Goal: Transaction & Acquisition: Purchase product/service

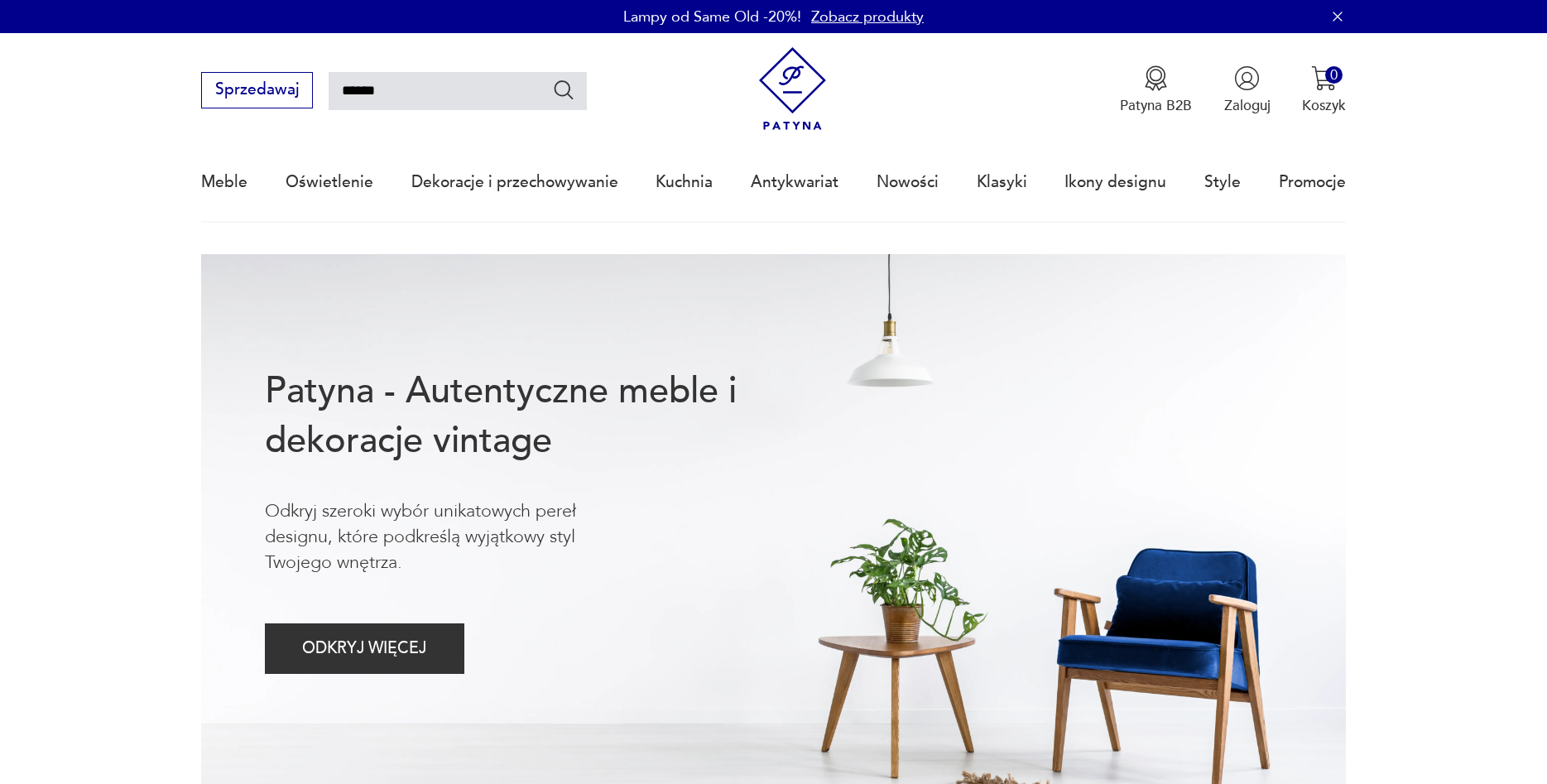
type input "******"
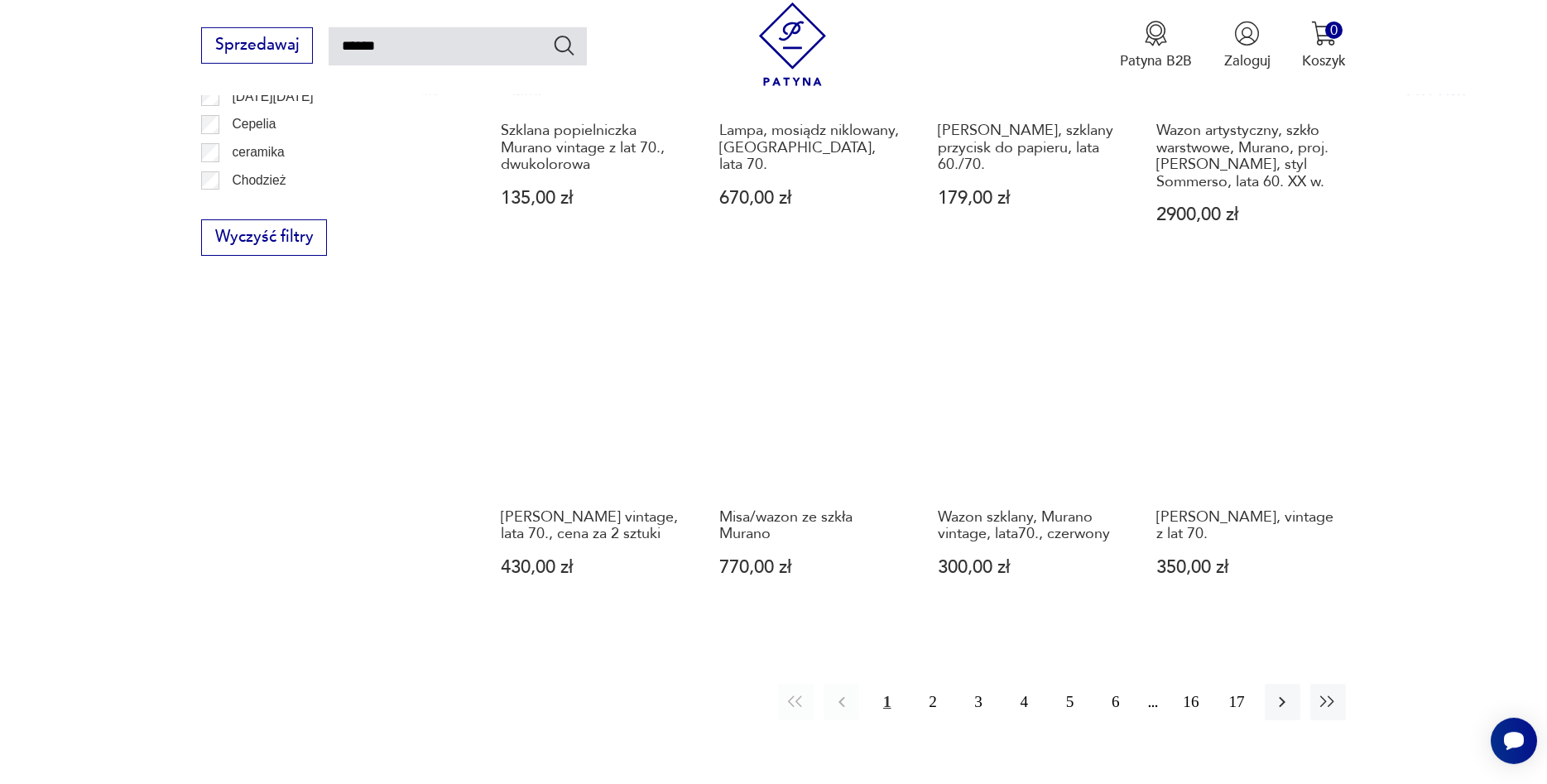
scroll to position [1362, 0]
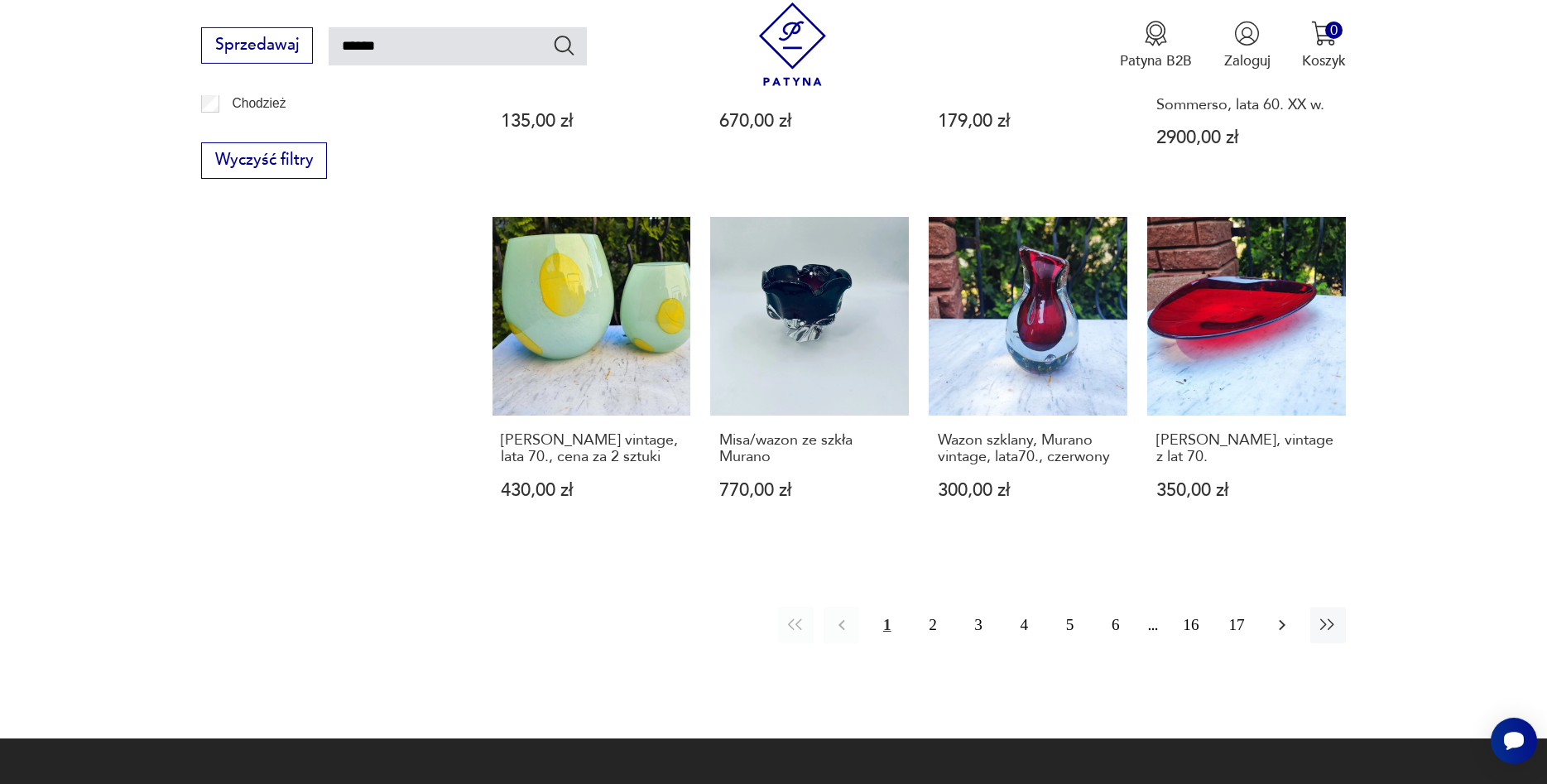
click at [1283, 615] on icon "button" at bounding box center [1282, 624] width 20 height 20
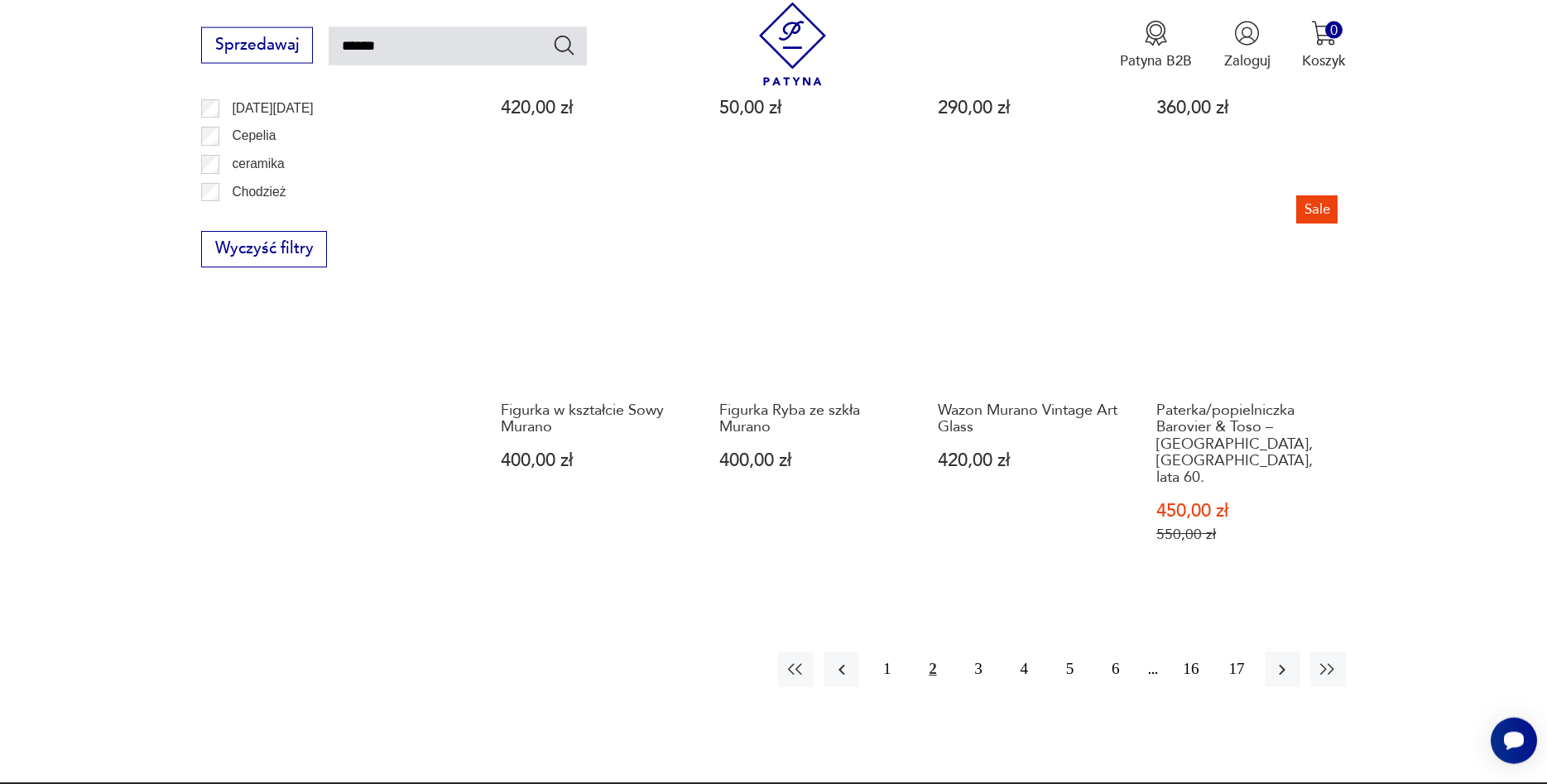
scroll to position [1362, 0]
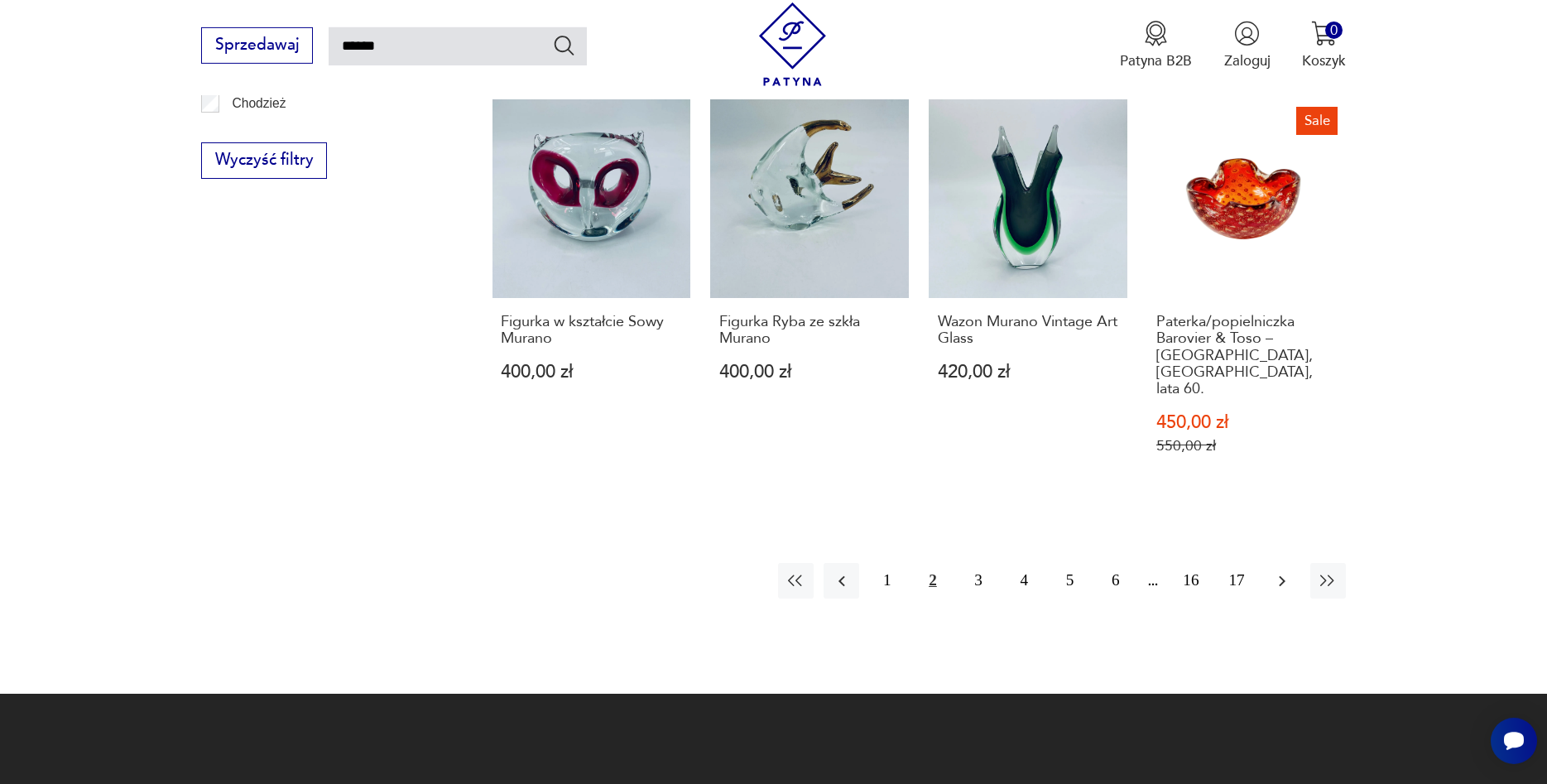
click at [1281, 571] on icon "button" at bounding box center [1282, 581] width 20 height 20
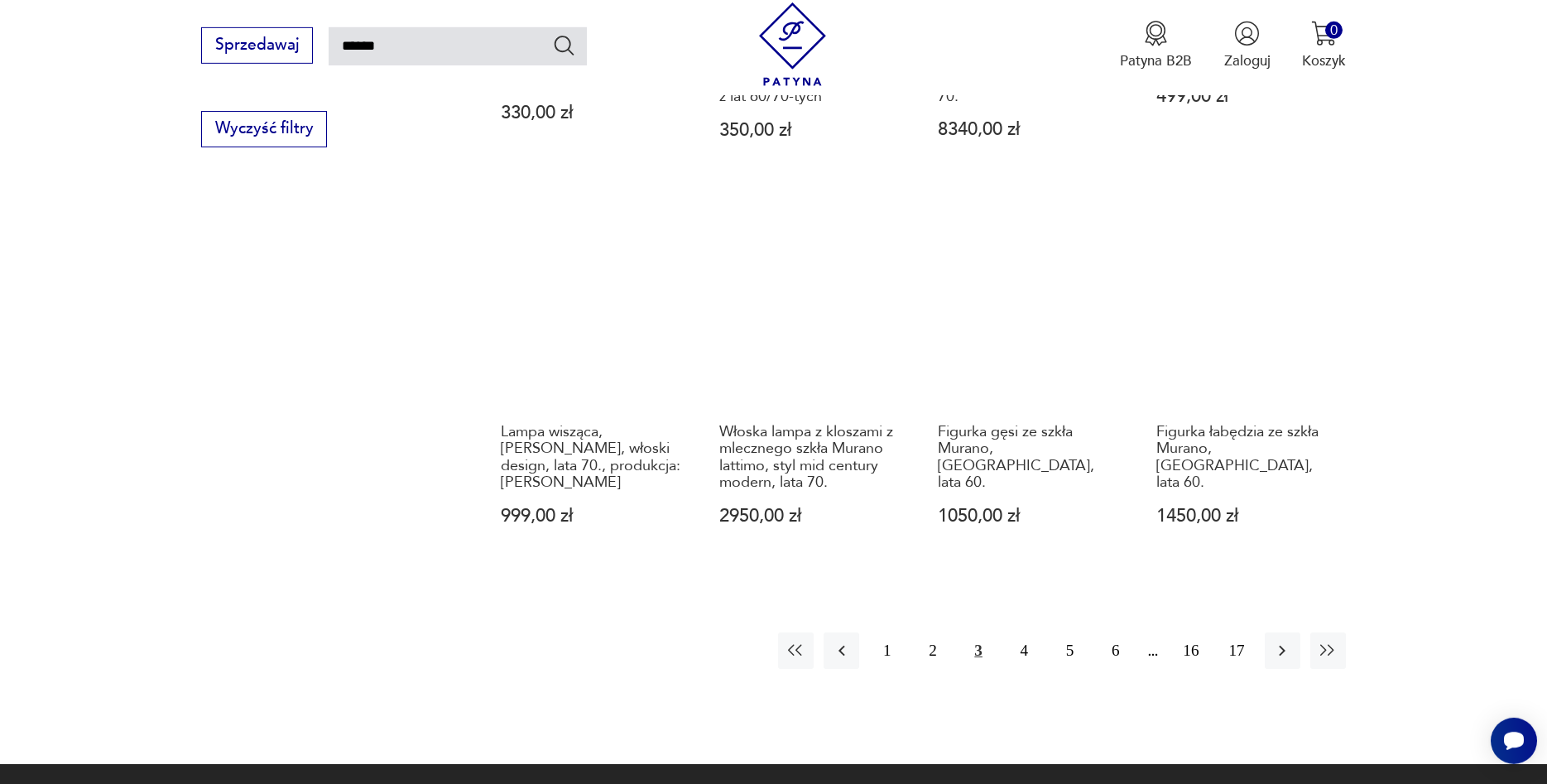
scroll to position [1530, 0]
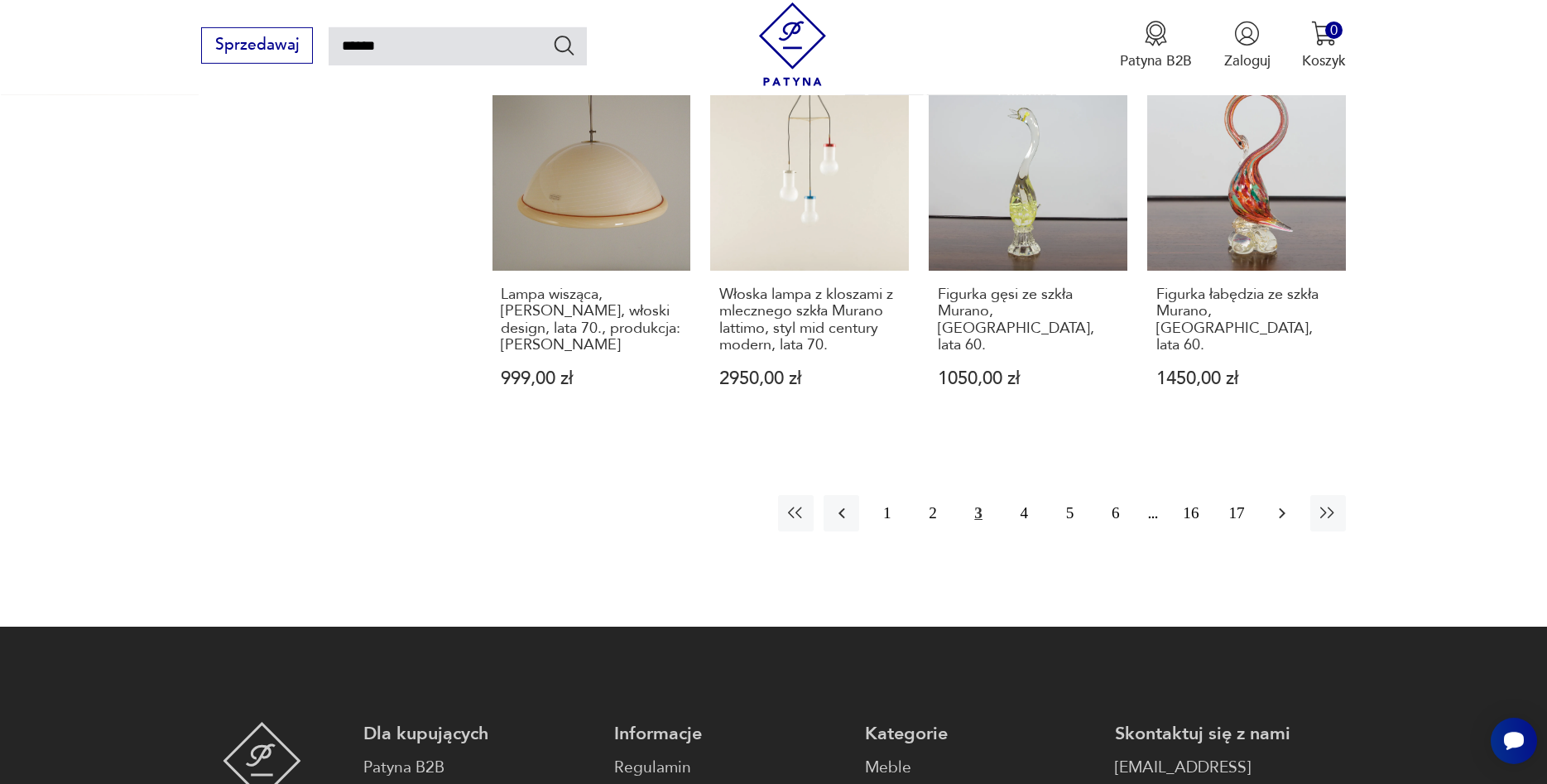
click at [1274, 504] on icon "button" at bounding box center [1282, 513] width 20 height 20
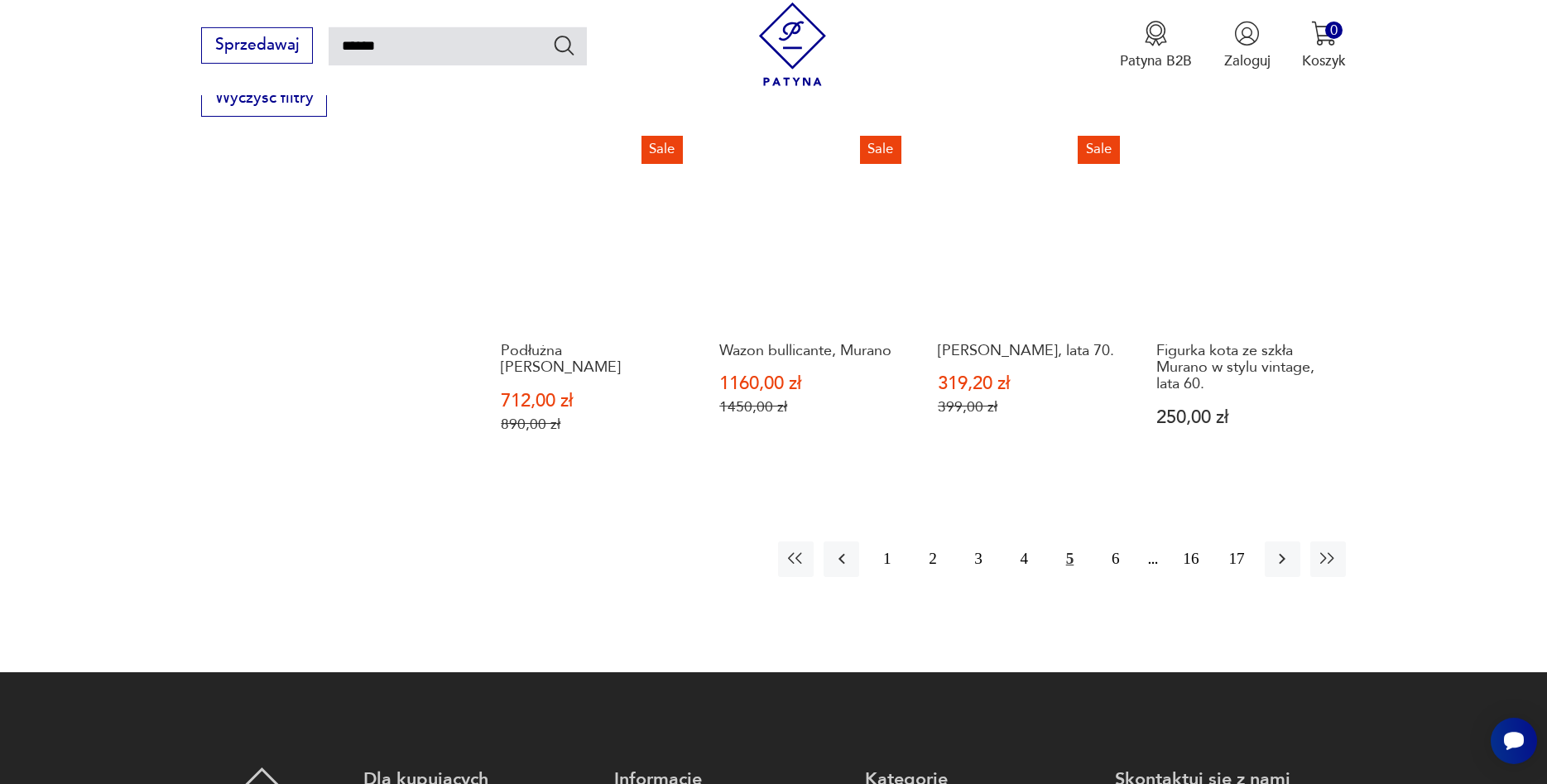
scroll to position [1446, 0]
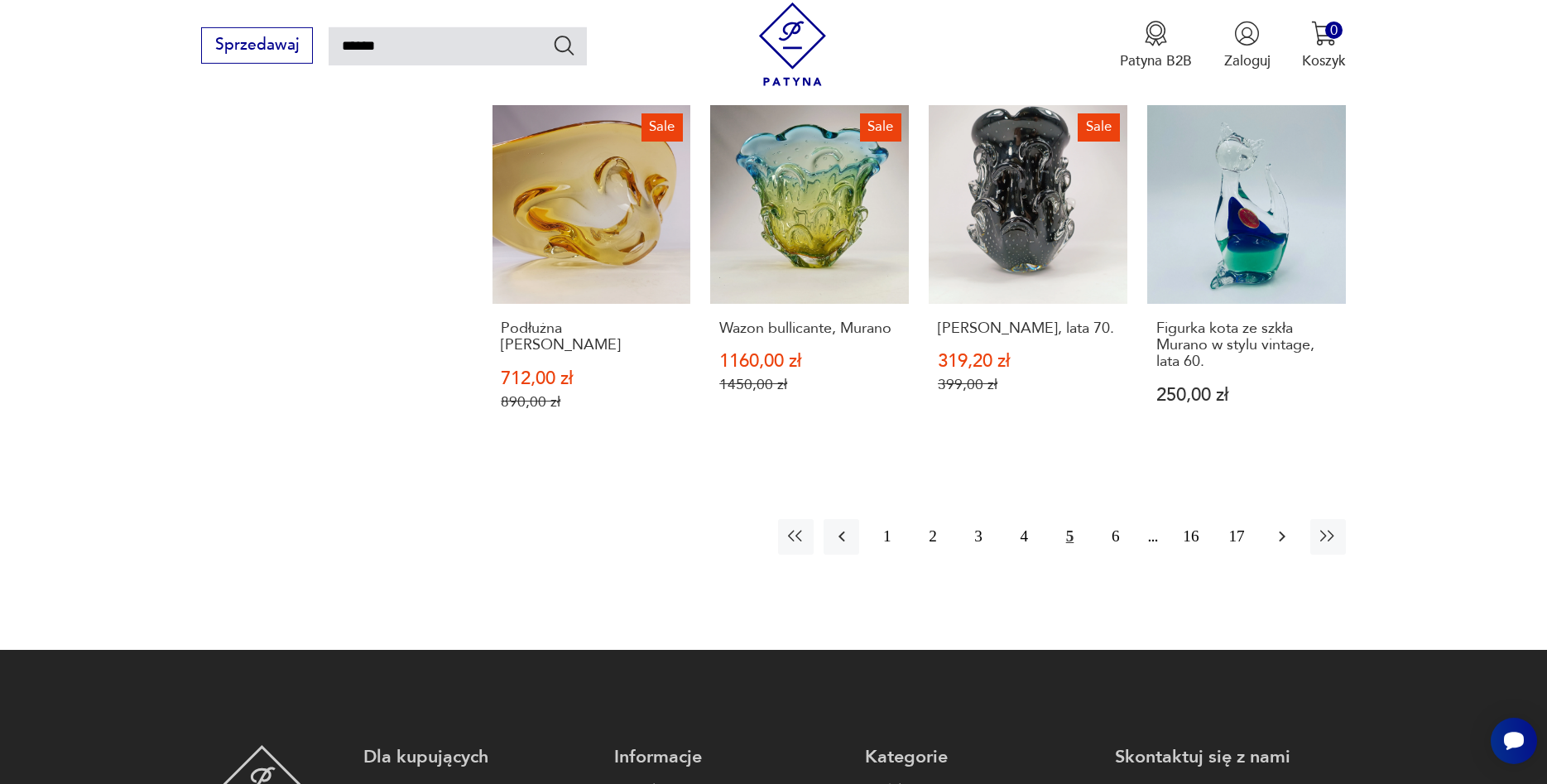
click at [1288, 527] on icon "button" at bounding box center [1282, 536] width 20 height 20
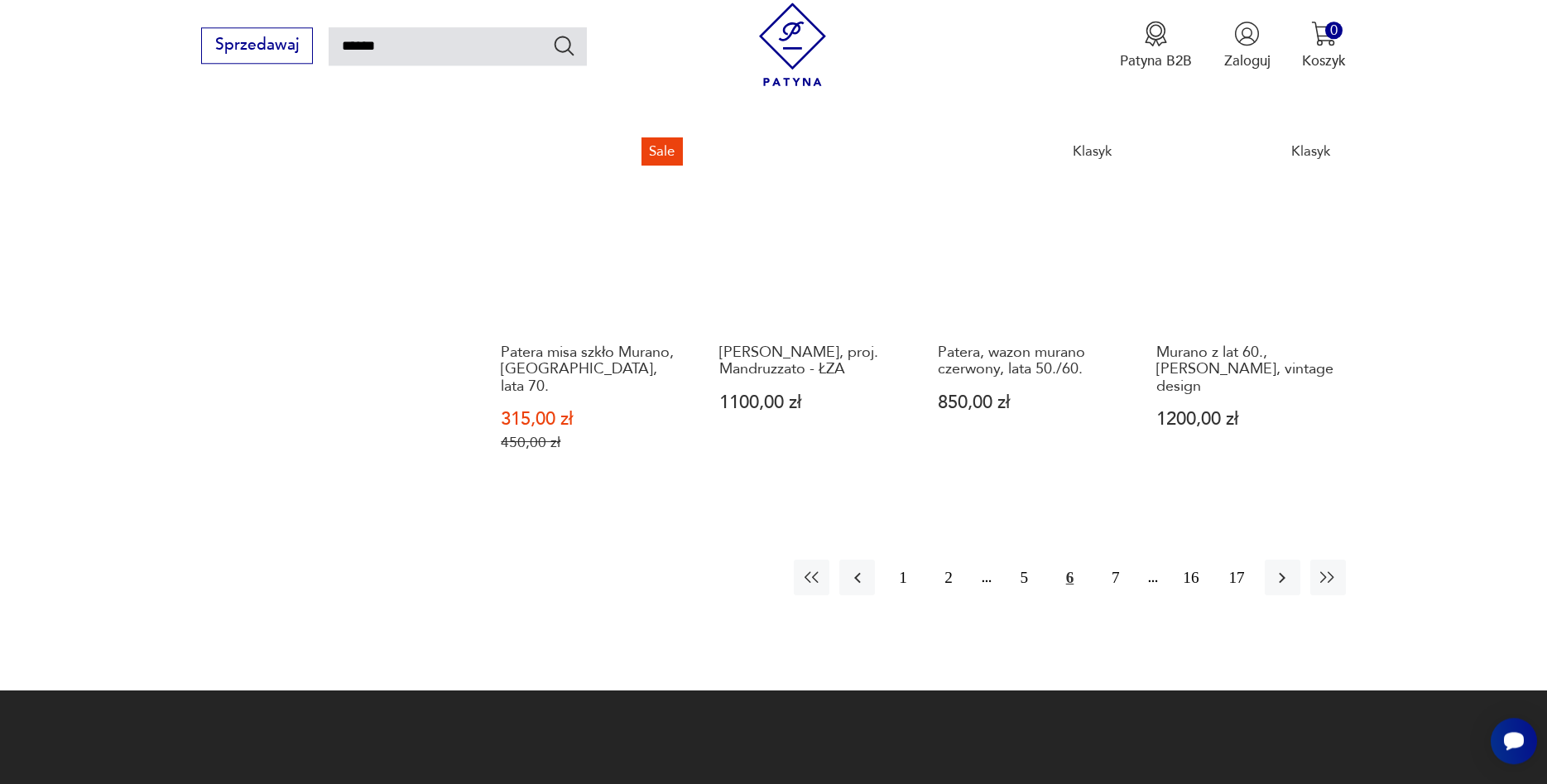
scroll to position [1446, 0]
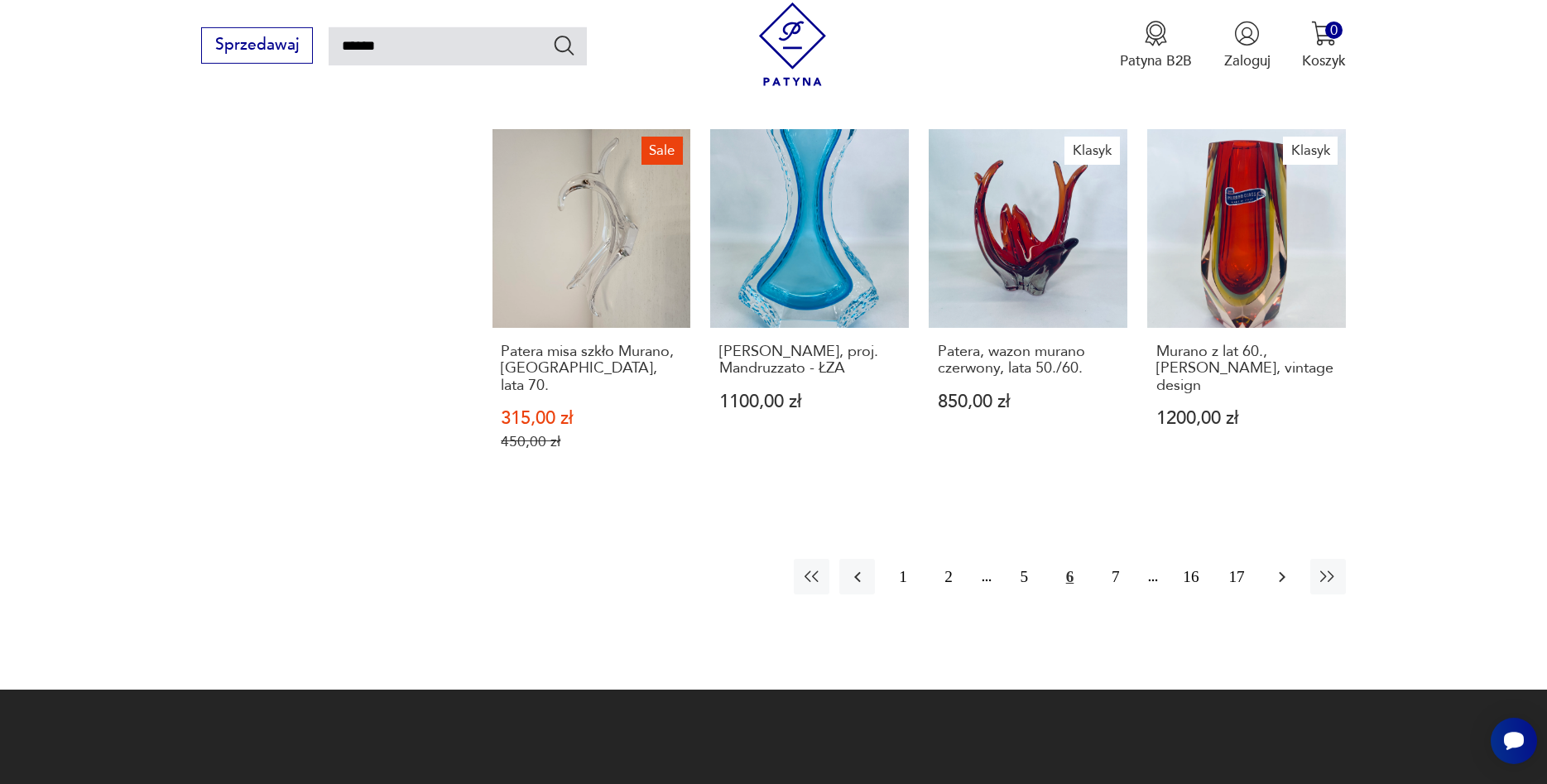
click at [1285, 567] on icon "button" at bounding box center [1282, 576] width 20 height 20
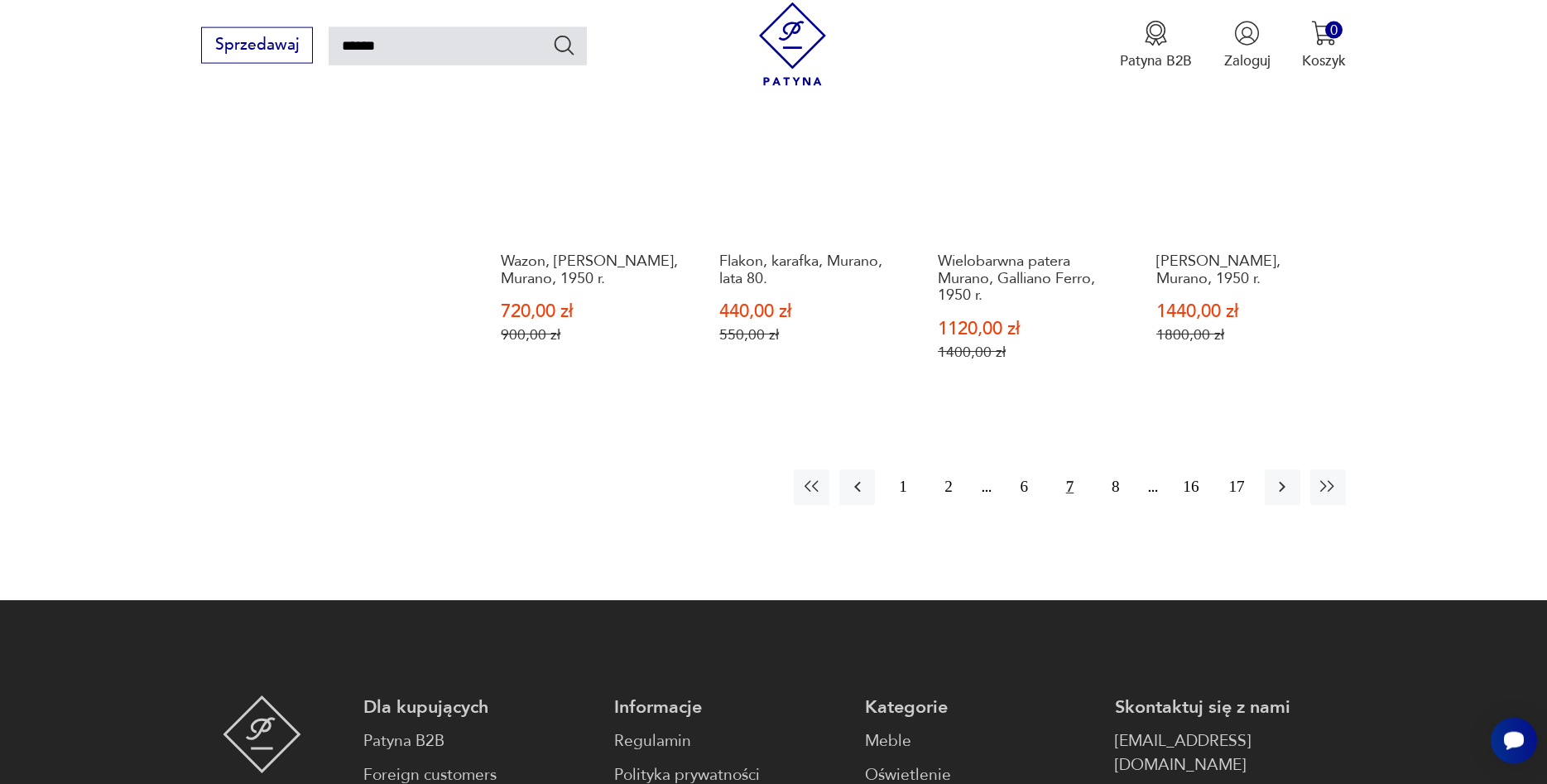
scroll to position [1530, 0]
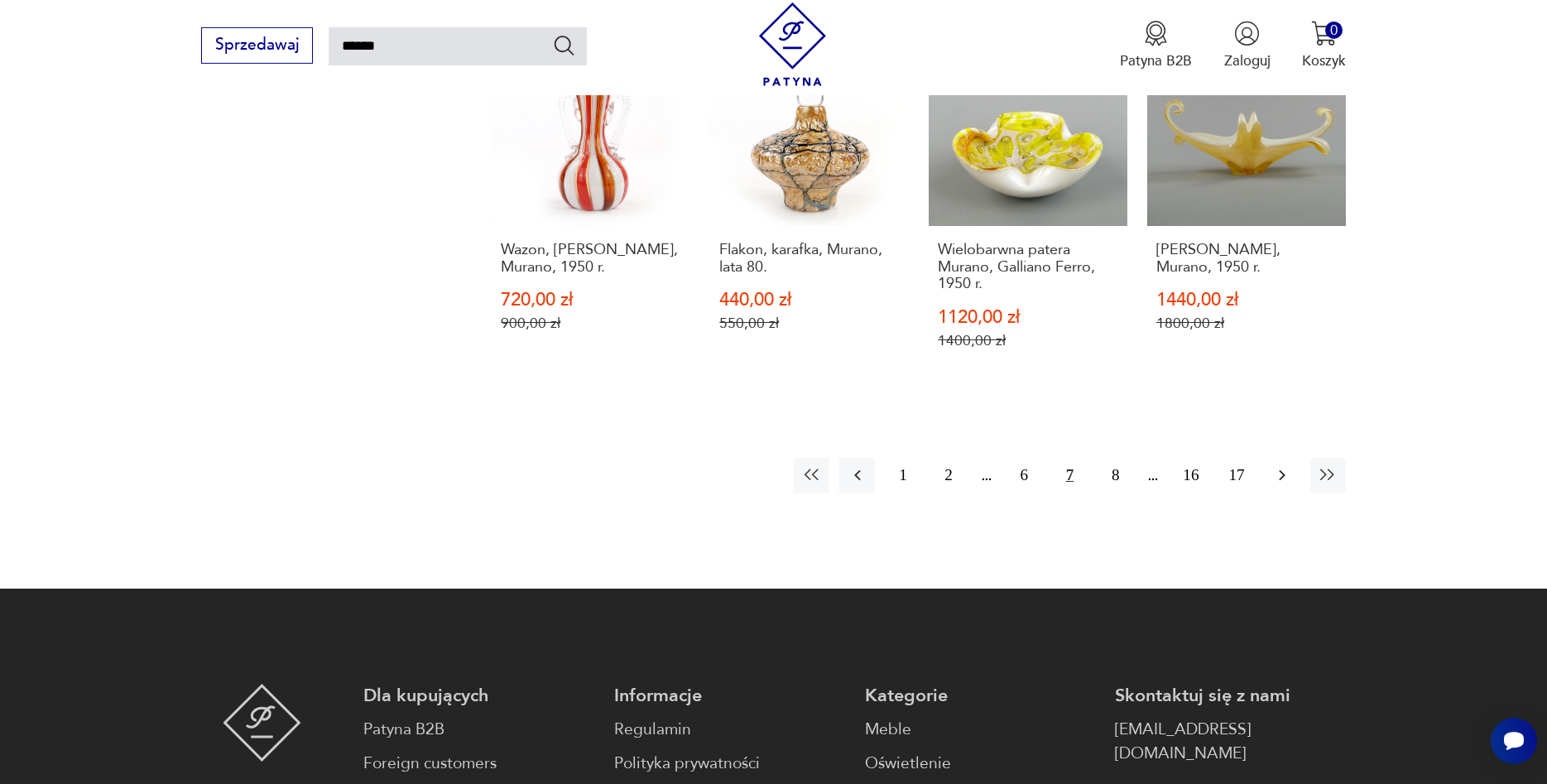
click at [1286, 465] on icon "button" at bounding box center [1282, 475] width 20 height 20
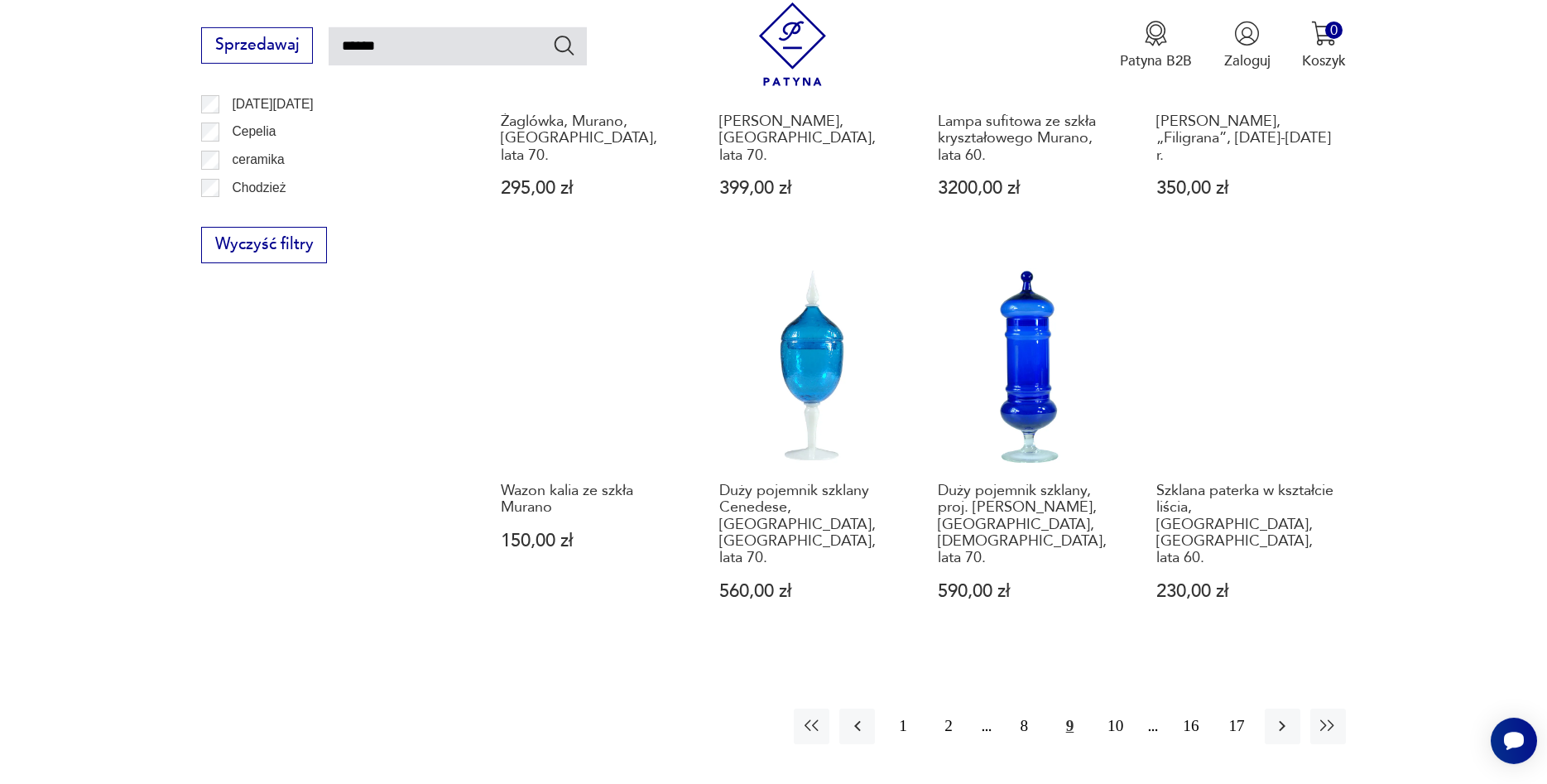
scroll to position [1446, 0]
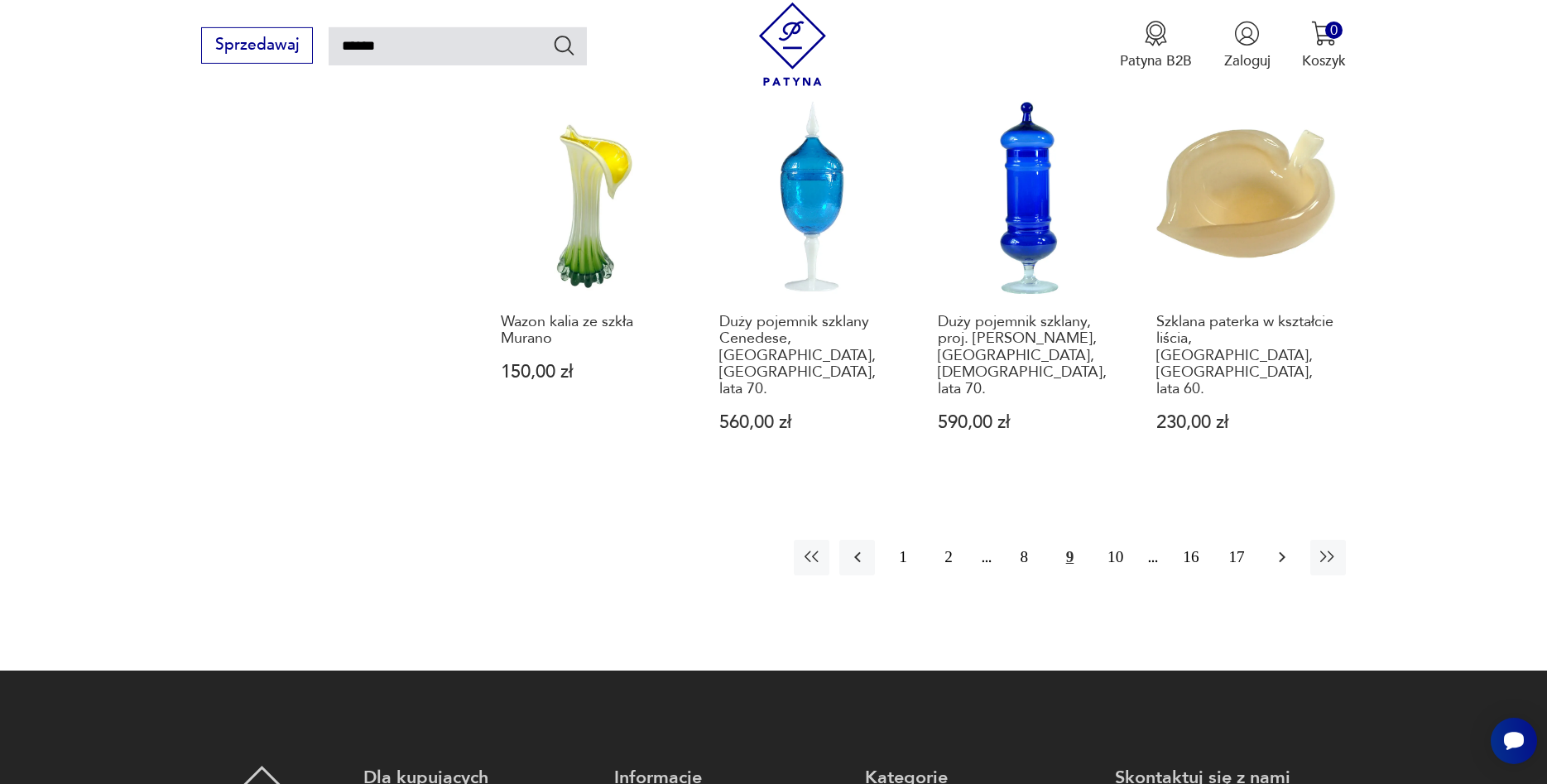
click at [1275, 547] on icon "button" at bounding box center [1282, 557] width 20 height 20
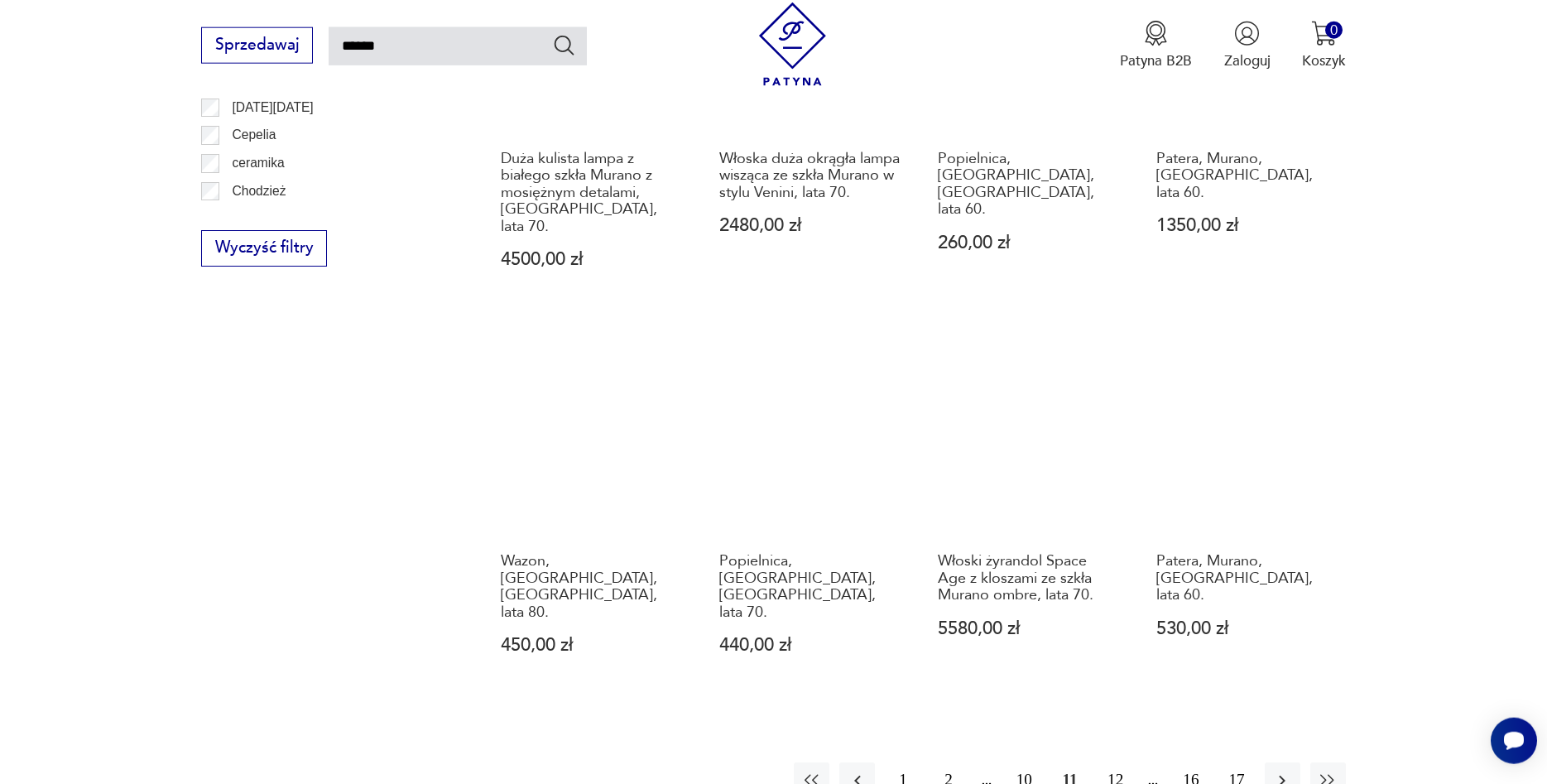
scroll to position [1362, 0]
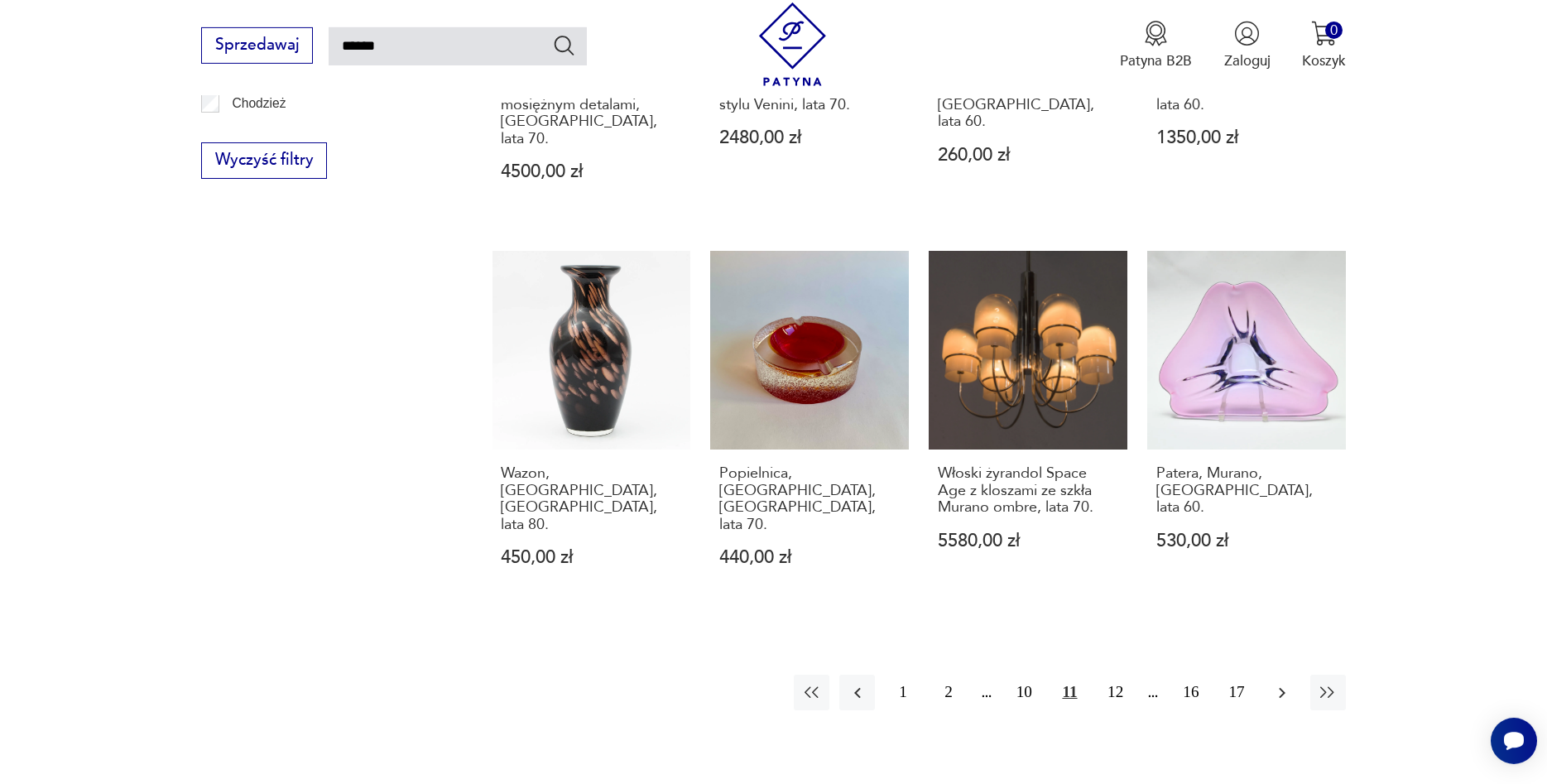
click at [1285, 683] on icon "button" at bounding box center [1282, 693] width 20 height 20
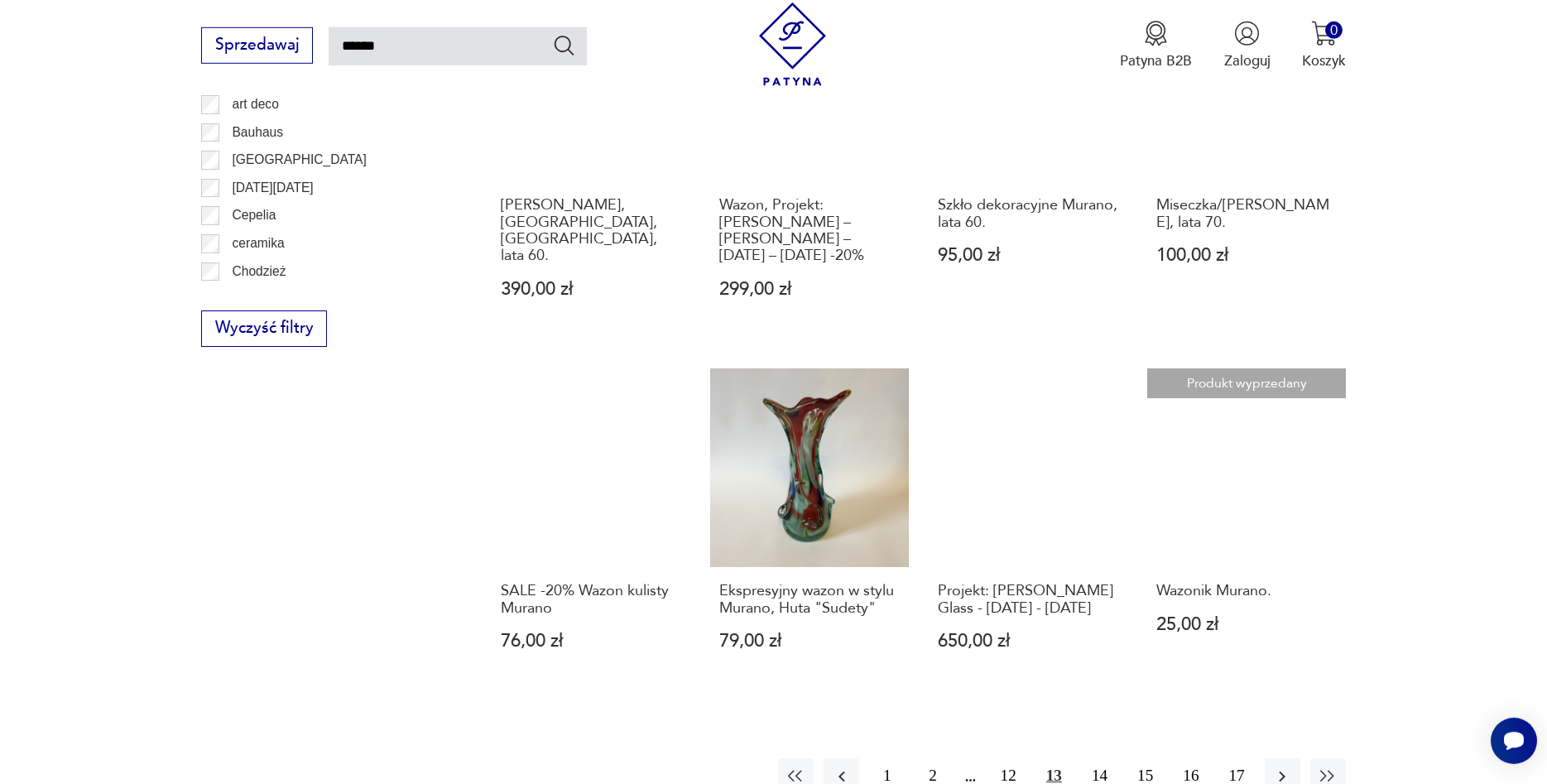
scroll to position [1446, 0]
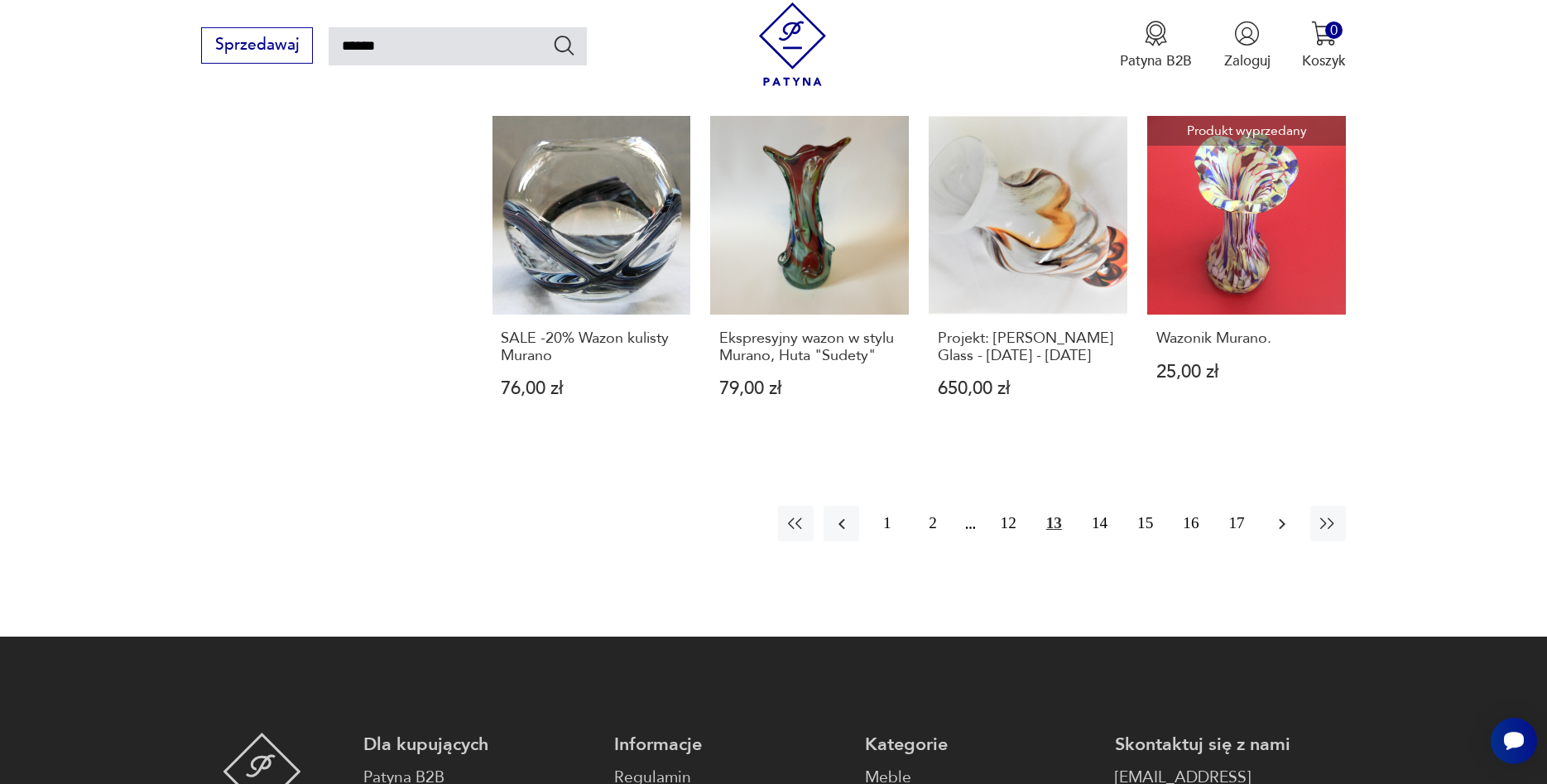
click at [1289, 514] on icon "button" at bounding box center [1282, 523] width 20 height 20
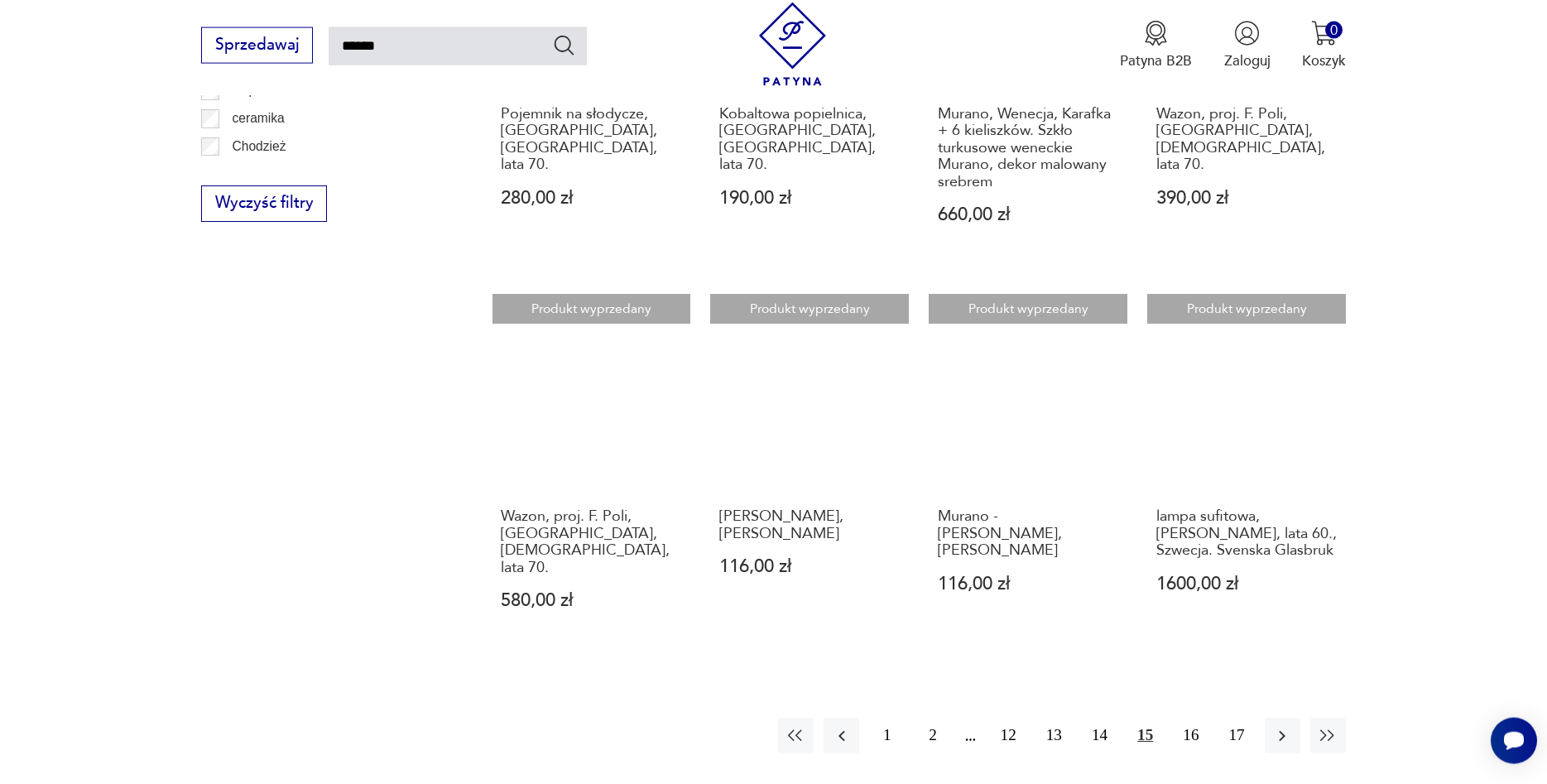
scroll to position [1362, 0]
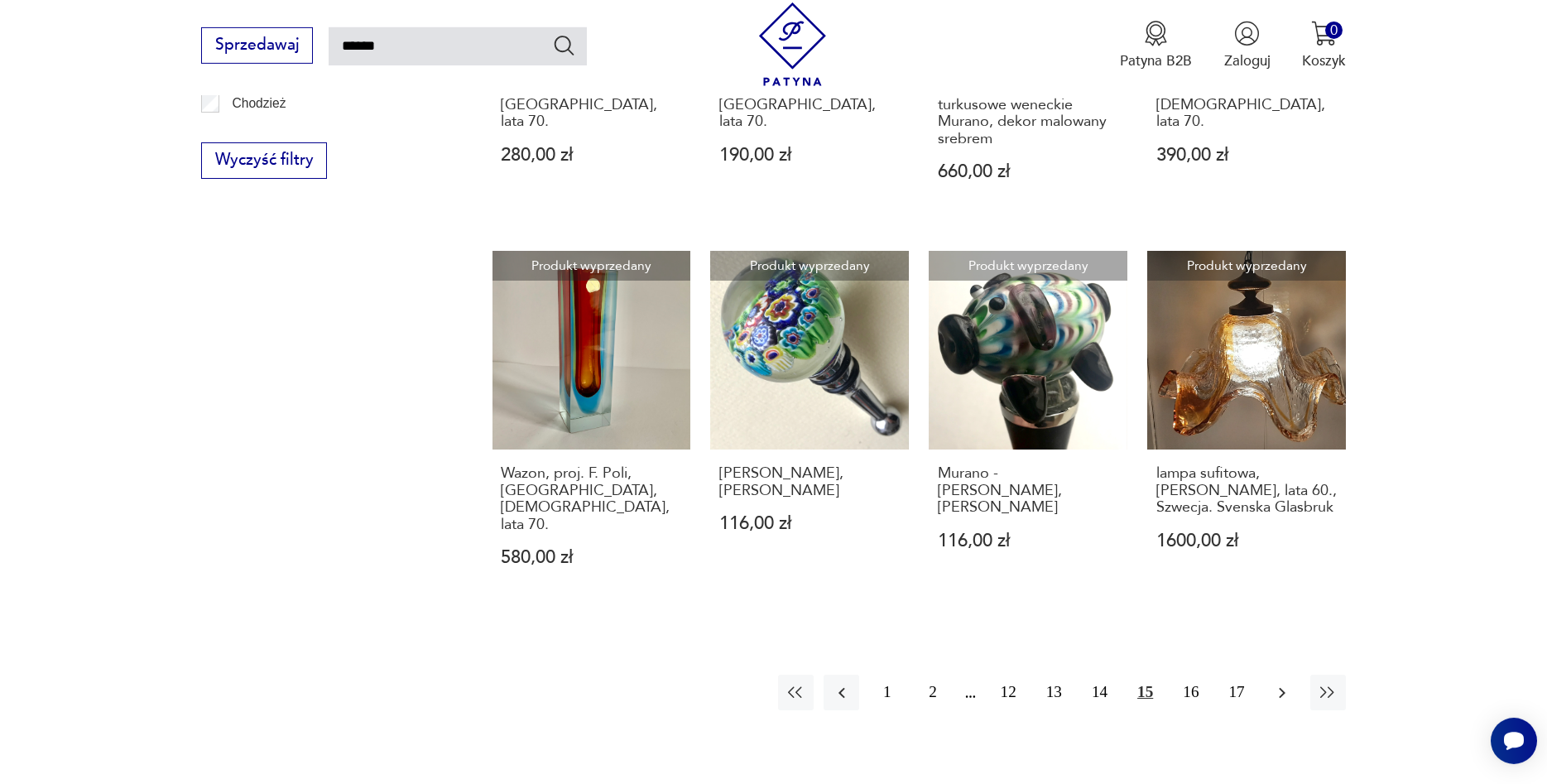
click at [1287, 683] on icon "button" at bounding box center [1282, 693] width 20 height 20
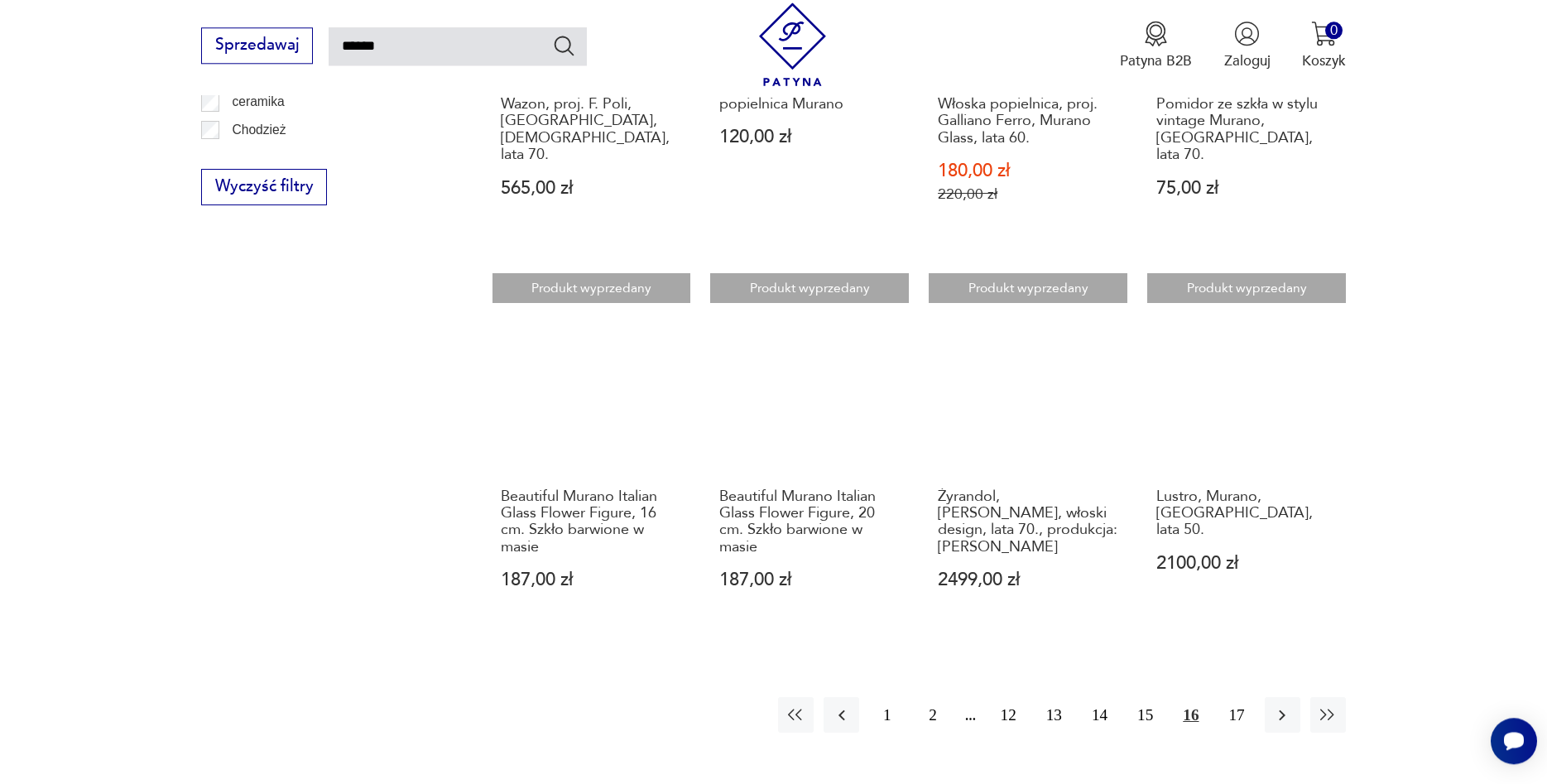
scroll to position [1446, 0]
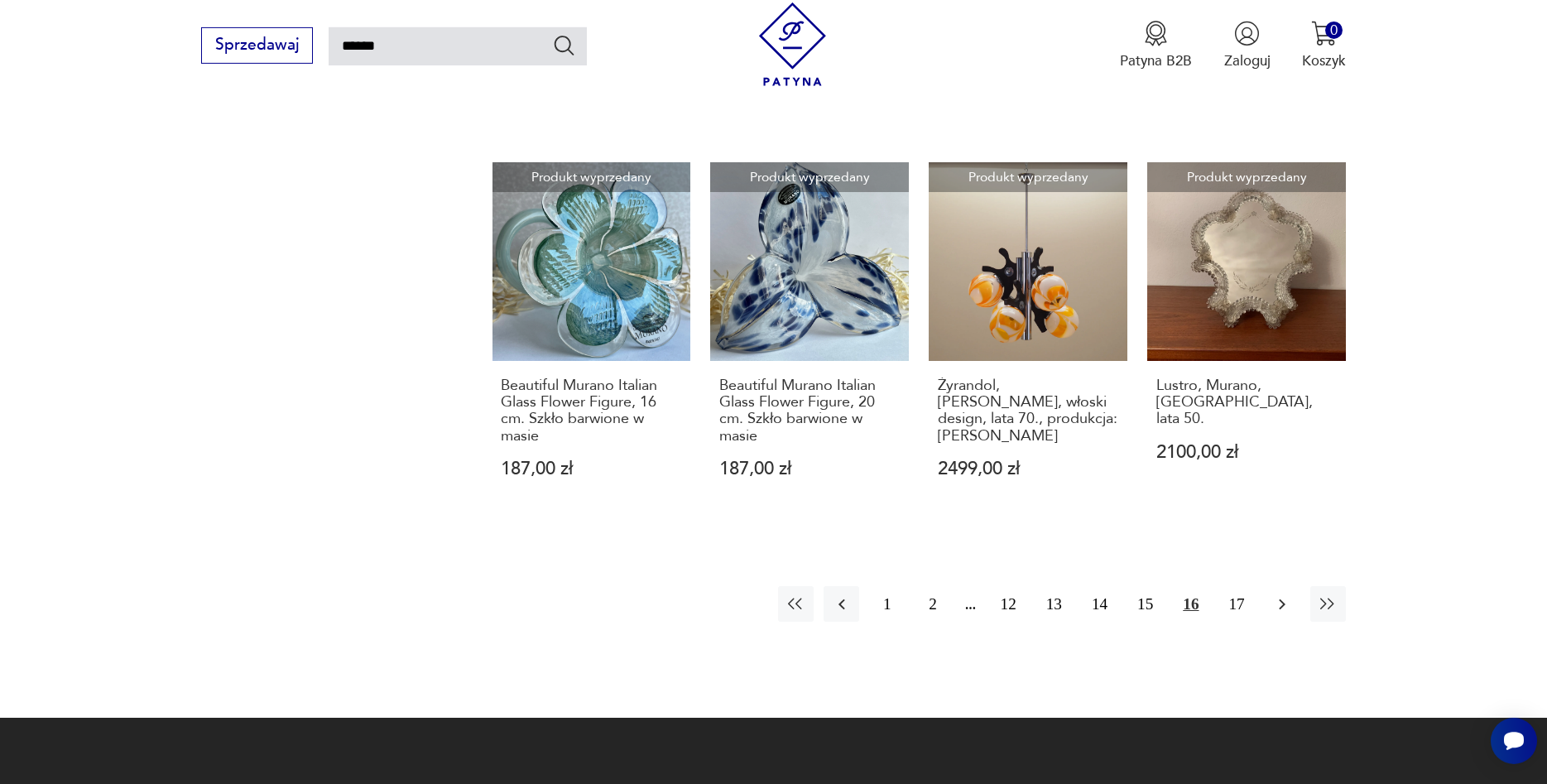
click at [1287, 594] on icon "button" at bounding box center [1282, 604] width 20 height 20
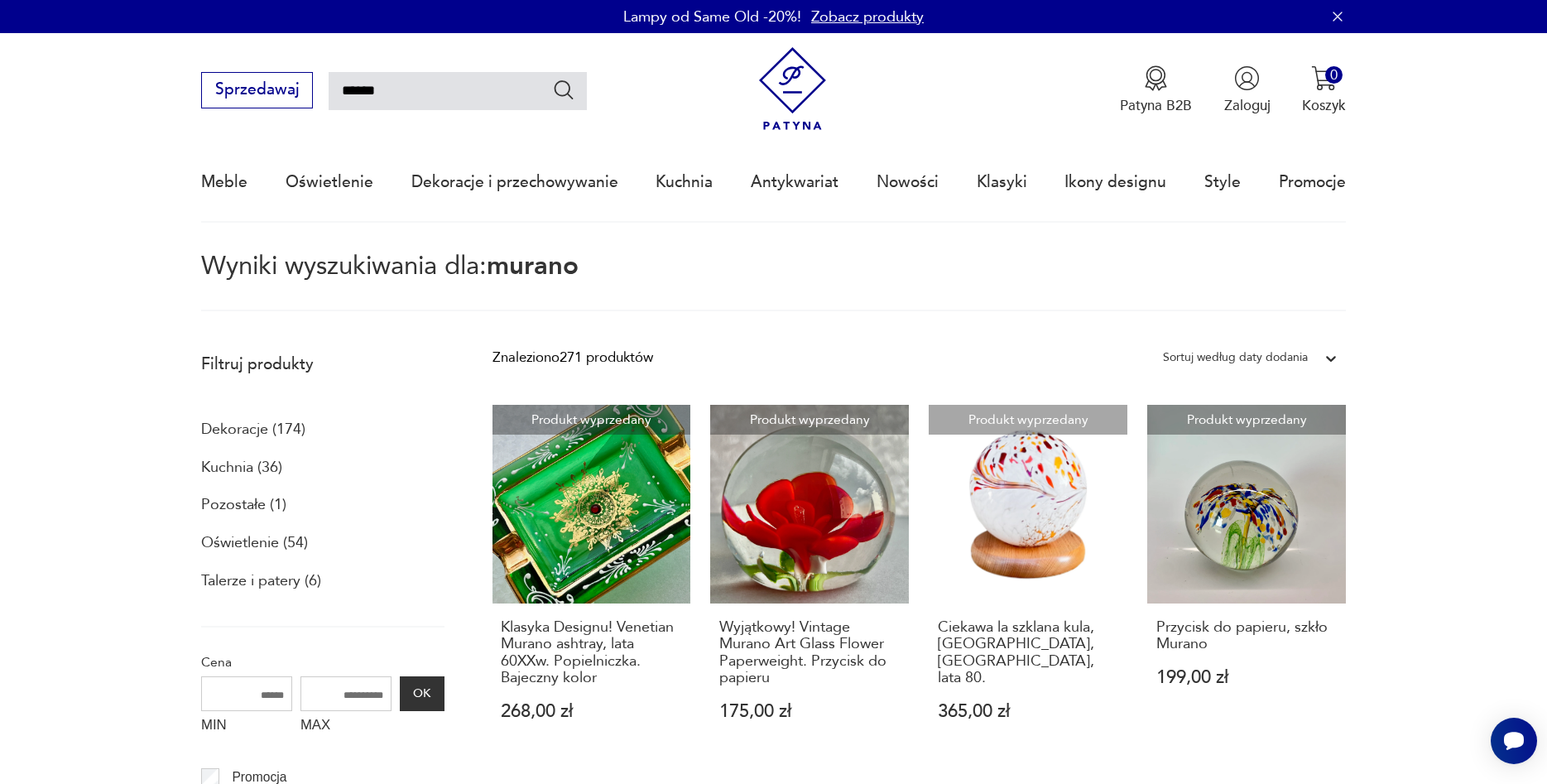
click at [930, 269] on p "Wyniki wyszukiwania dla: [PERSON_NAME]" at bounding box center [773, 282] width 1145 height 57
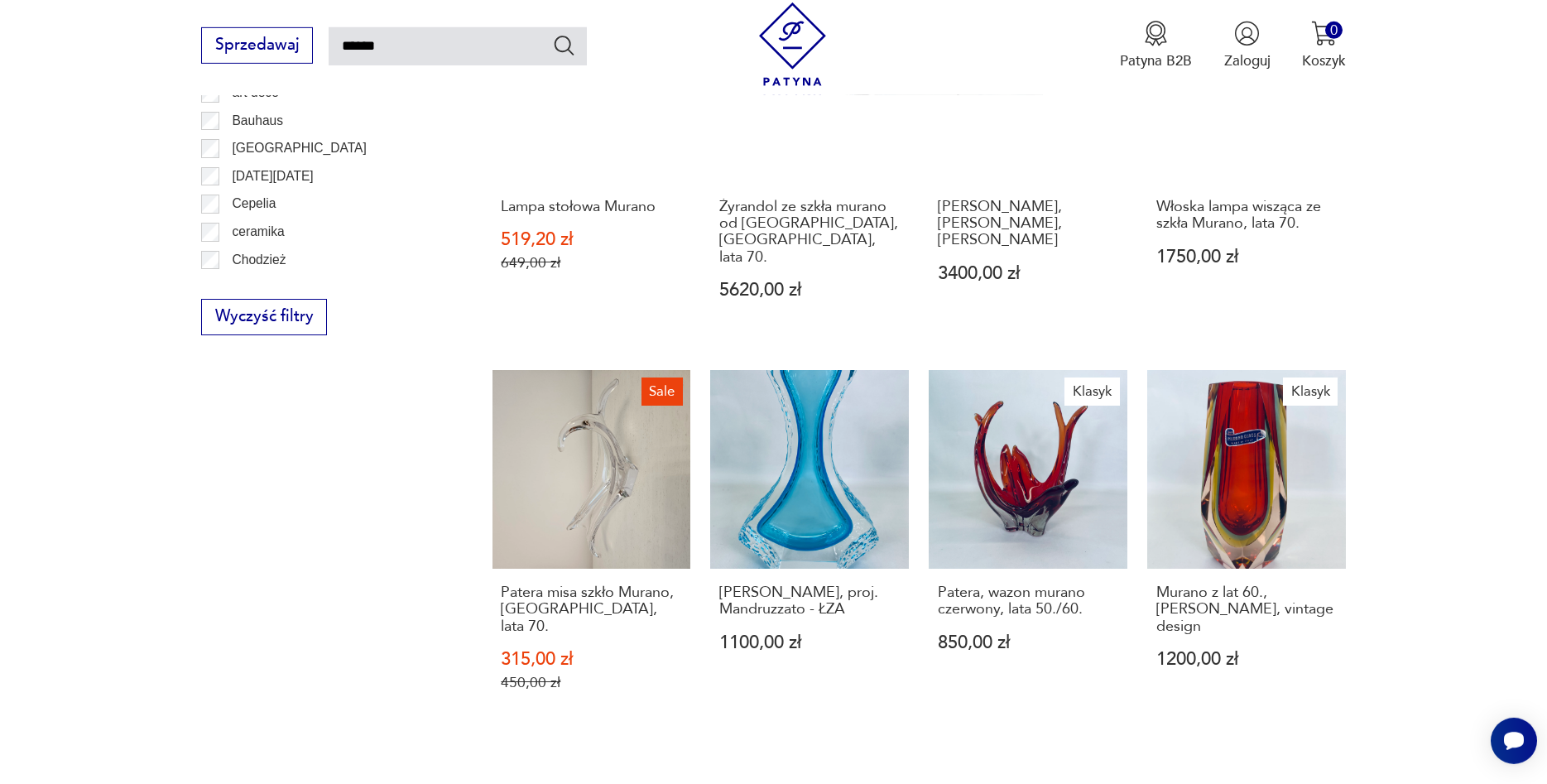
scroll to position [1193, 0]
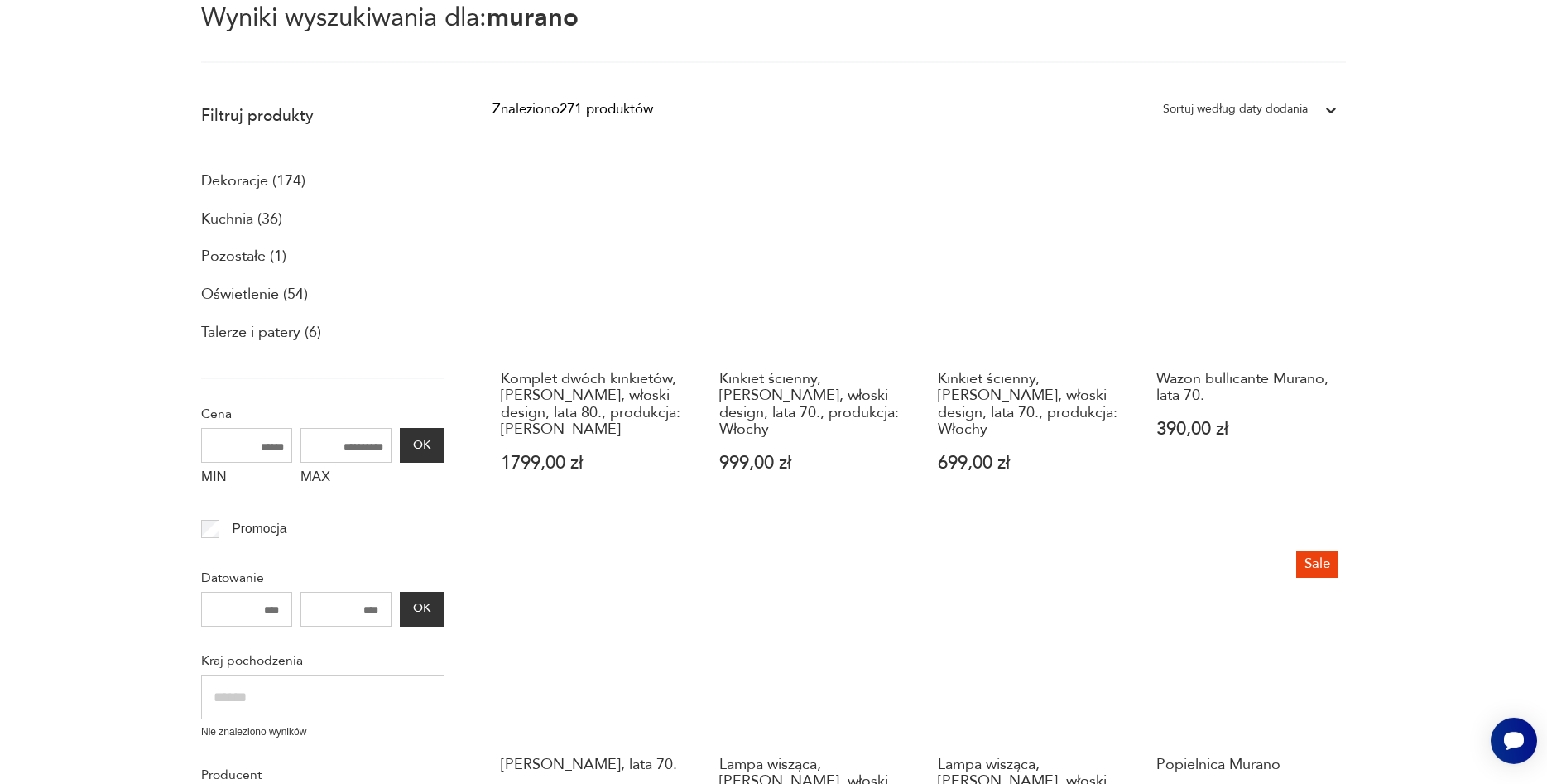
scroll to position [85, 0]
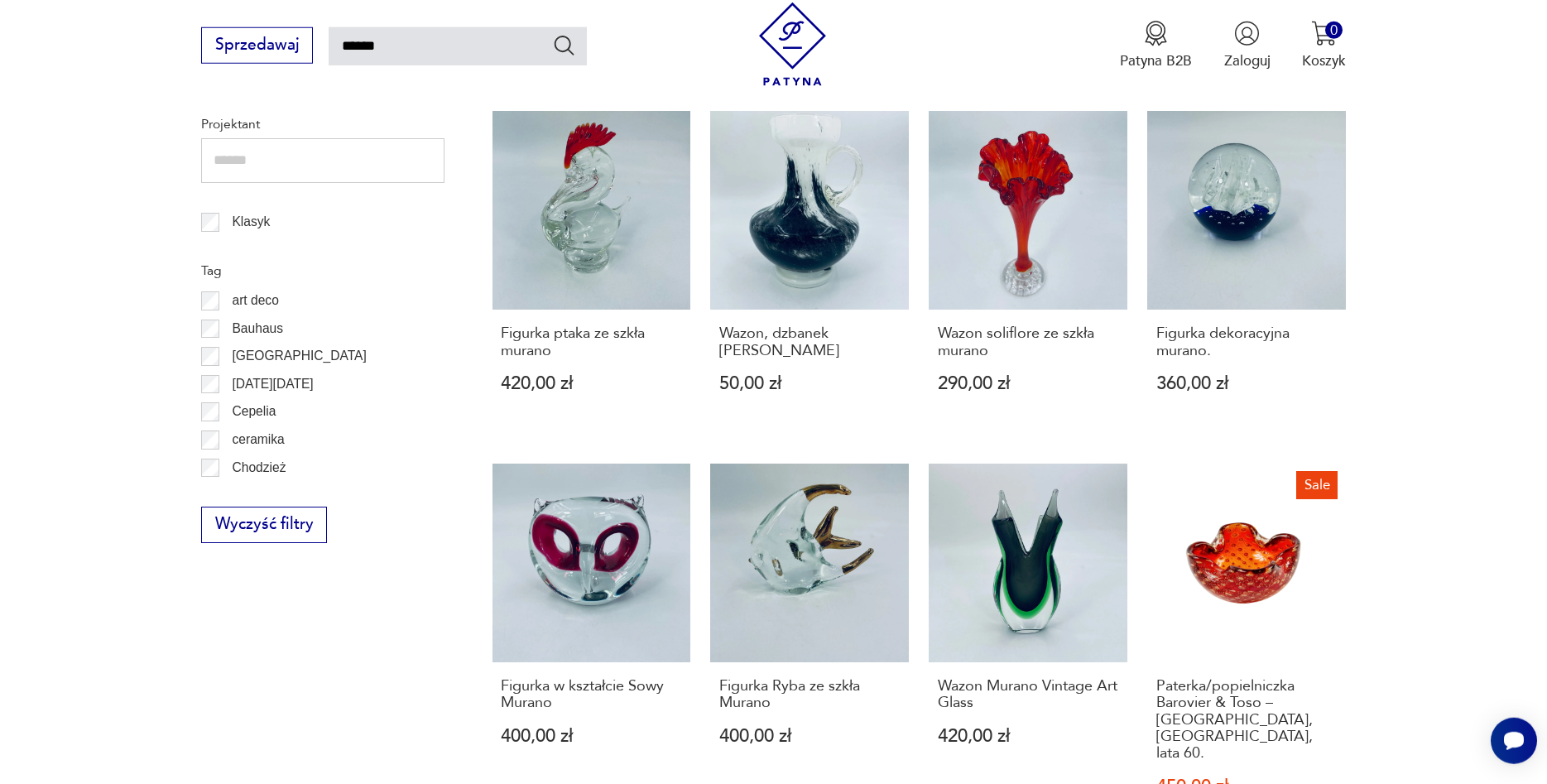
scroll to position [1024, 0]
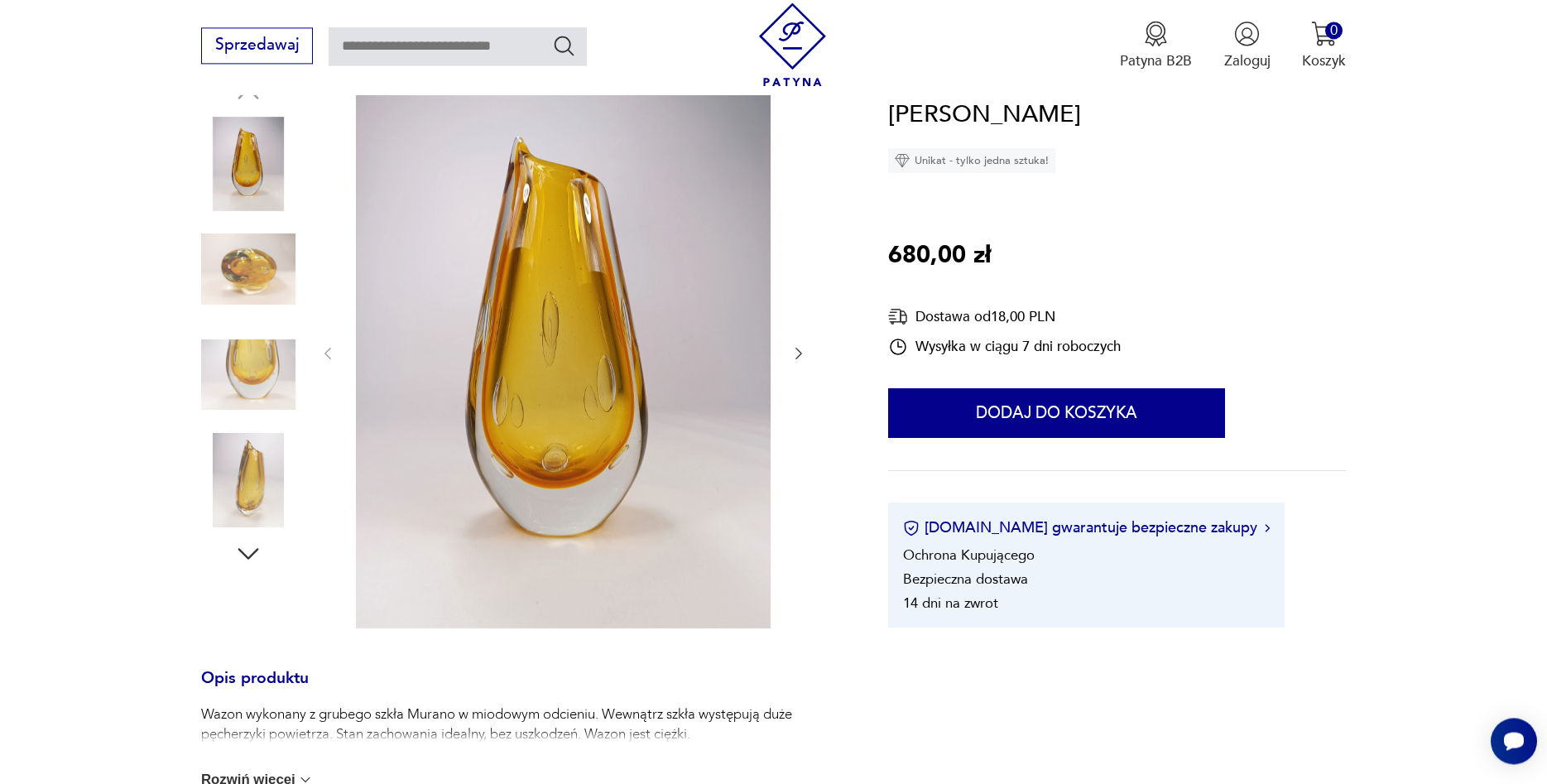
scroll to position [168, 0]
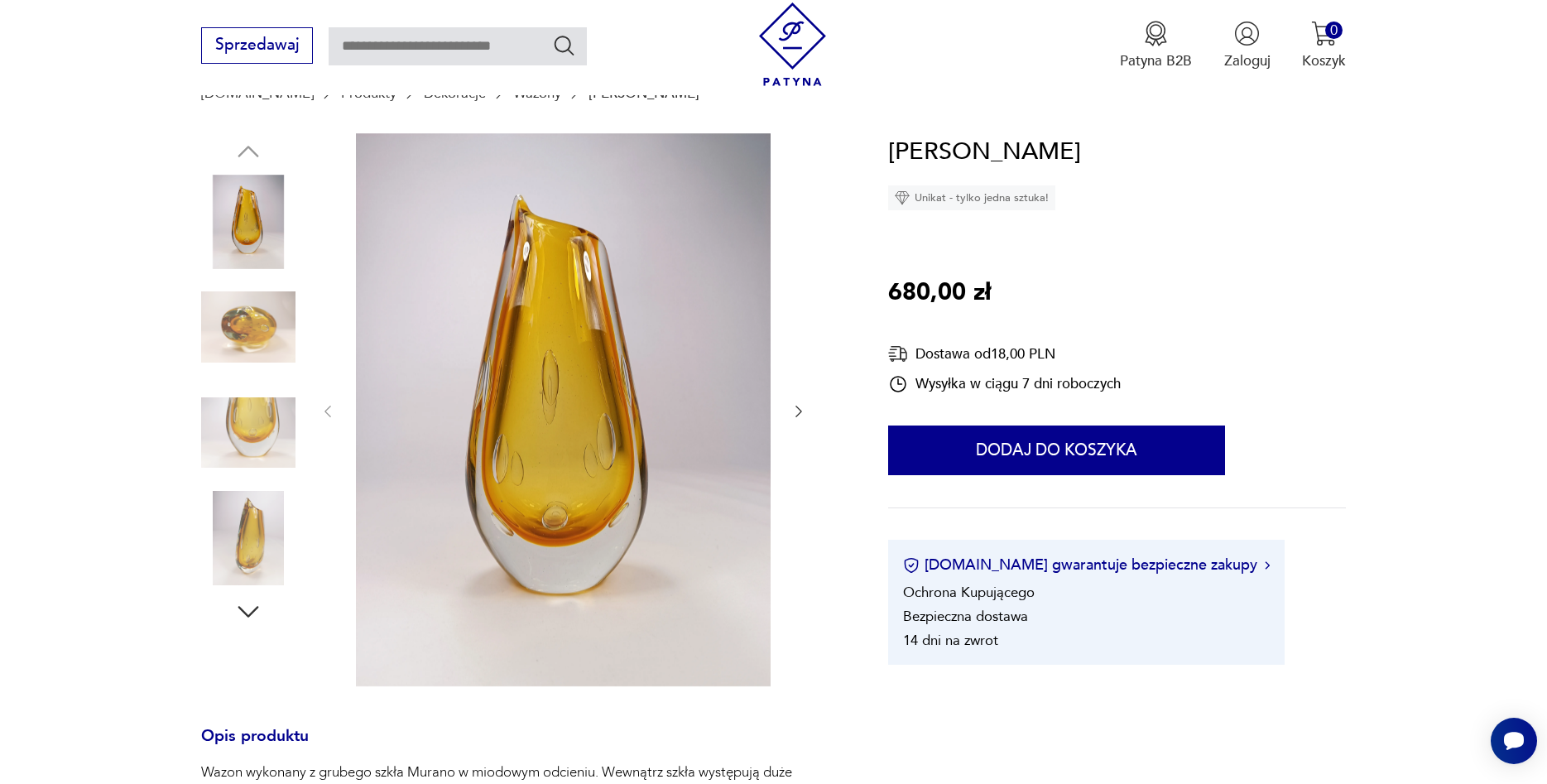
click at [231, 348] on img at bounding box center [248, 327] width 94 height 94
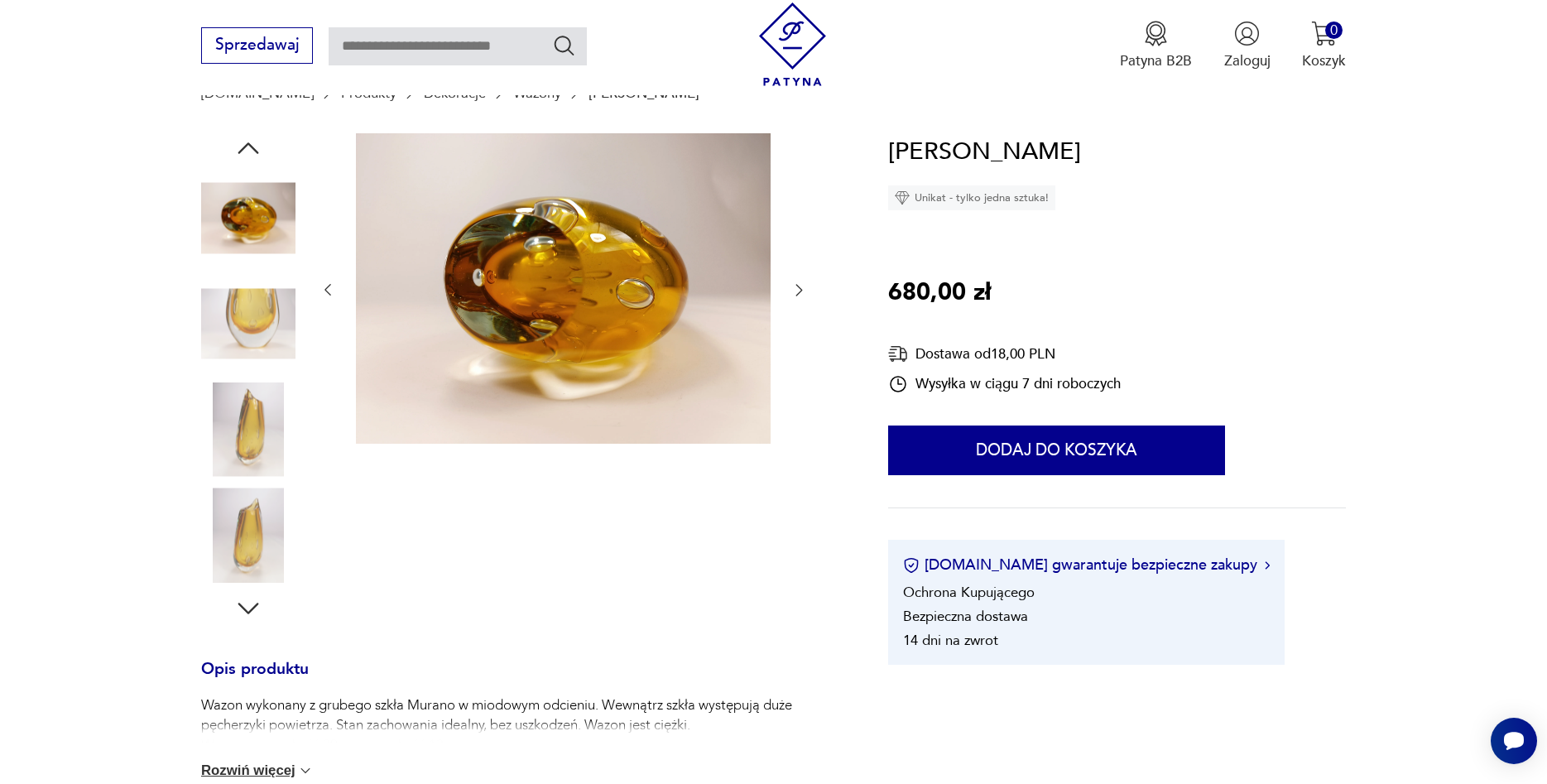
click at [231, 380] on div at bounding box center [248, 272] width 94 height 414
click at [231, 450] on img at bounding box center [248, 429] width 94 height 94
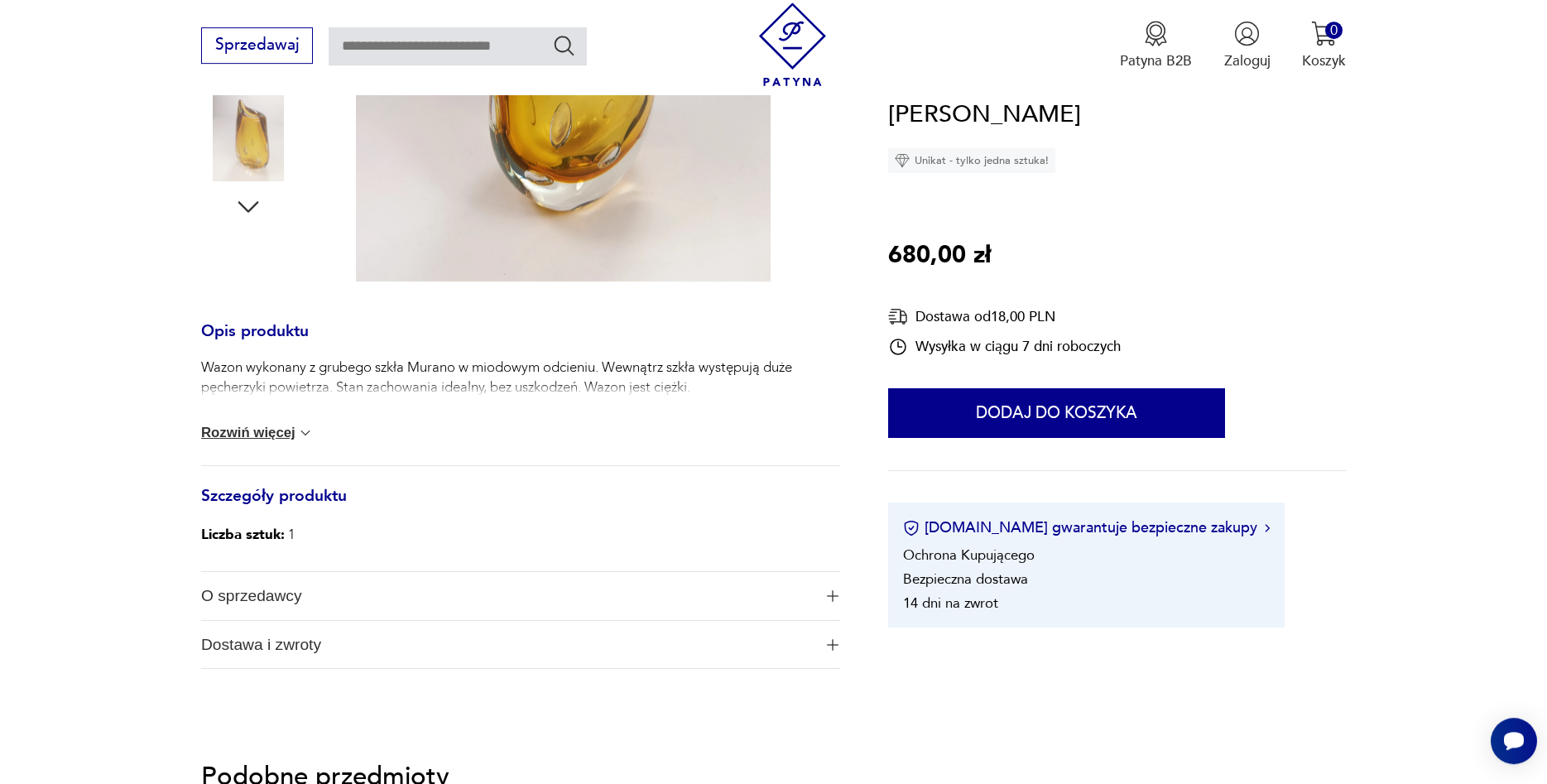
scroll to position [675, 0]
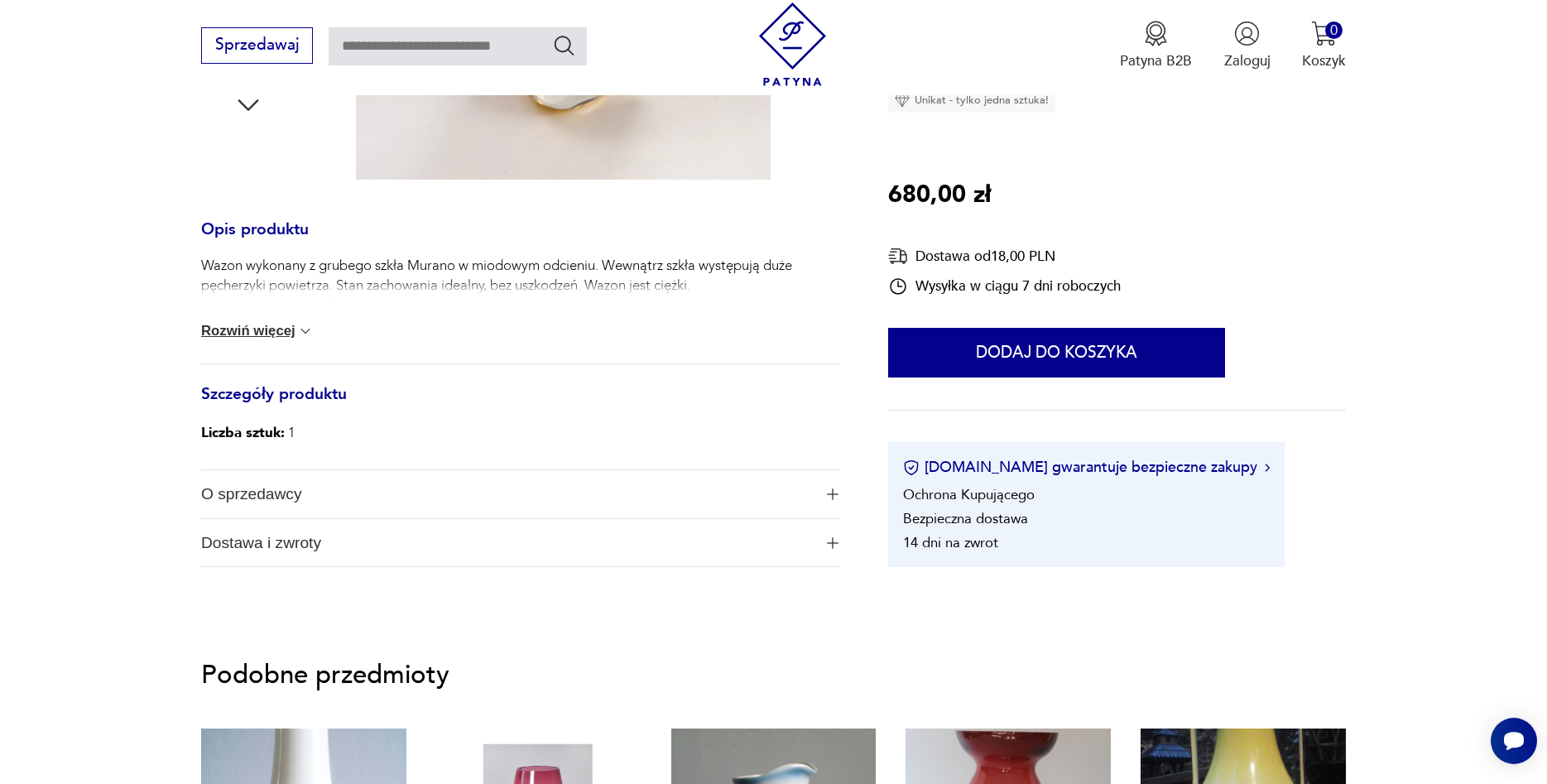
click at [835, 496] on img "button" at bounding box center [833, 494] width 12 height 12
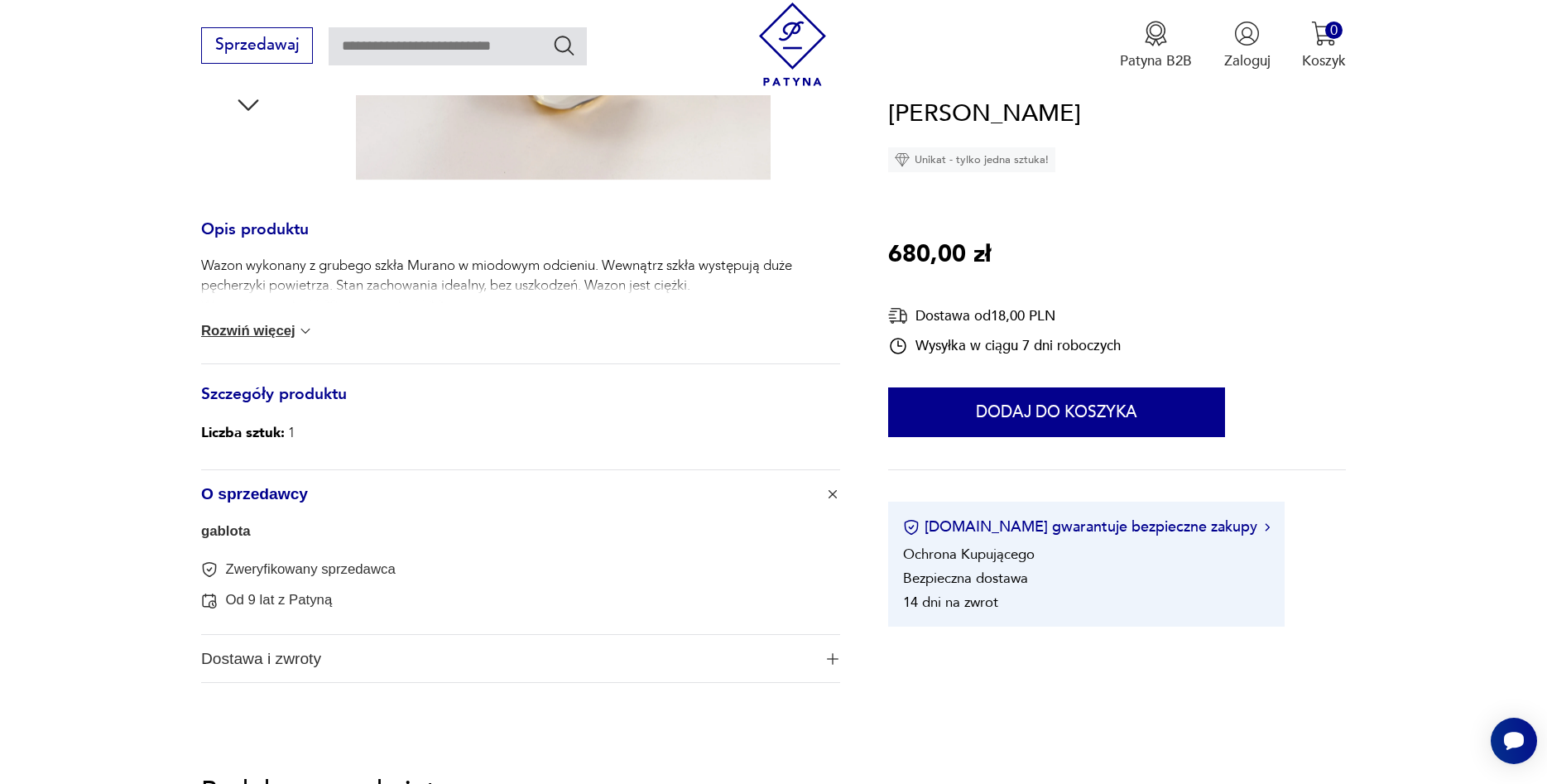
click at [835, 496] on img "button" at bounding box center [832, 493] width 16 height 16
click at [835, 496] on img "button" at bounding box center [833, 494] width 12 height 12
click at [304, 332] on img at bounding box center [305, 331] width 16 height 16
click at [304, 332] on div "Wazon wykonany z grubego szkła Murano w miodowym odcieniu. Wewnątrz szkła wystę…" at bounding box center [520, 309] width 639 height 108
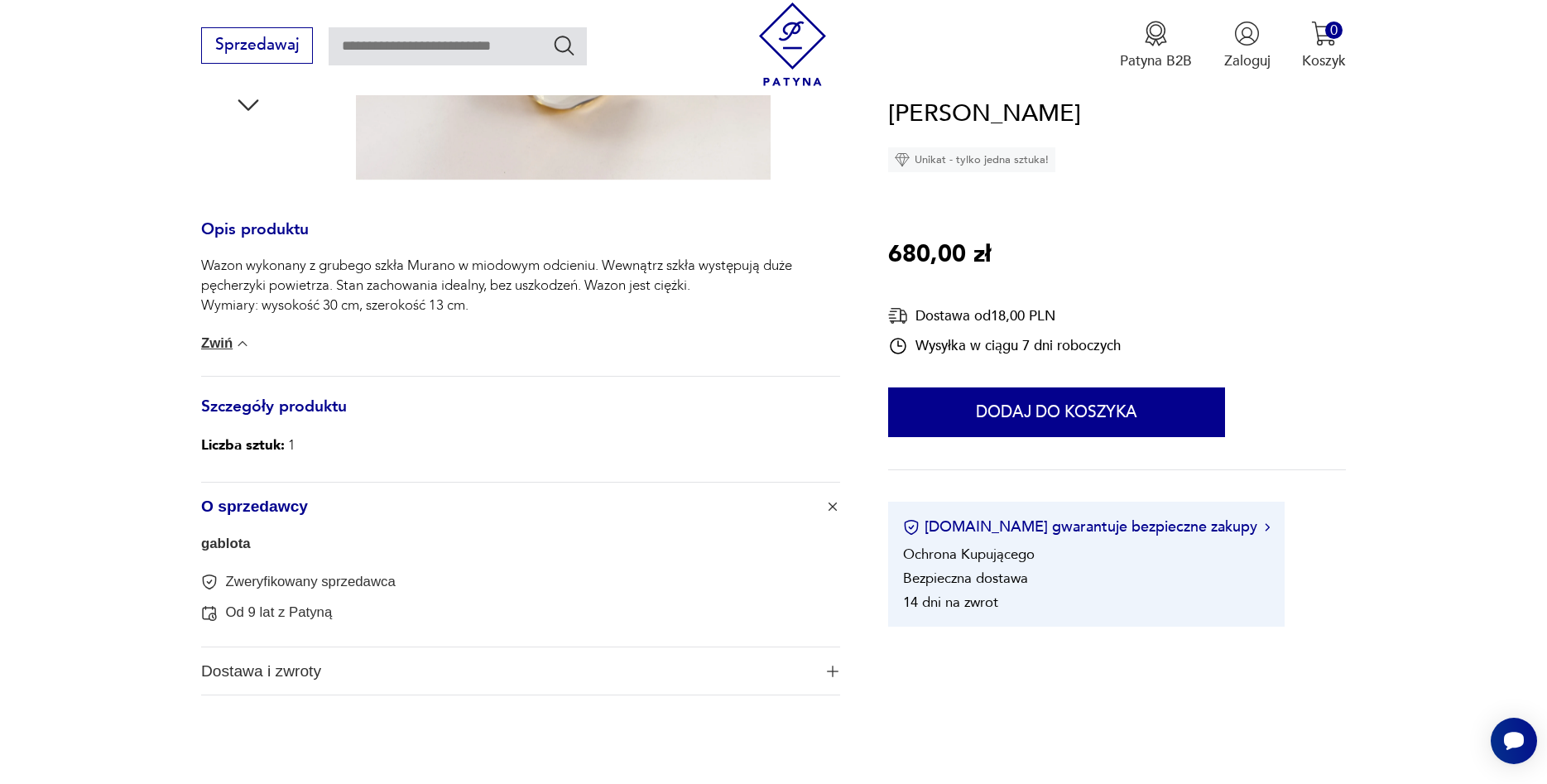
click at [139, 336] on section "Opis produktu Wazon wykonany z grubego szkła Murano w miodowym odcieniu. Wewnąt…" at bounding box center [773, 185] width 1547 height 1117
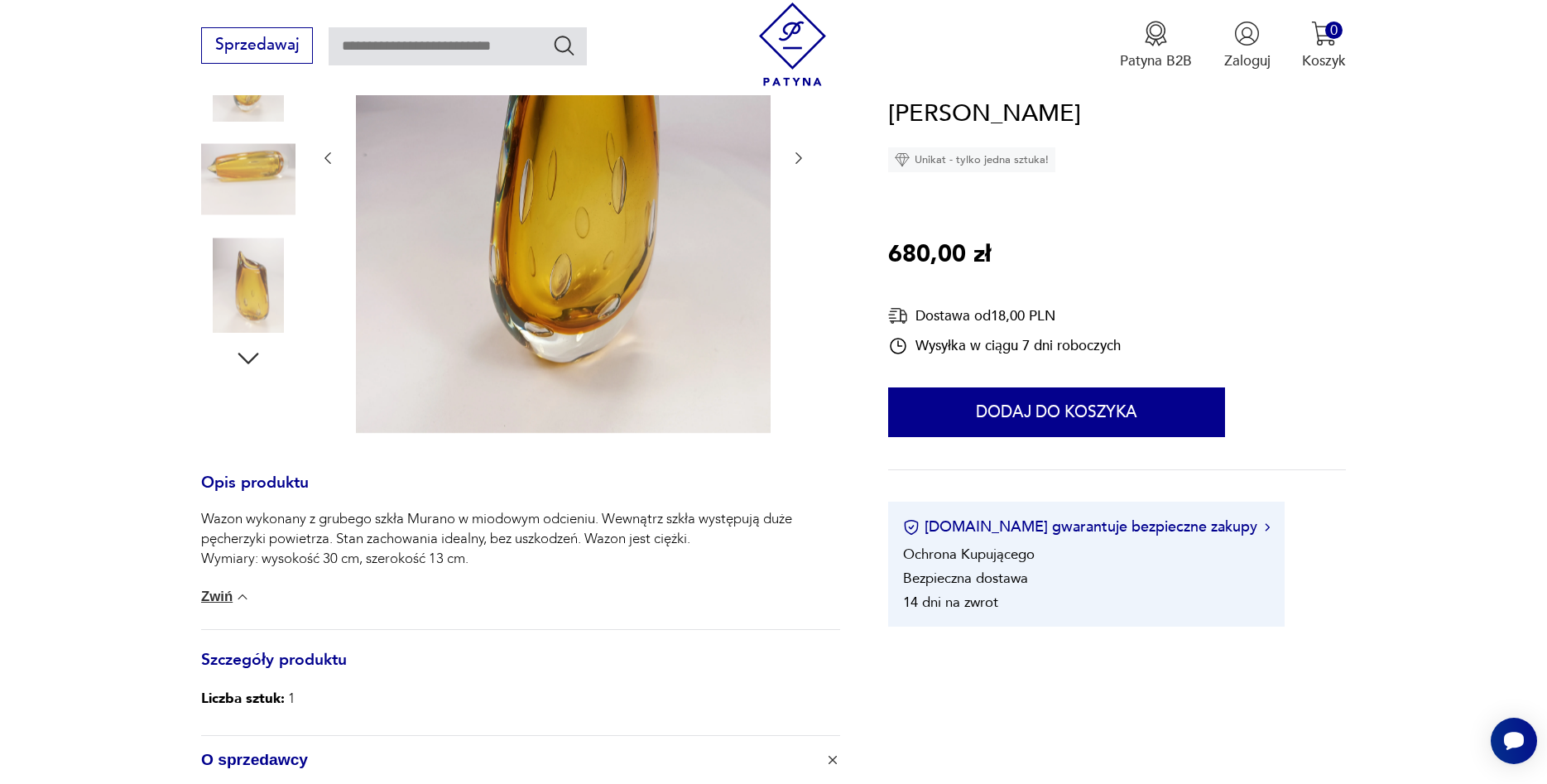
scroll to position [168, 0]
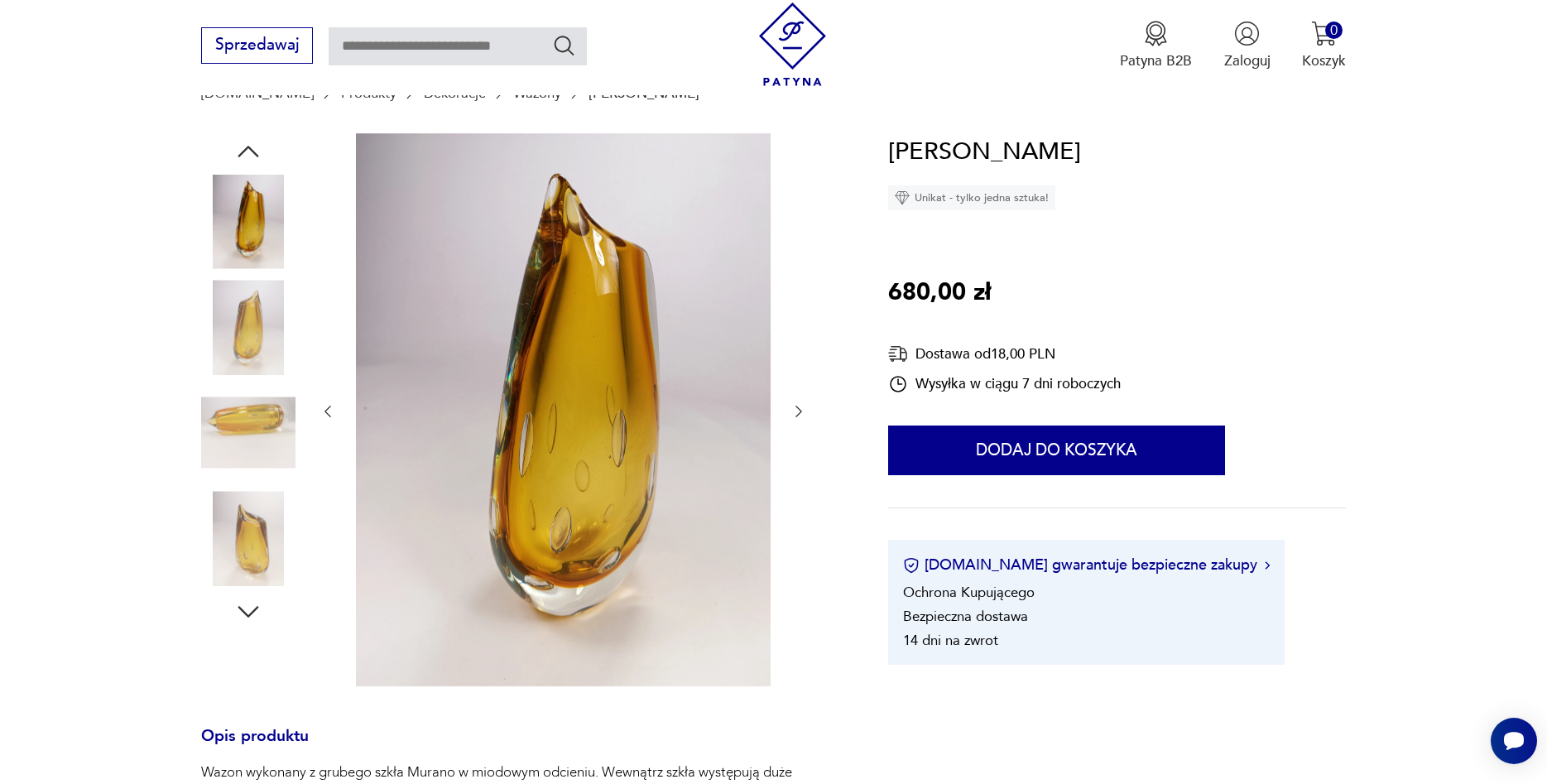
click at [218, 415] on img at bounding box center [248, 433] width 94 height 94
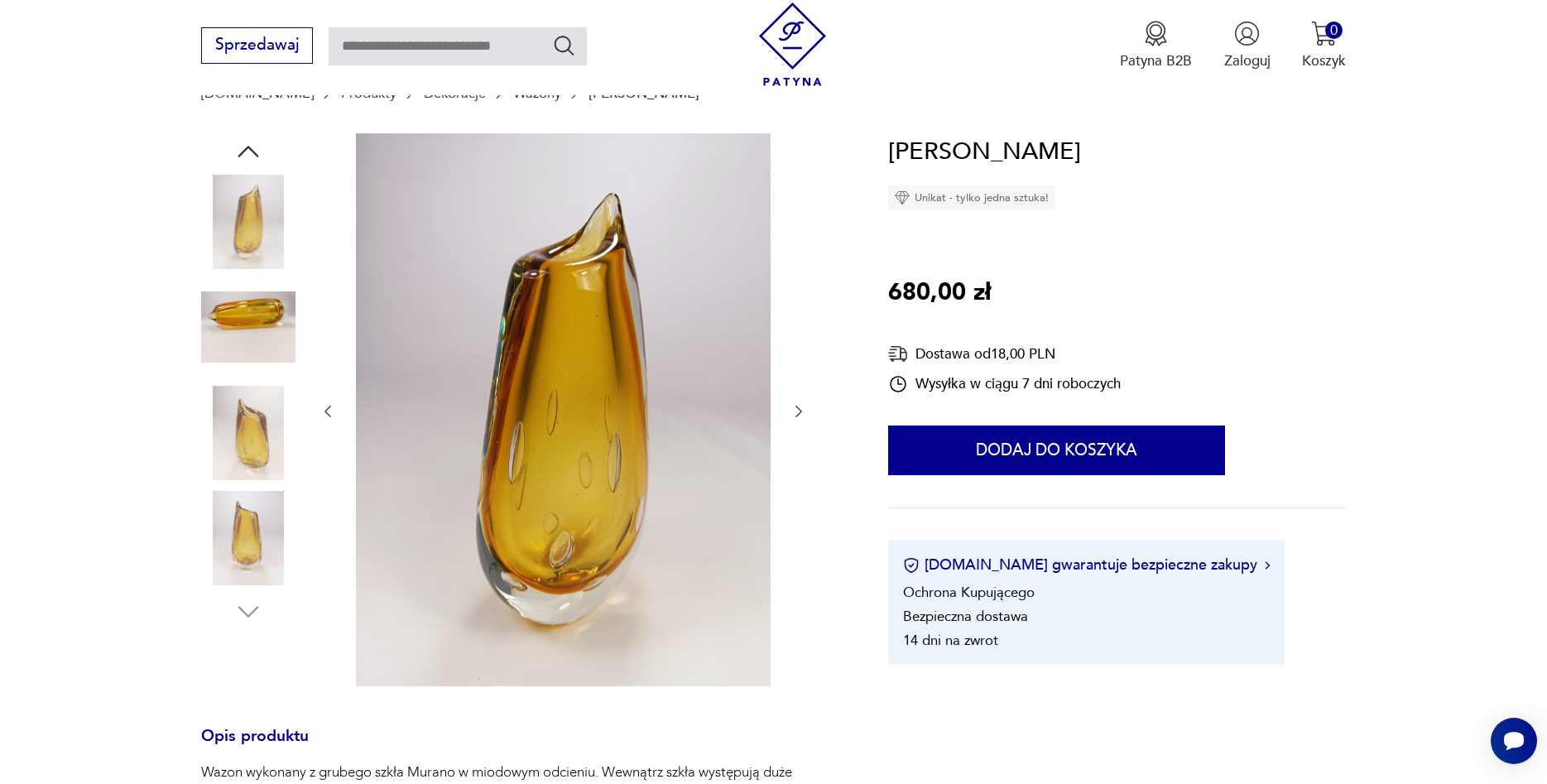
click at [806, 413] on icon "button" at bounding box center [799, 410] width 16 height 16
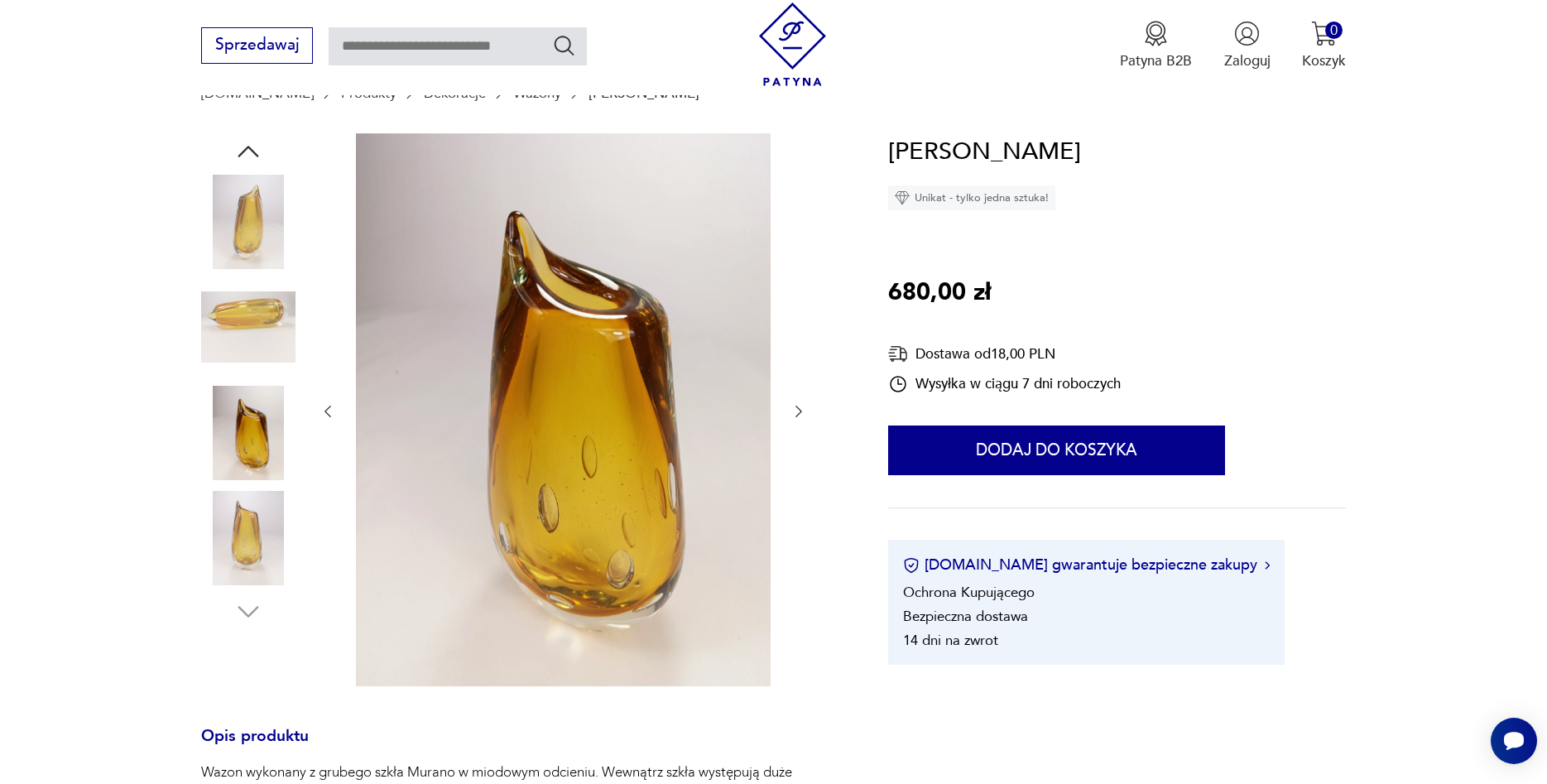
click at [806, 413] on button "button" at bounding box center [799, 411] width 16 height 20
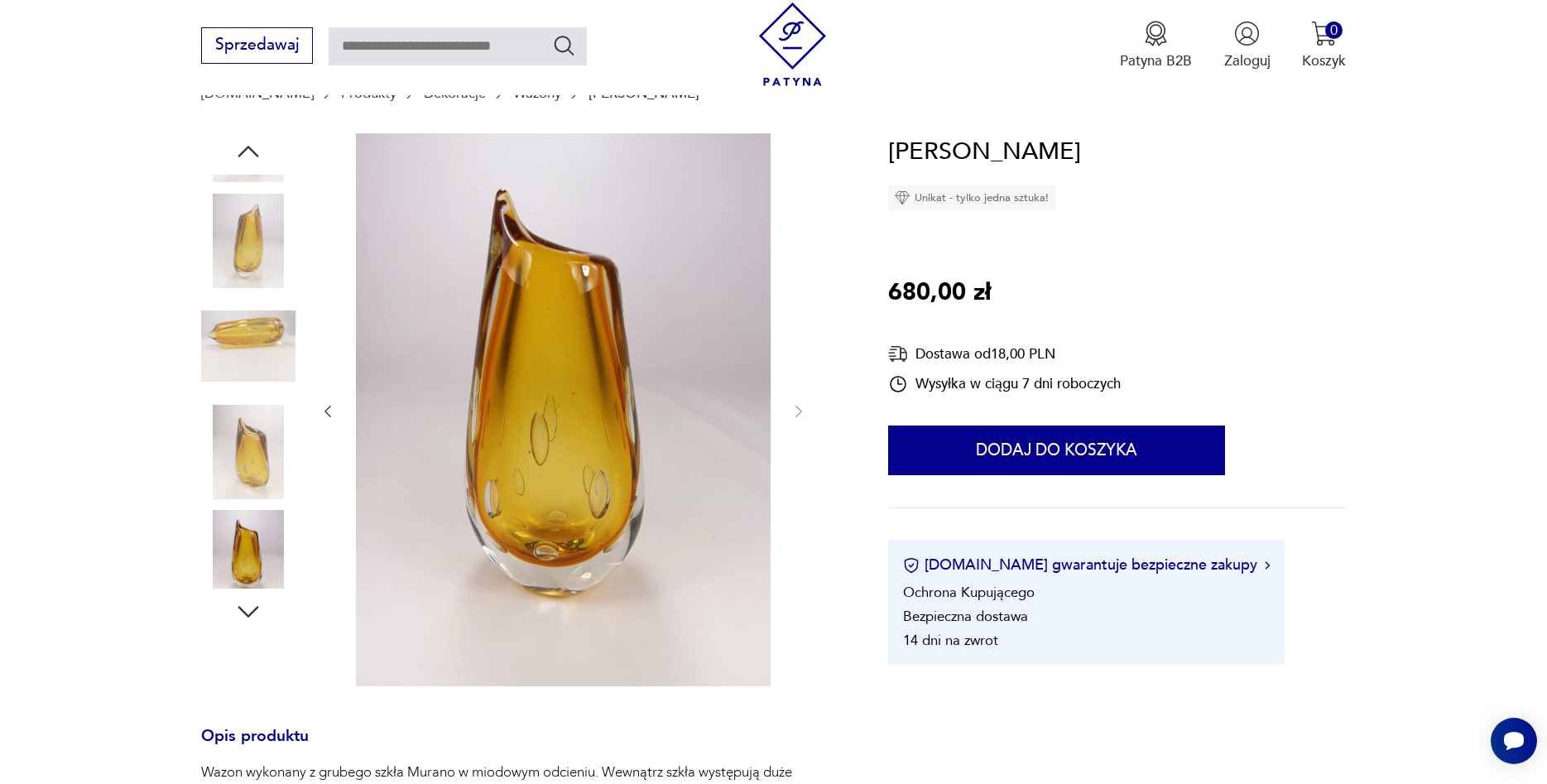
click at [259, 562] on img at bounding box center [248, 557] width 94 height 94
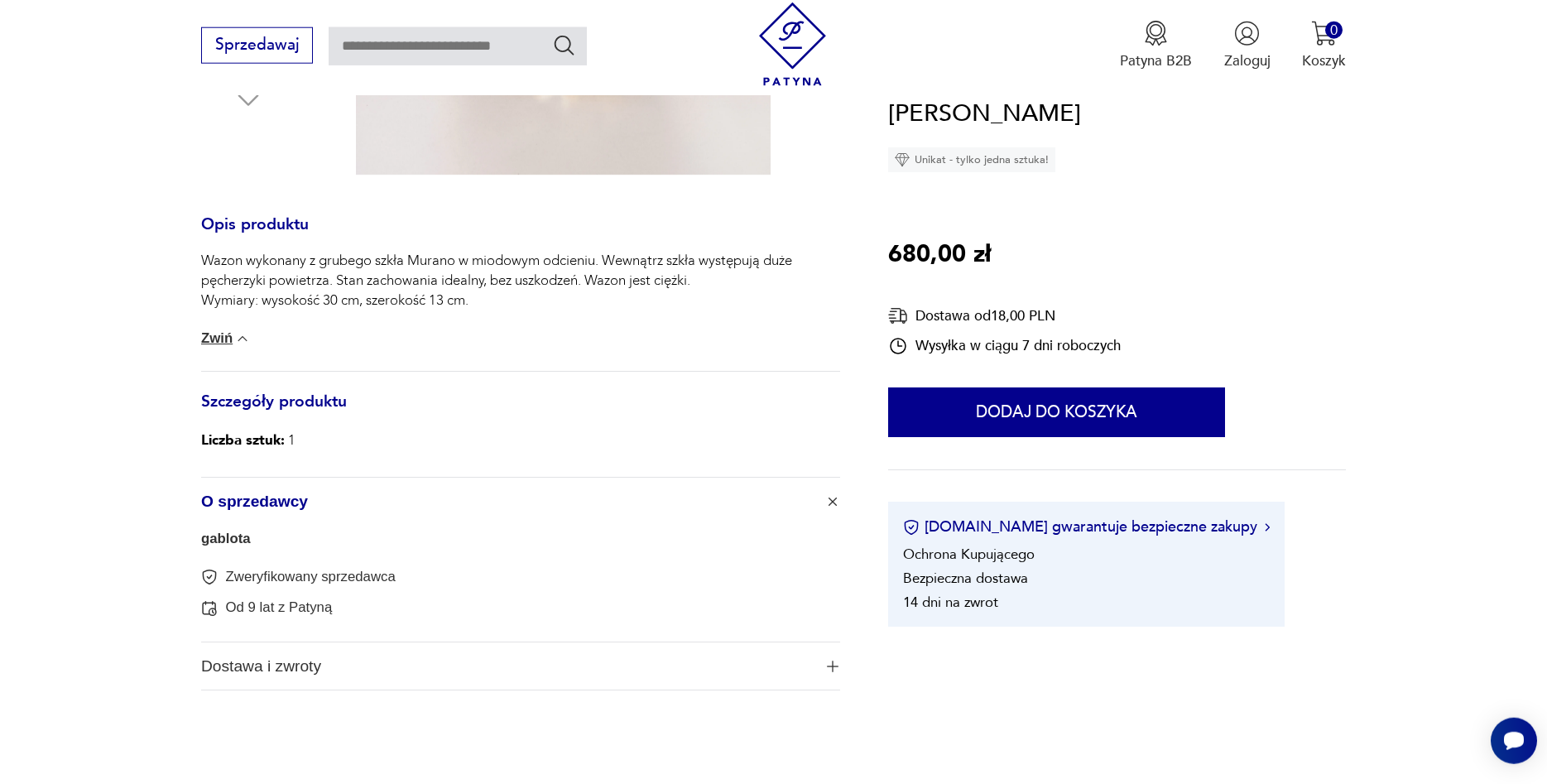
scroll to position [844, 0]
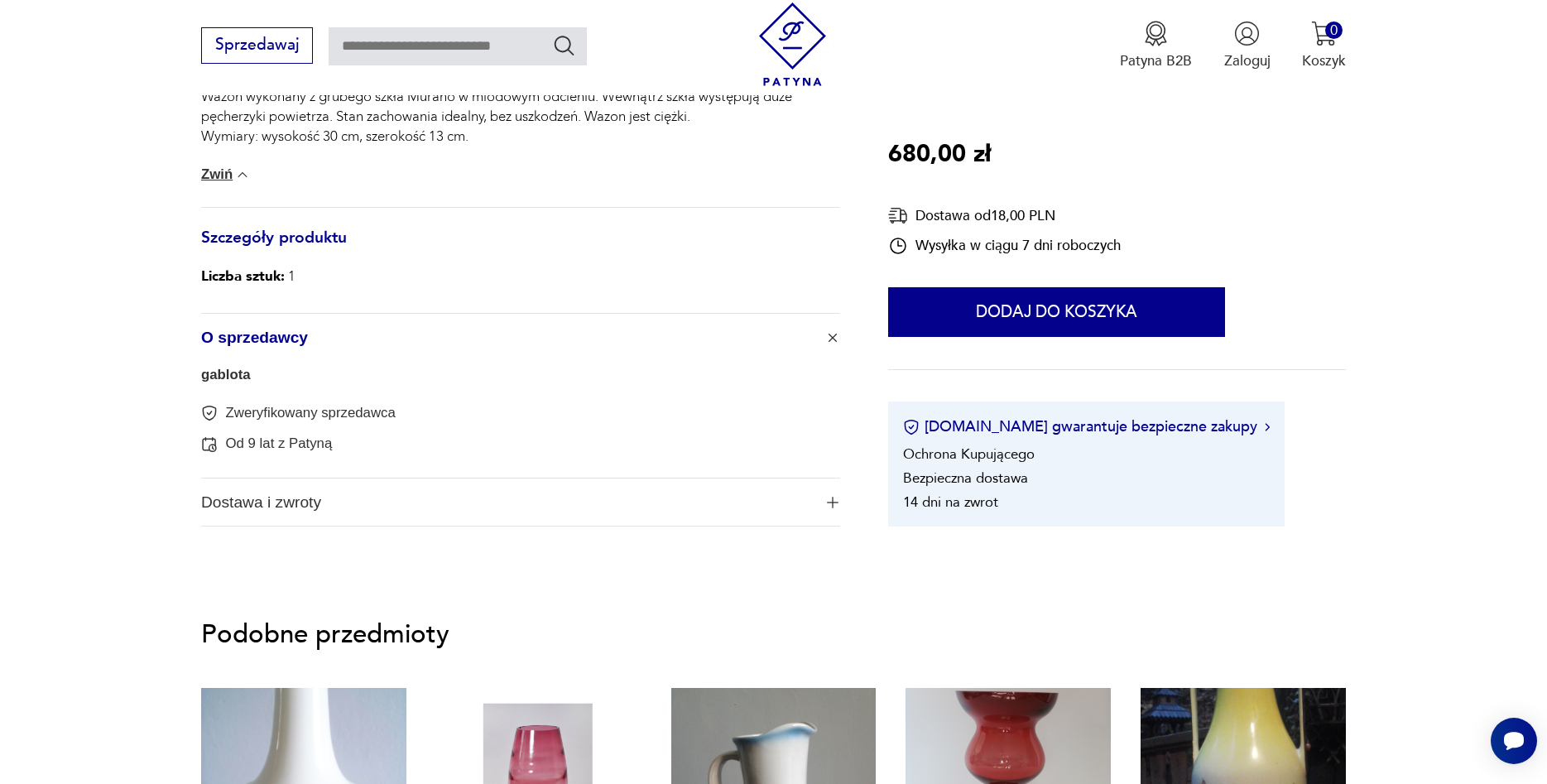
click at [275, 397] on div "gablota Zweryfikowany sprzedawca Od 9 lat z Patyną" at bounding box center [520, 420] width 639 height 116
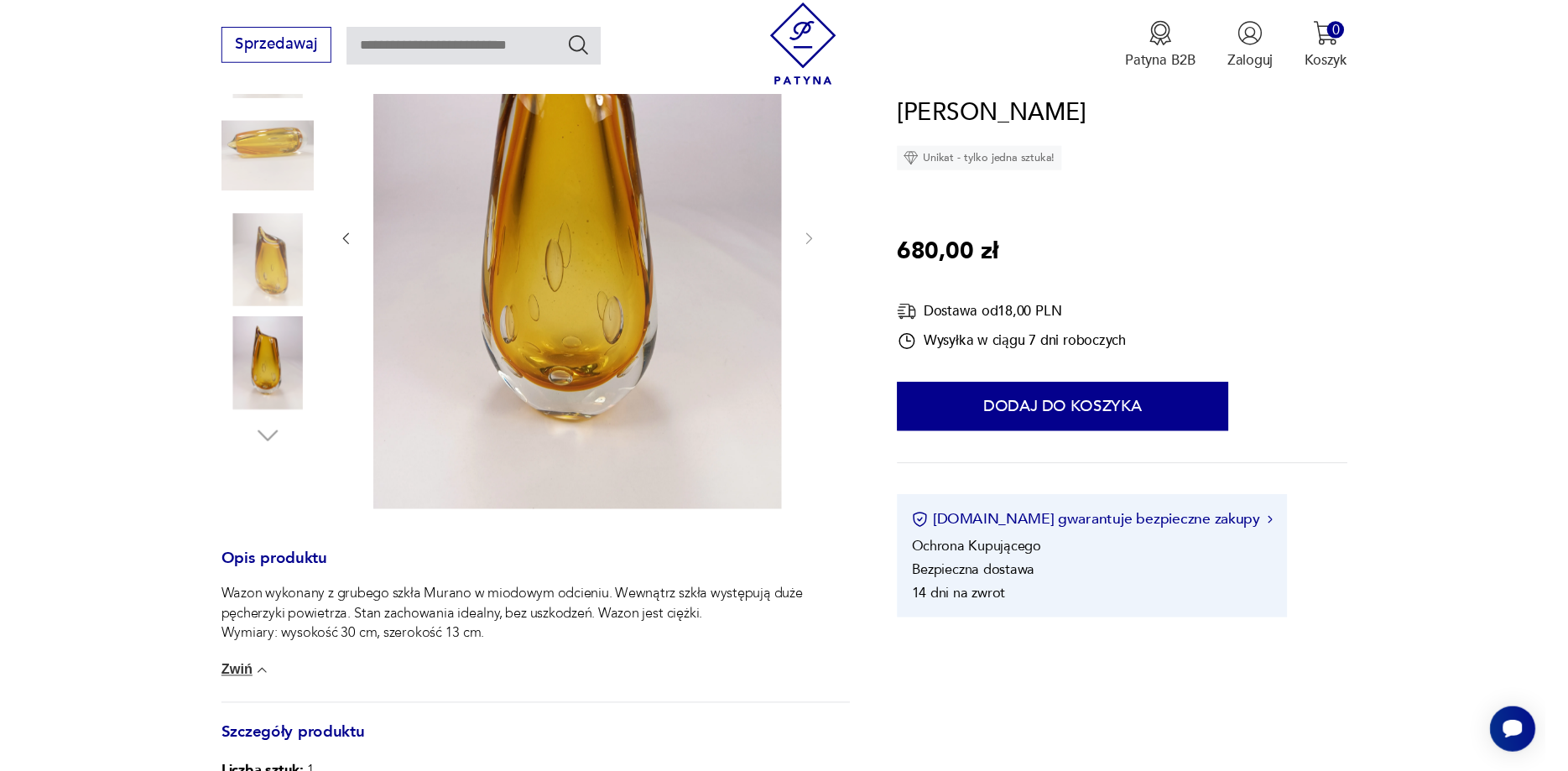
scroll to position [0, 0]
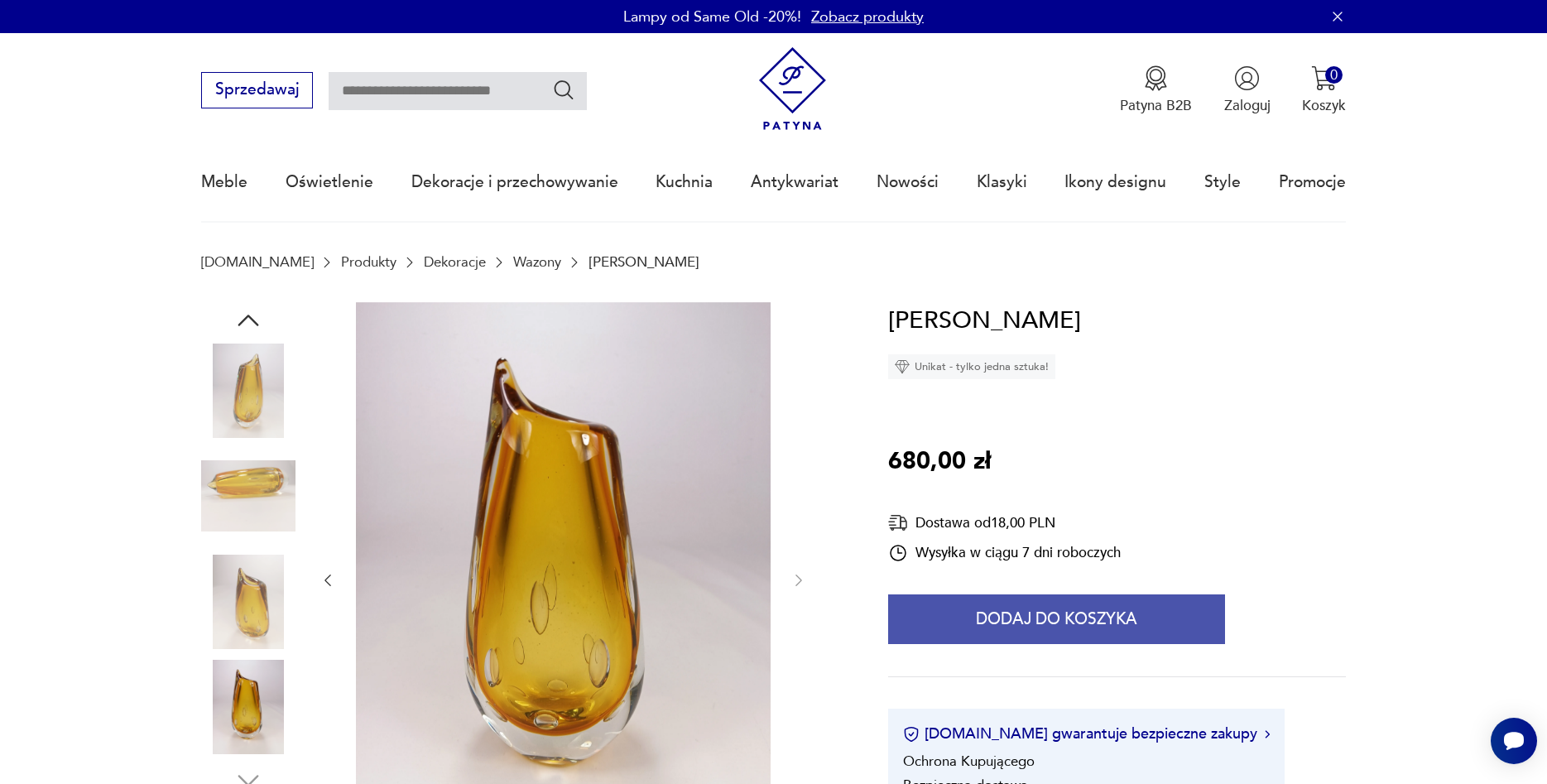
click at [1004, 626] on button "Dodaj do koszyka" at bounding box center [1057, 619] width 337 height 50
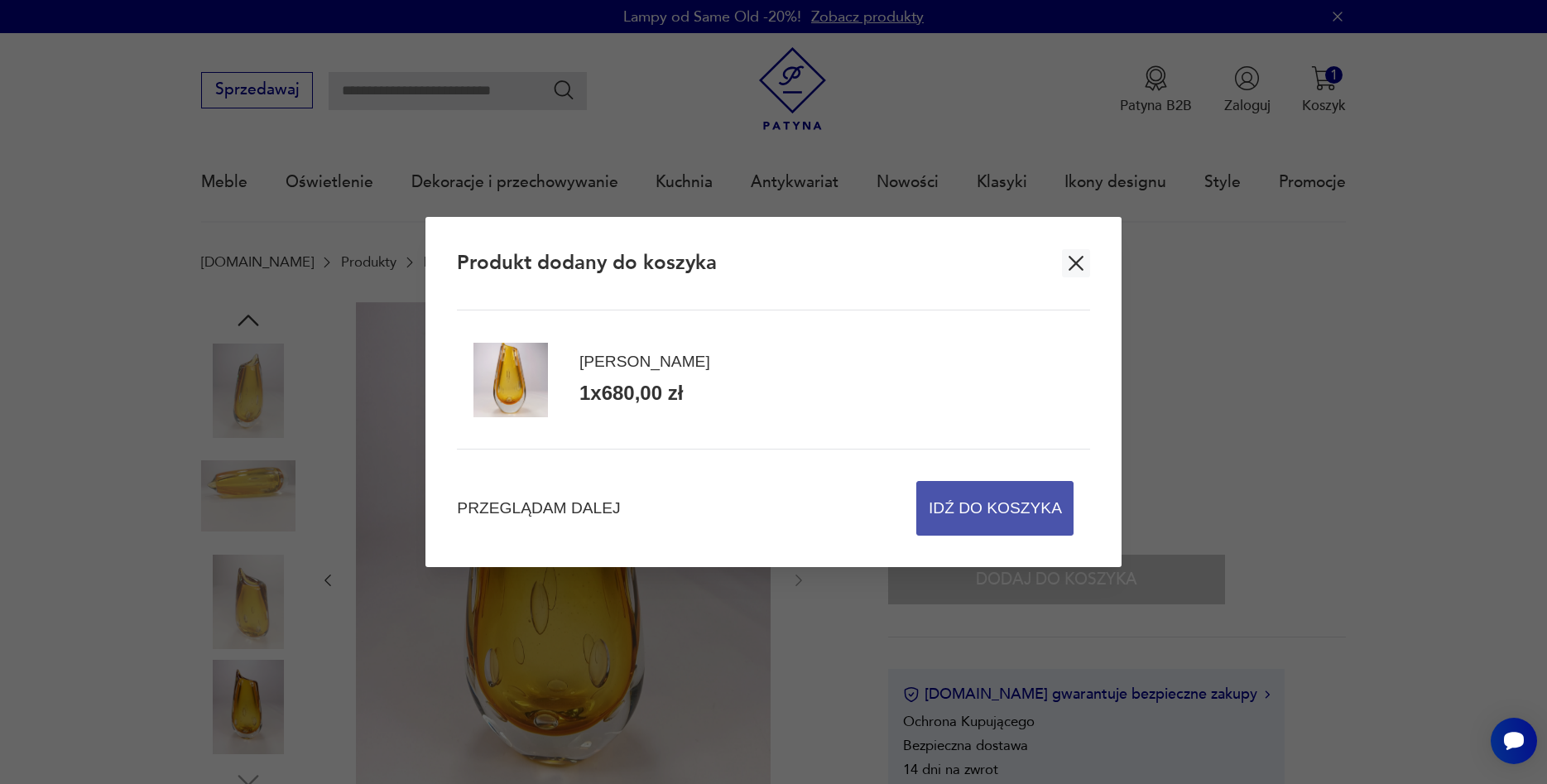
click at [998, 517] on span "Idź do koszyka" at bounding box center [995, 508] width 133 height 53
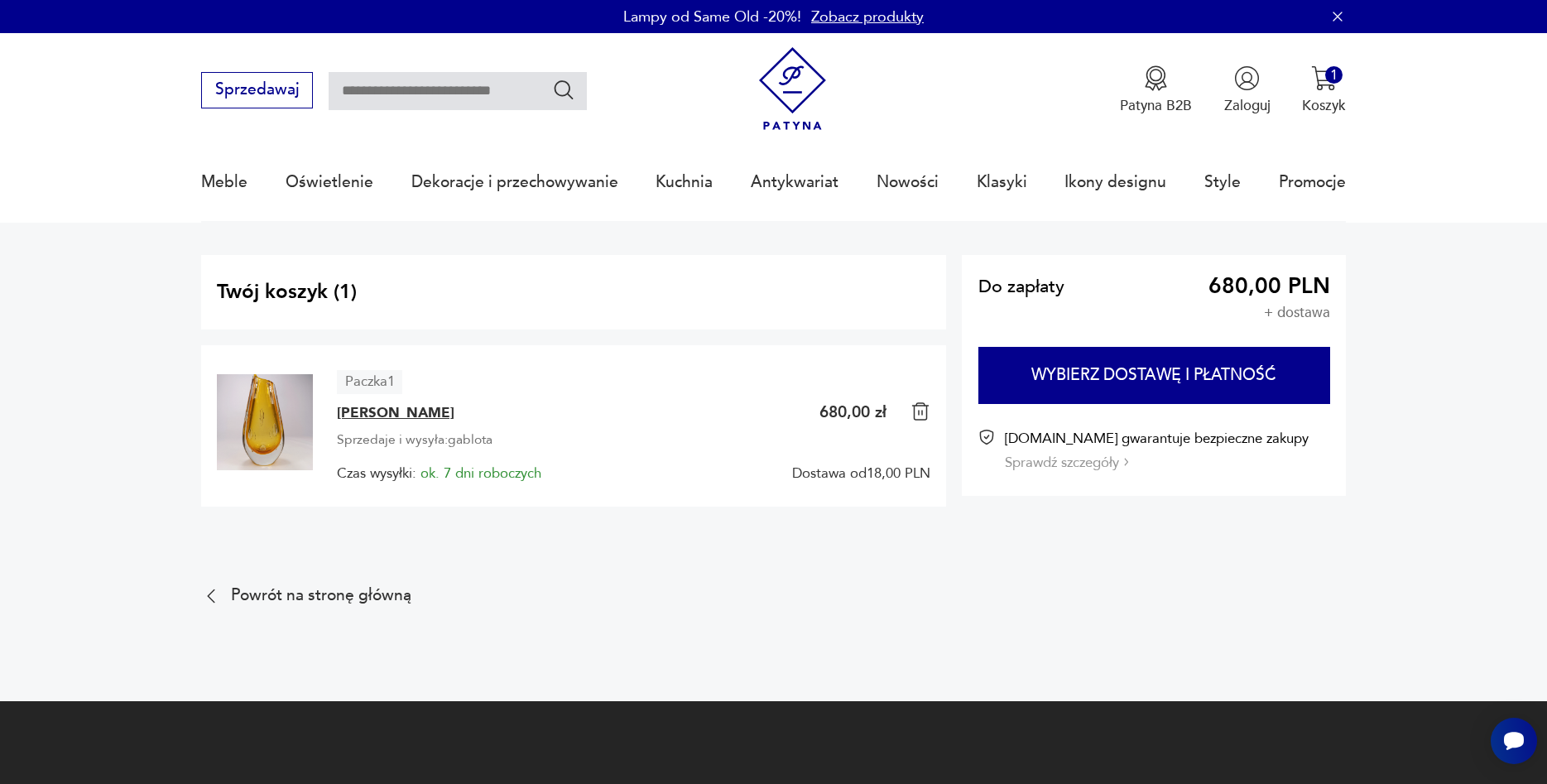
click at [369, 411] on span "[PERSON_NAME]" at bounding box center [395, 412] width 117 height 20
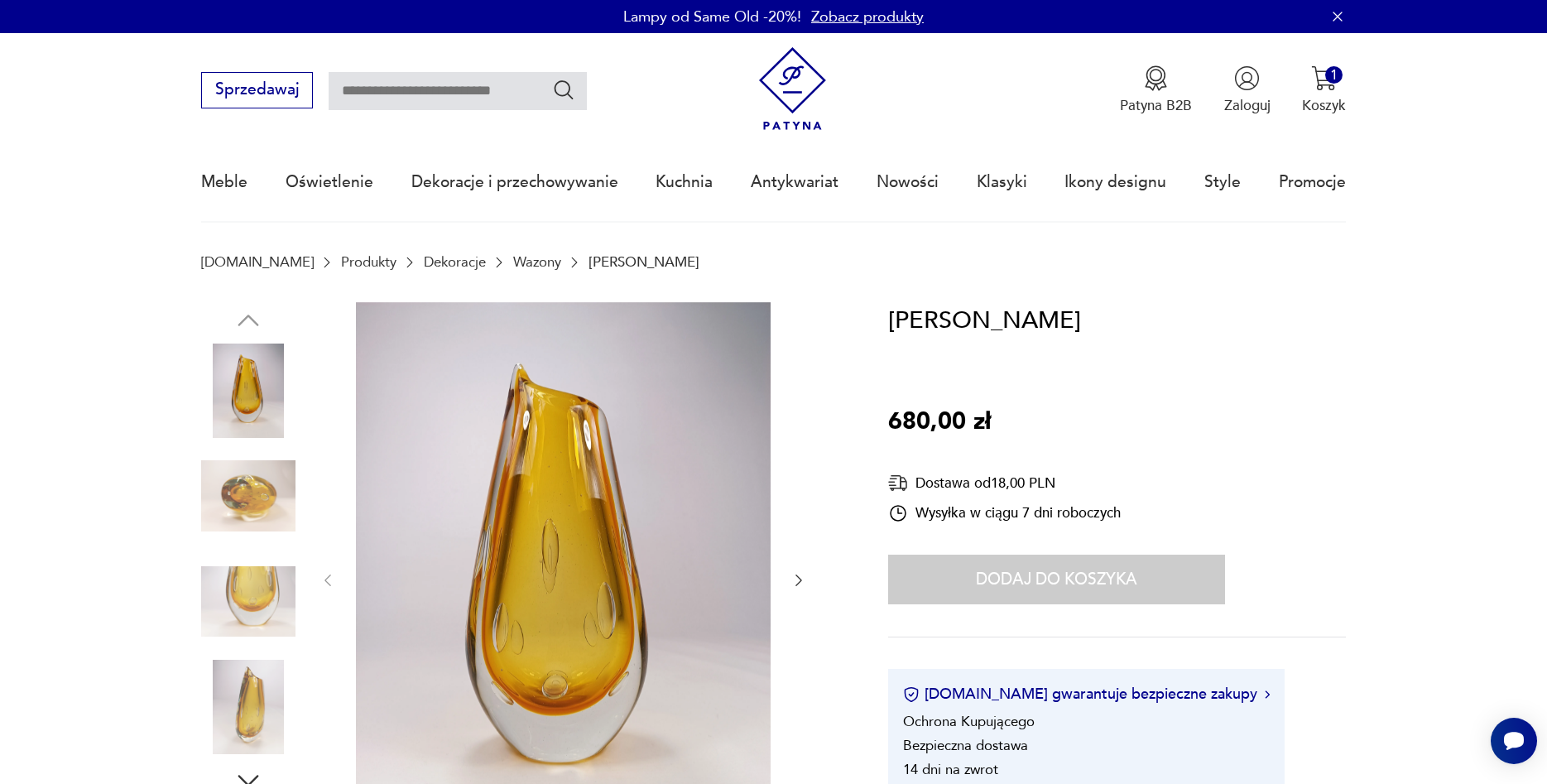
click at [1379, 54] on nav "Sprzedawaj Patyna B2B Zaloguj 1 Koszyk Twój koszyk ( 1 ) Wazon Murano 1 x 680,0…" at bounding box center [773, 128] width 1547 height 190
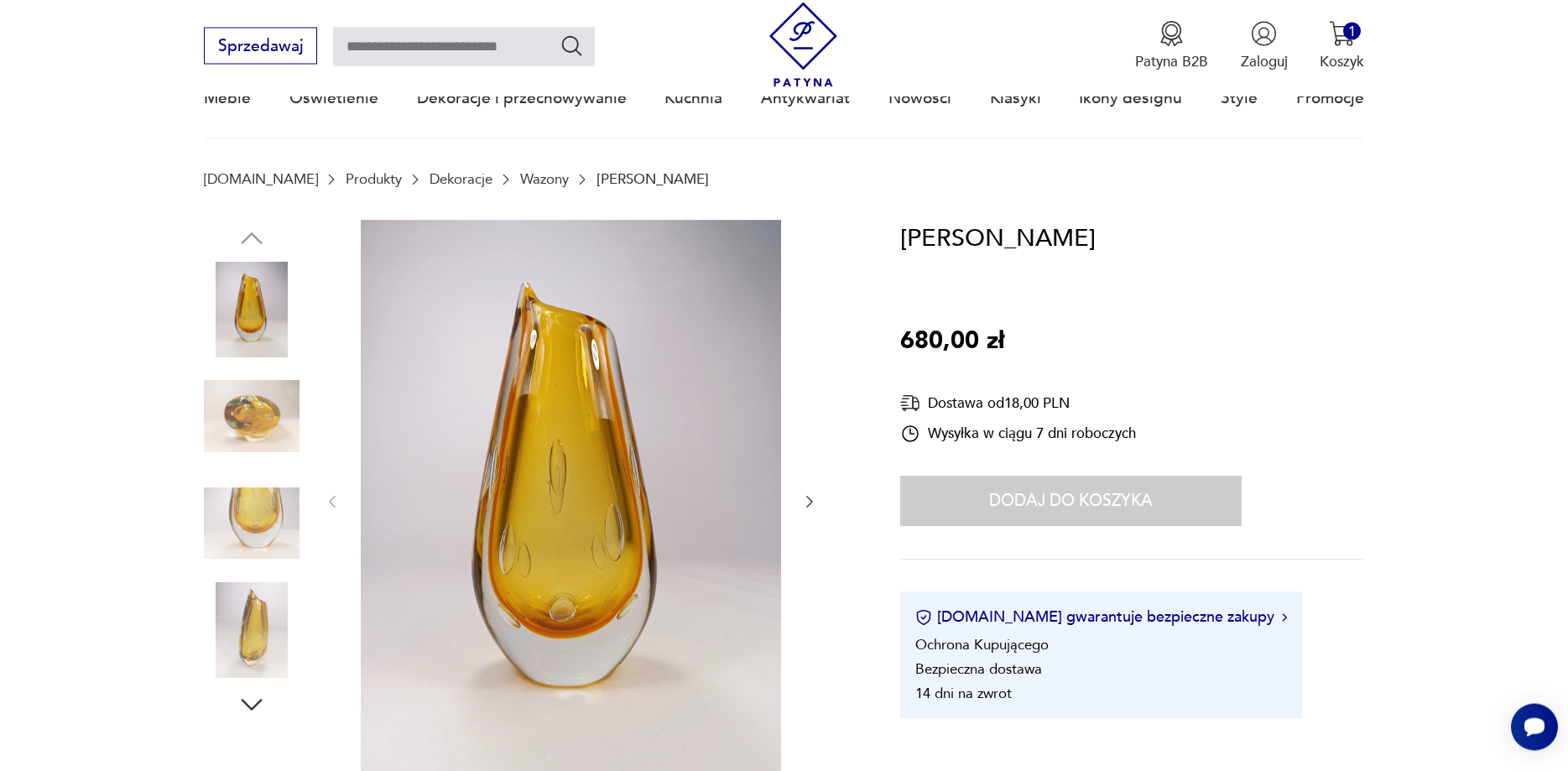
scroll to position [256, 0]
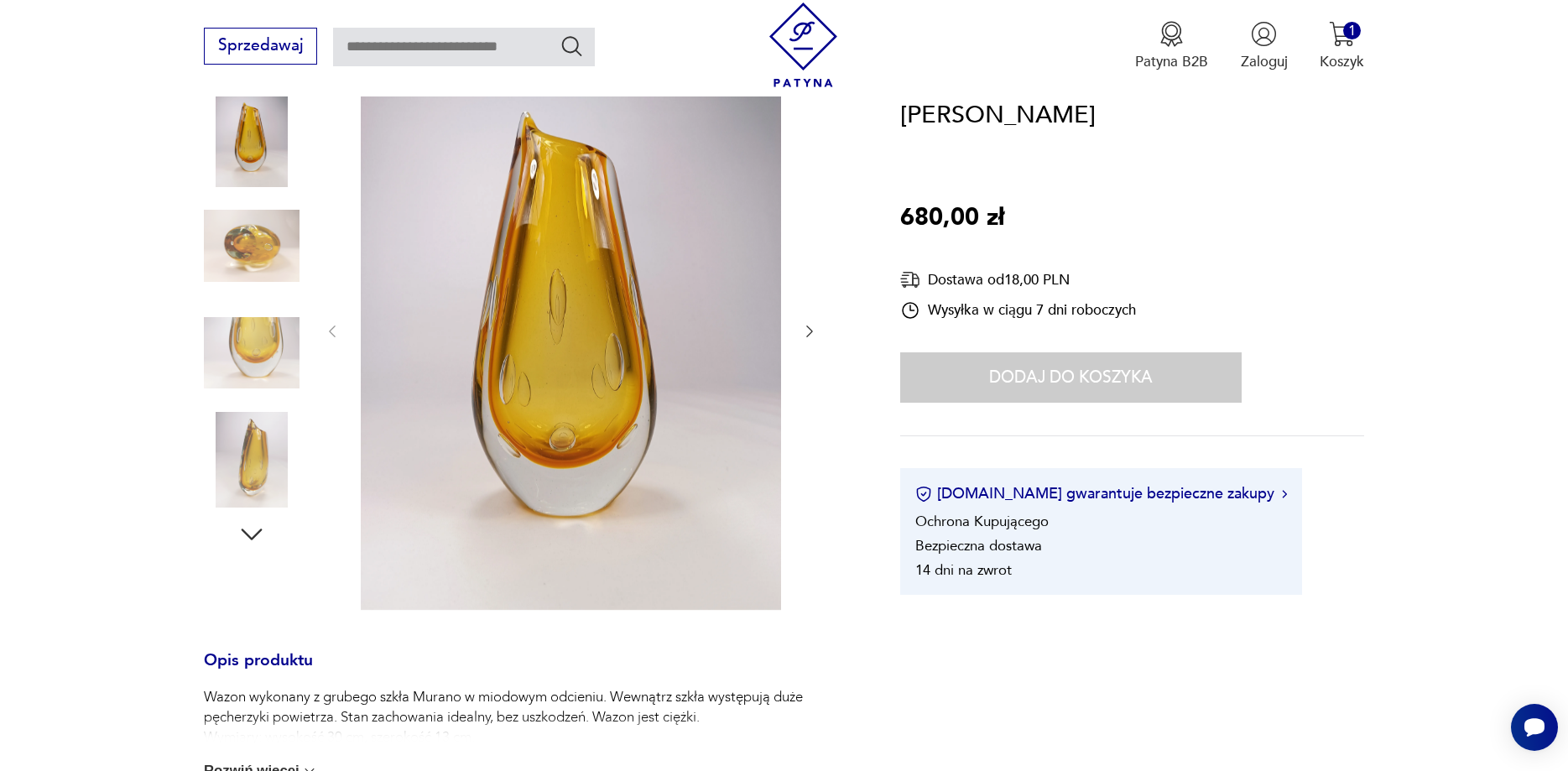
click at [218, 254] on img at bounding box center [251, 245] width 95 height 95
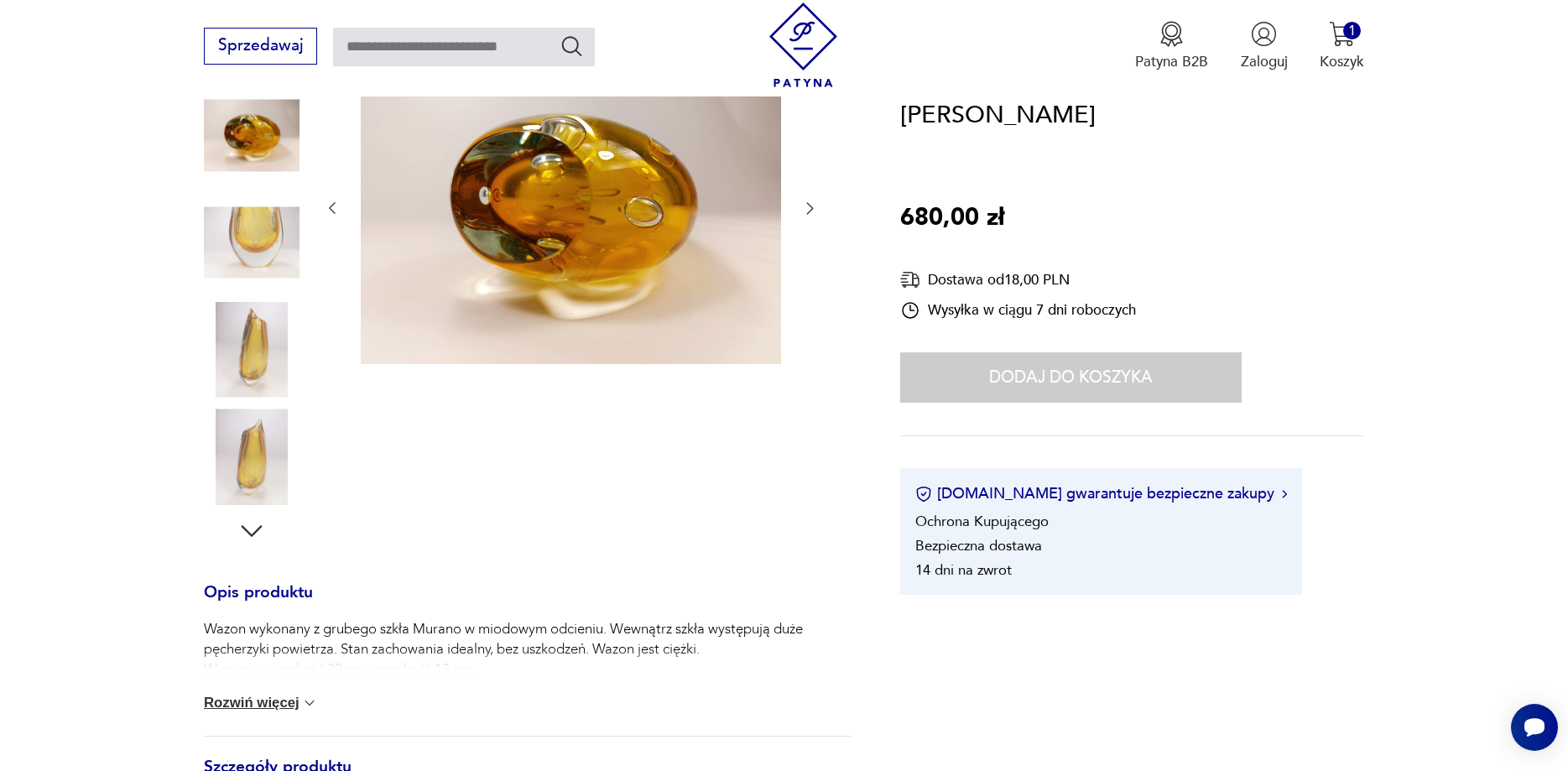
click at [526, 204] on img at bounding box center [570, 207] width 420 height 315
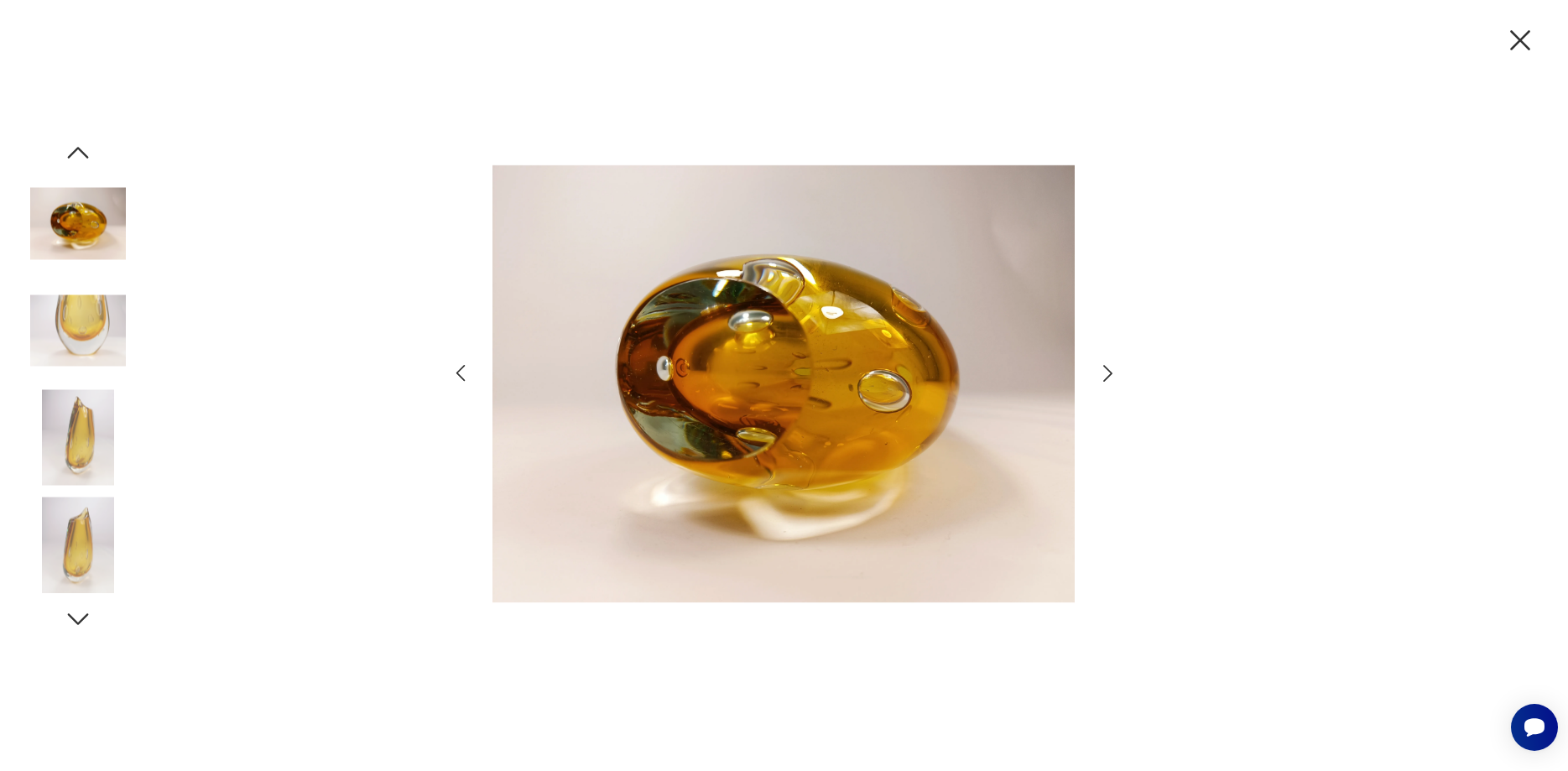
click at [725, 326] on img at bounding box center [784, 384] width 582 height 617
click at [90, 425] on img at bounding box center [78, 437] width 95 height 95
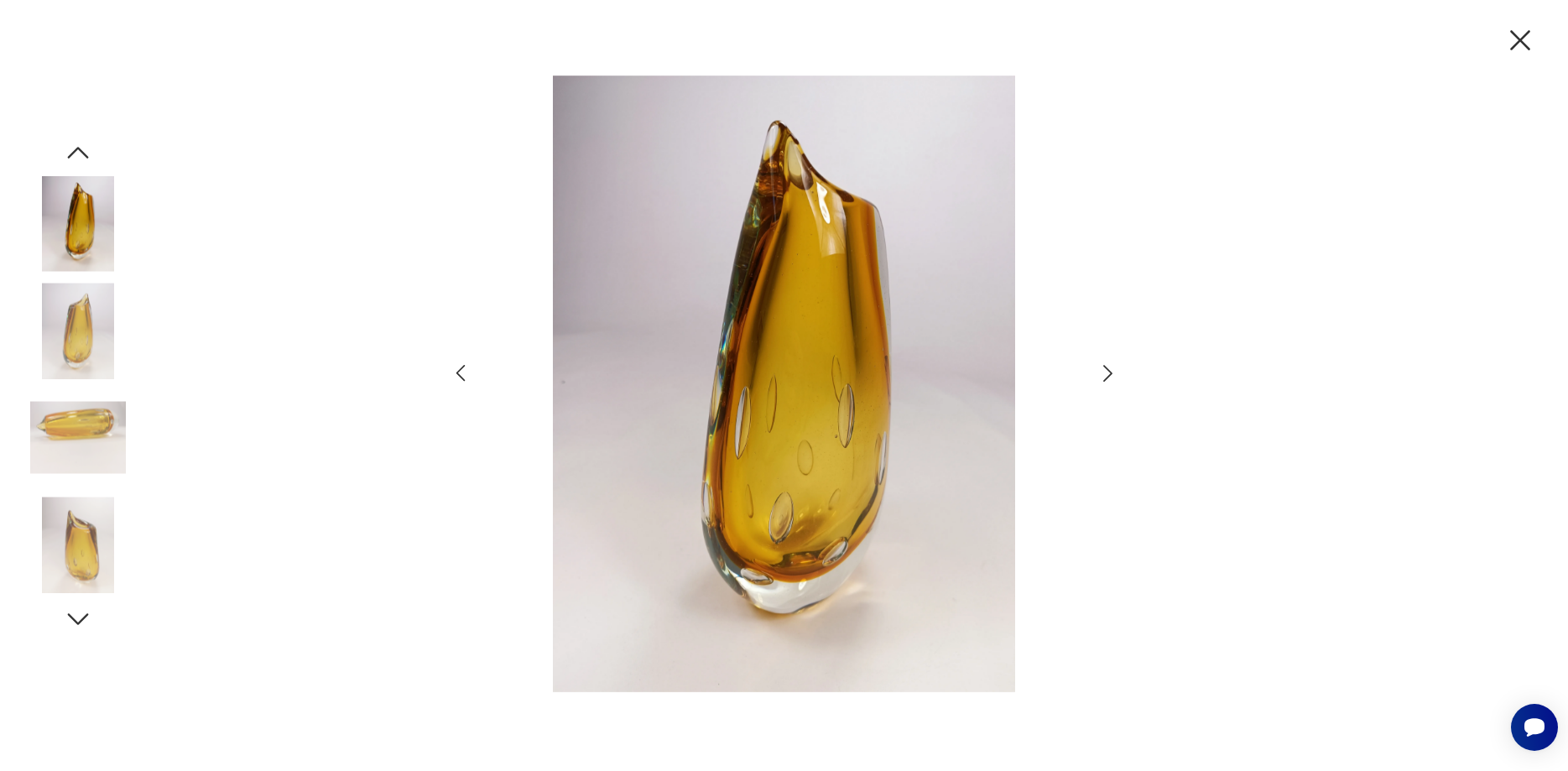
click at [82, 515] on img at bounding box center [78, 544] width 95 height 95
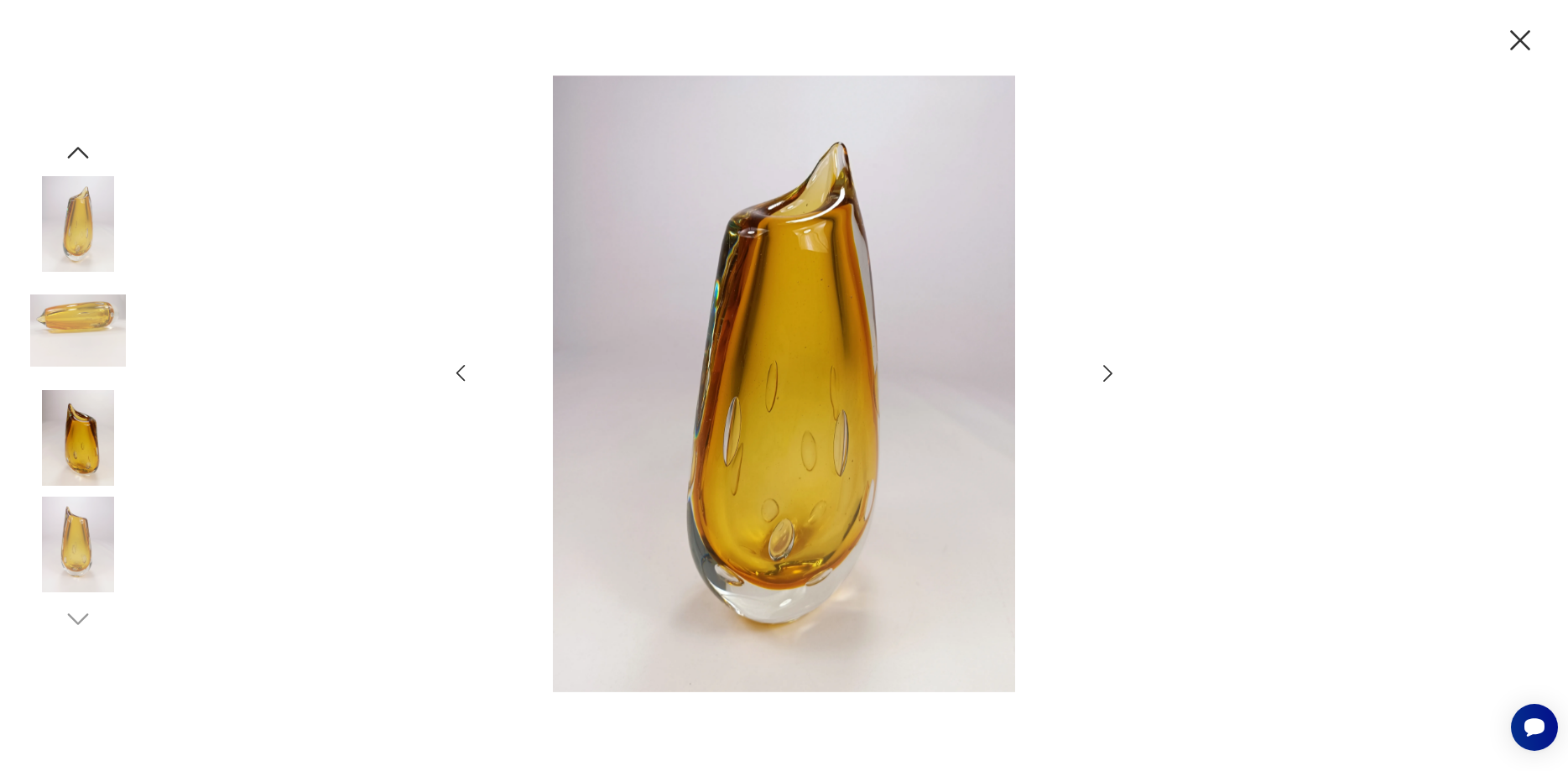
click at [1513, 42] on icon "button" at bounding box center [1520, 40] width 36 height 36
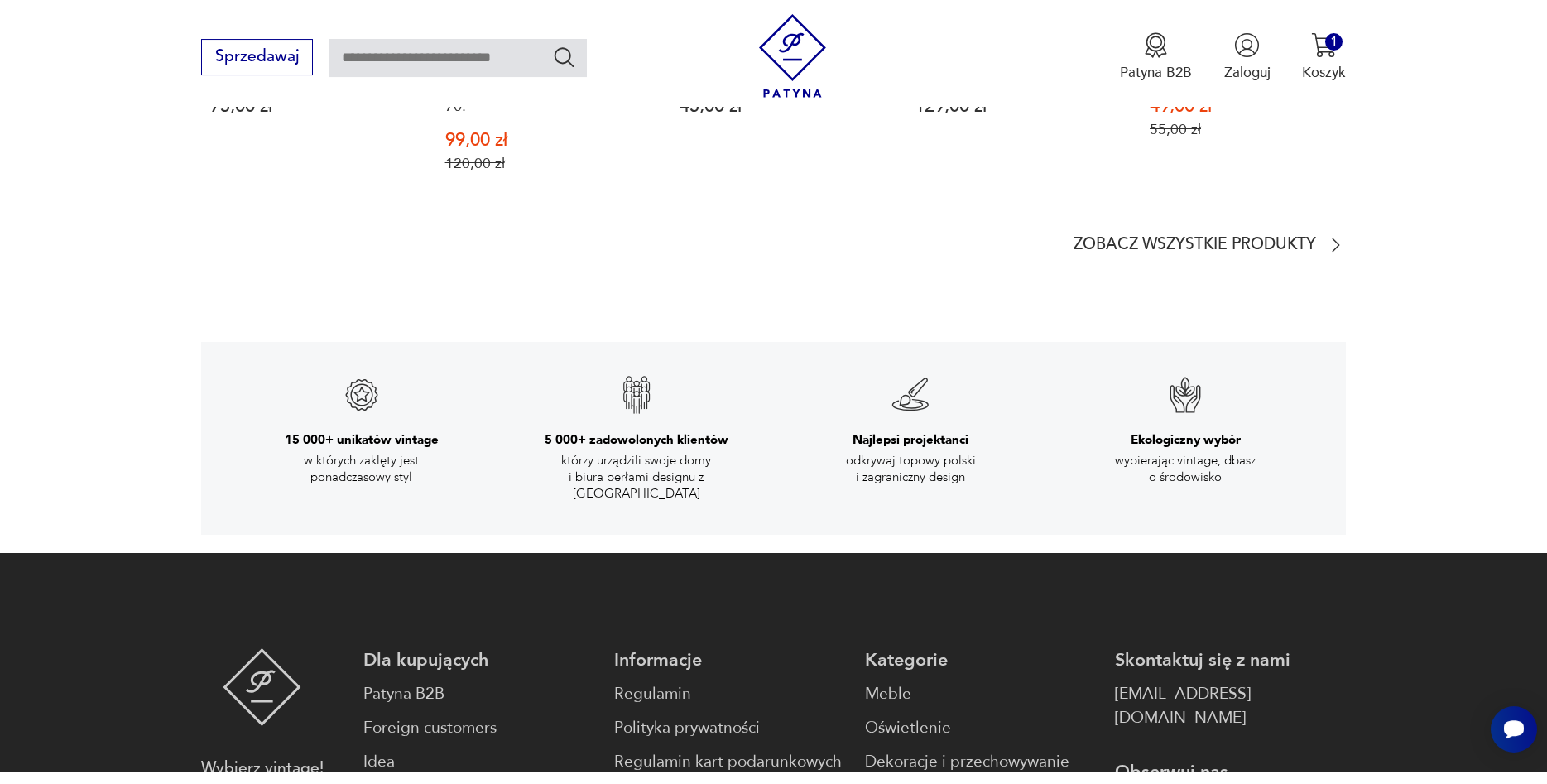
scroll to position [2786, 0]
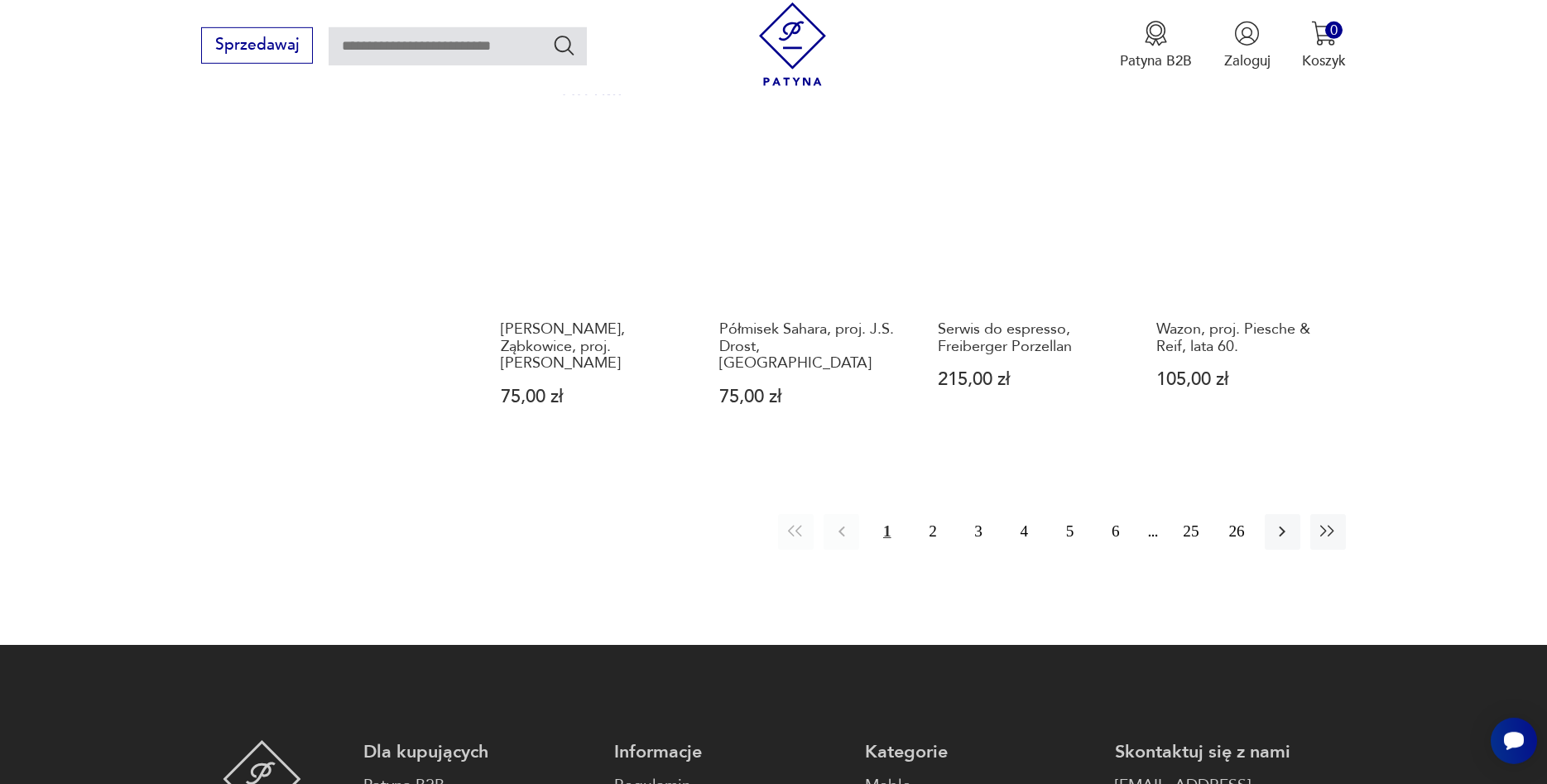
scroll to position [1857, 0]
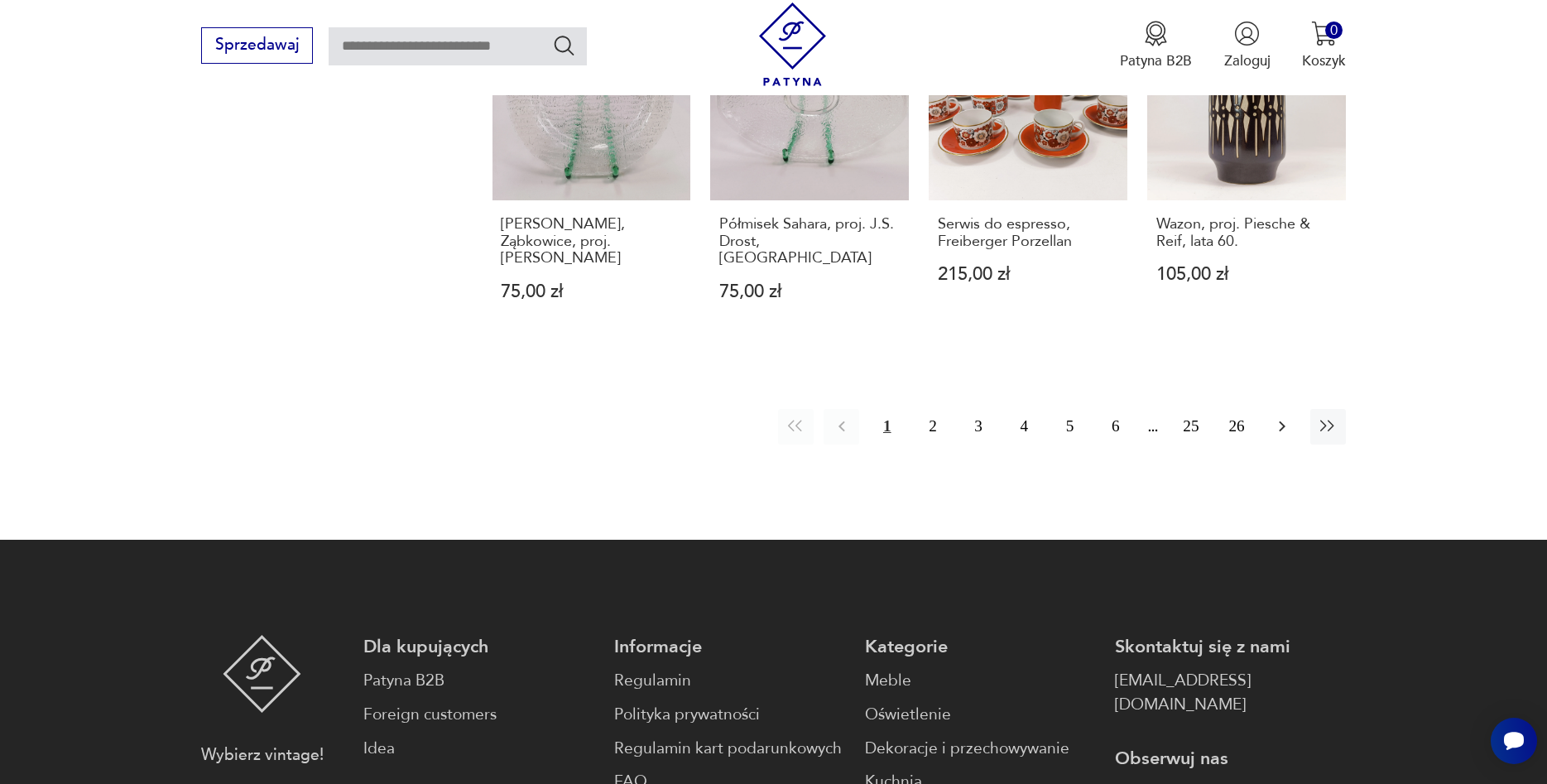
click at [1287, 416] on icon "button" at bounding box center [1282, 426] width 20 height 20
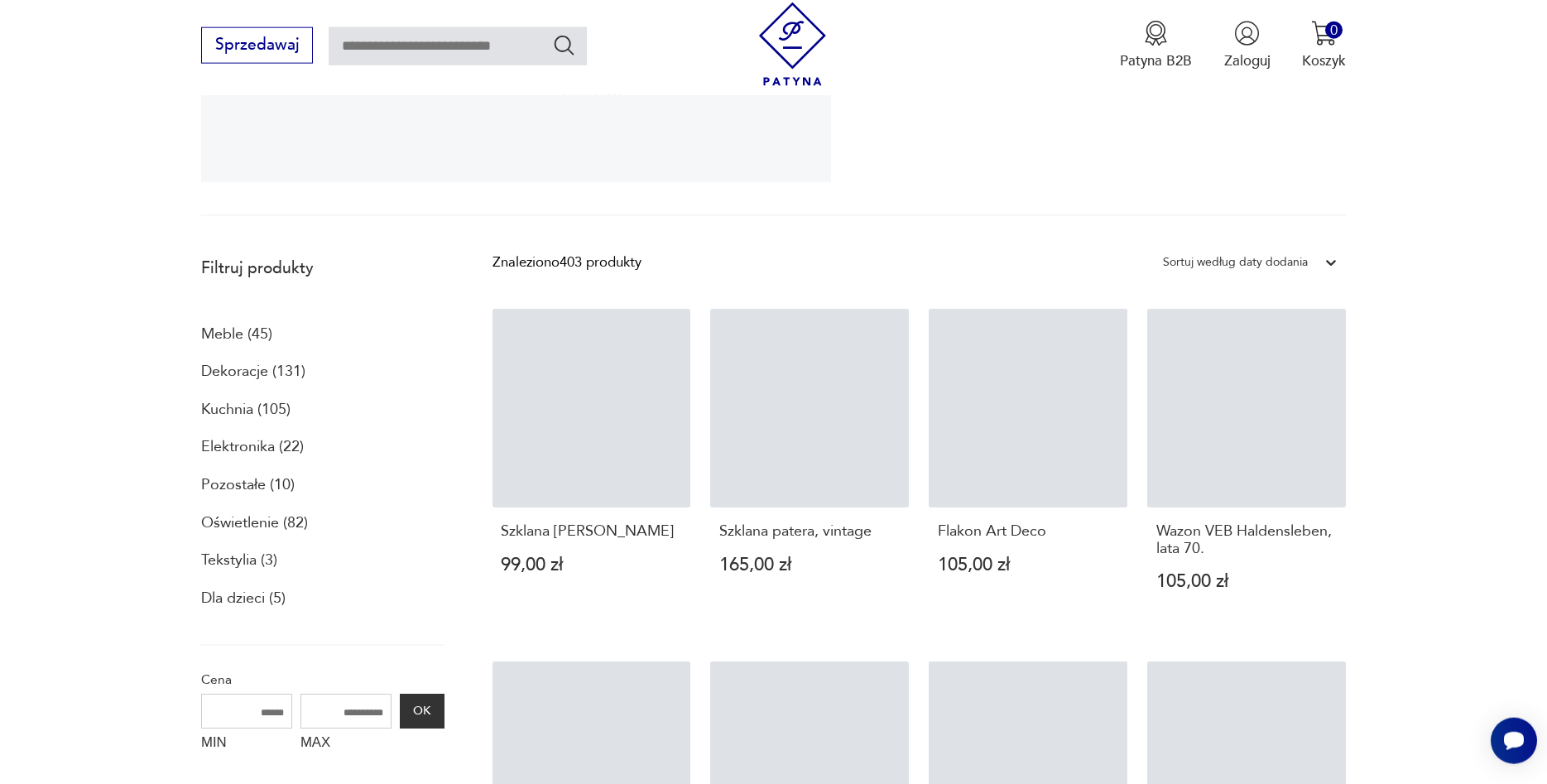
scroll to position [443, 0]
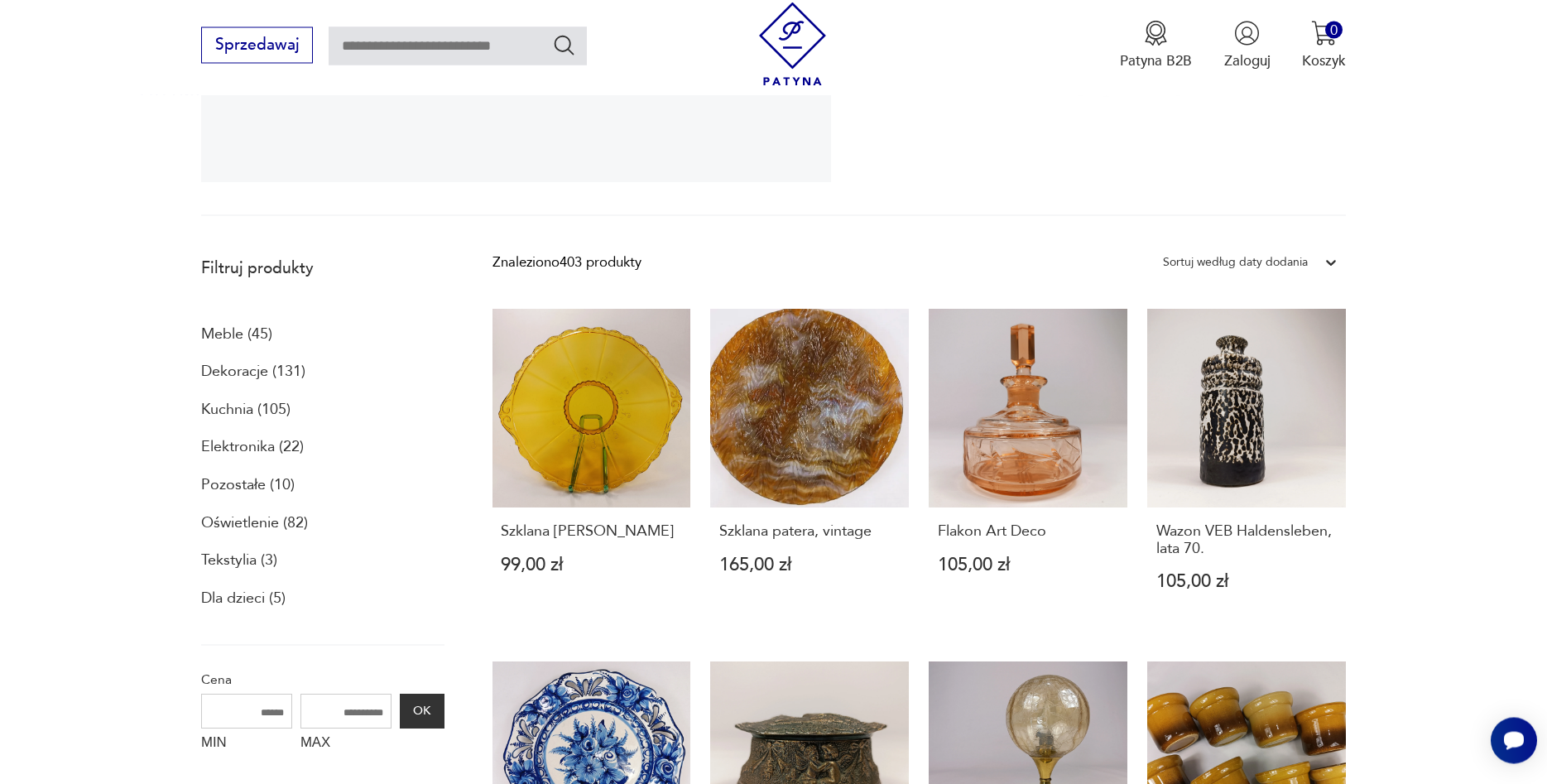
click at [221, 376] on p "Dekoracje (131)" at bounding box center [253, 372] width 104 height 28
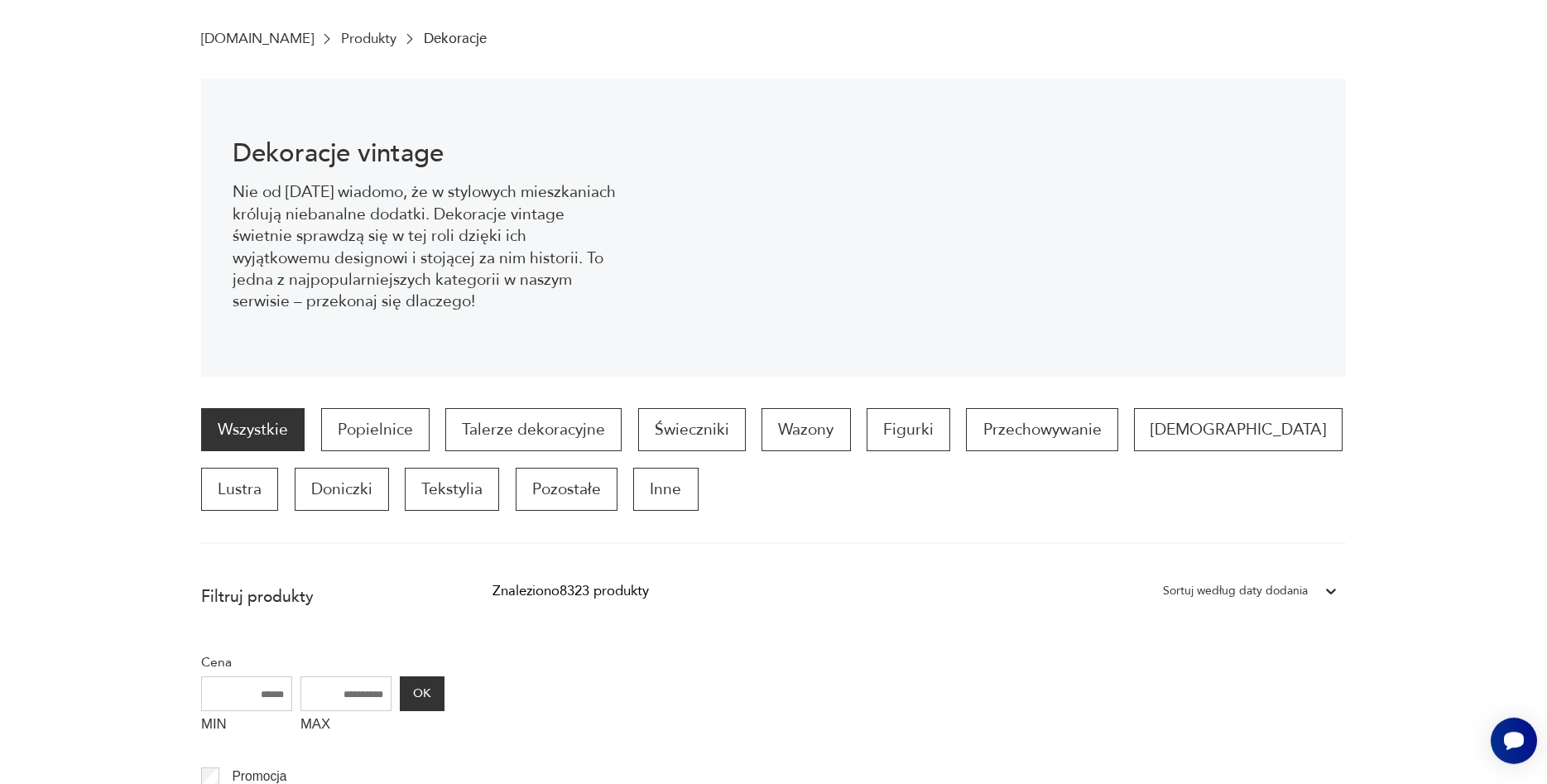
scroll to position [437, 0]
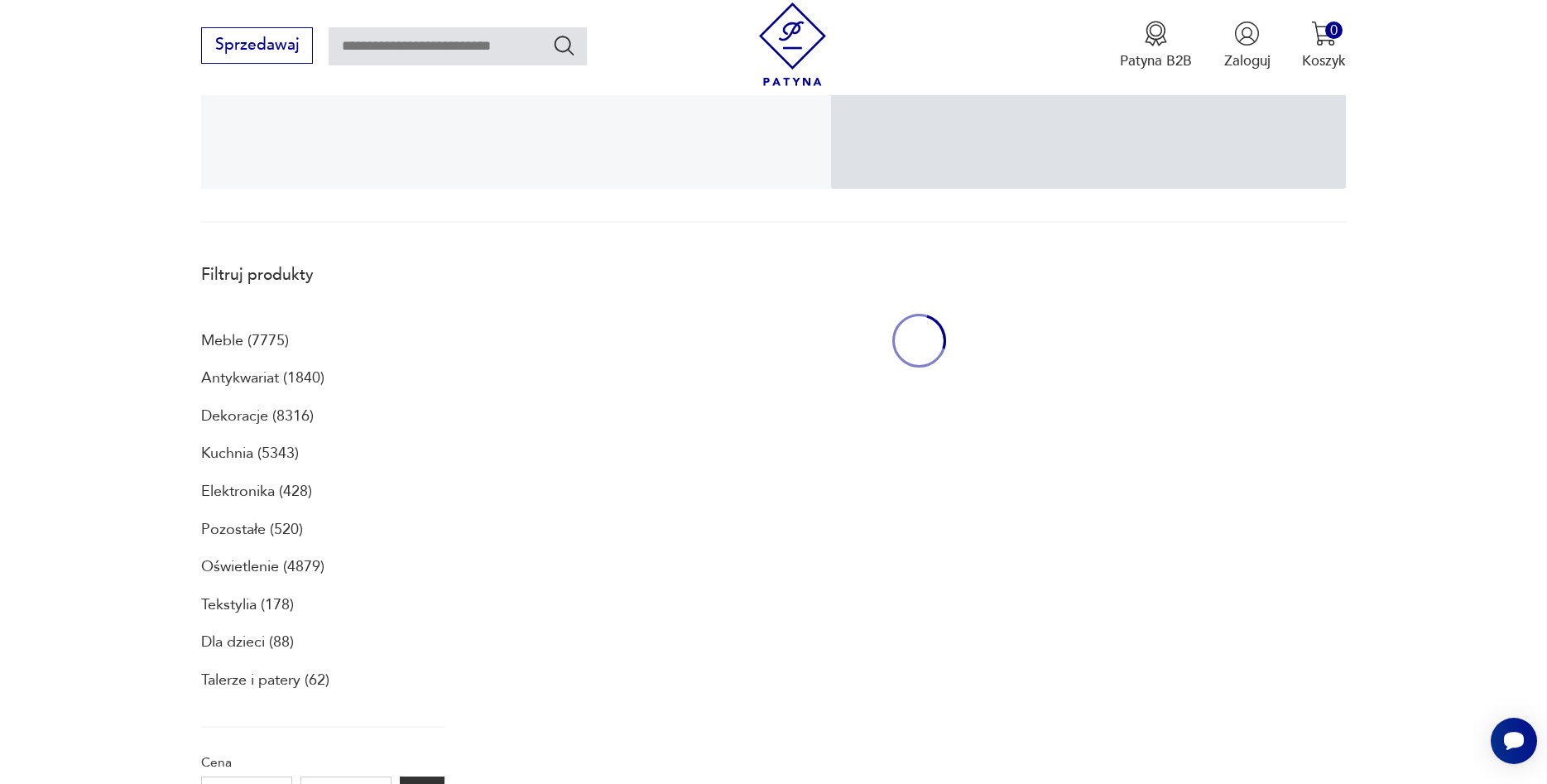
scroll to position [443, 0]
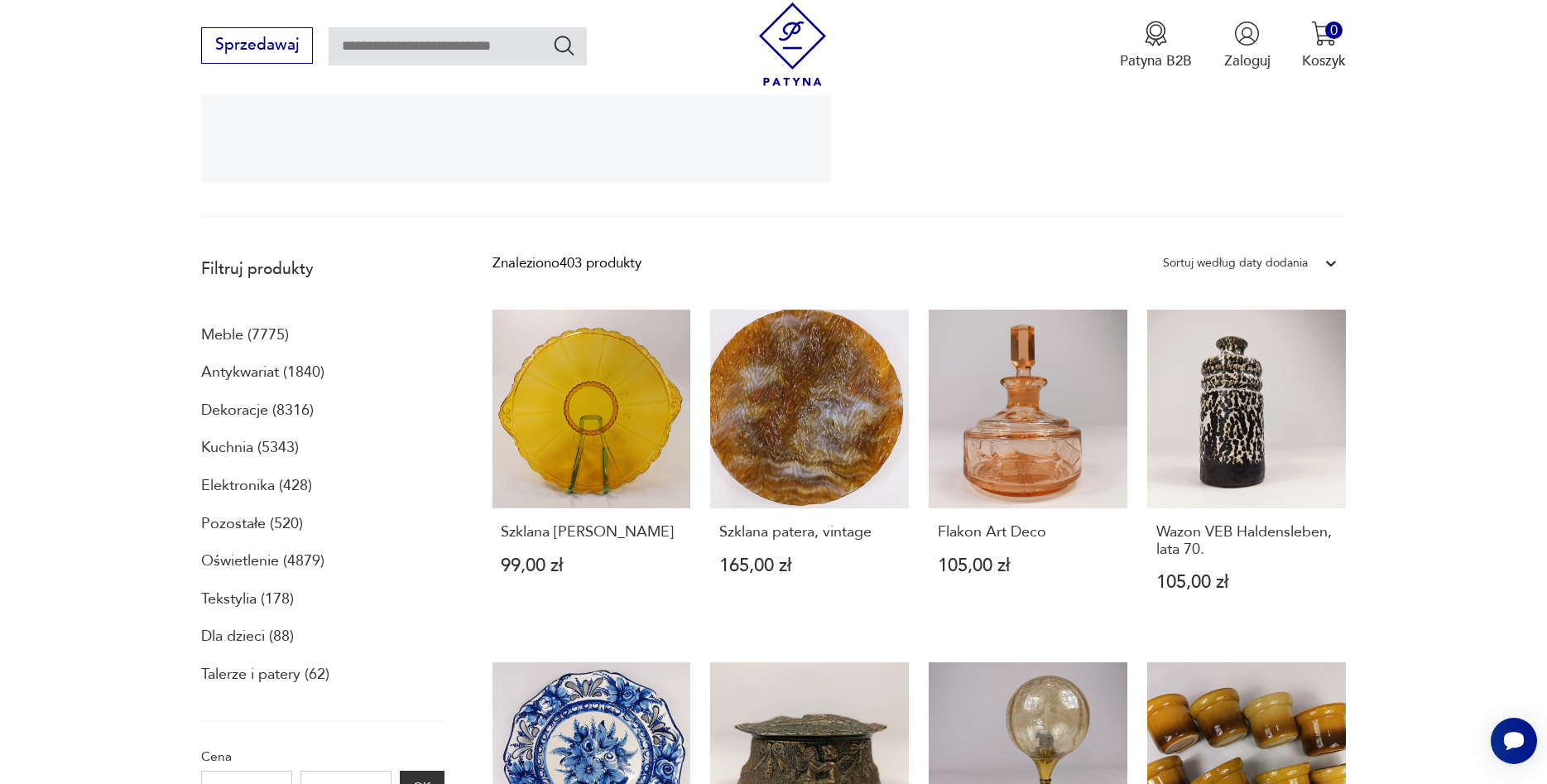
click at [269, 408] on p "Dekoracje (8316)" at bounding box center [257, 410] width 113 height 28
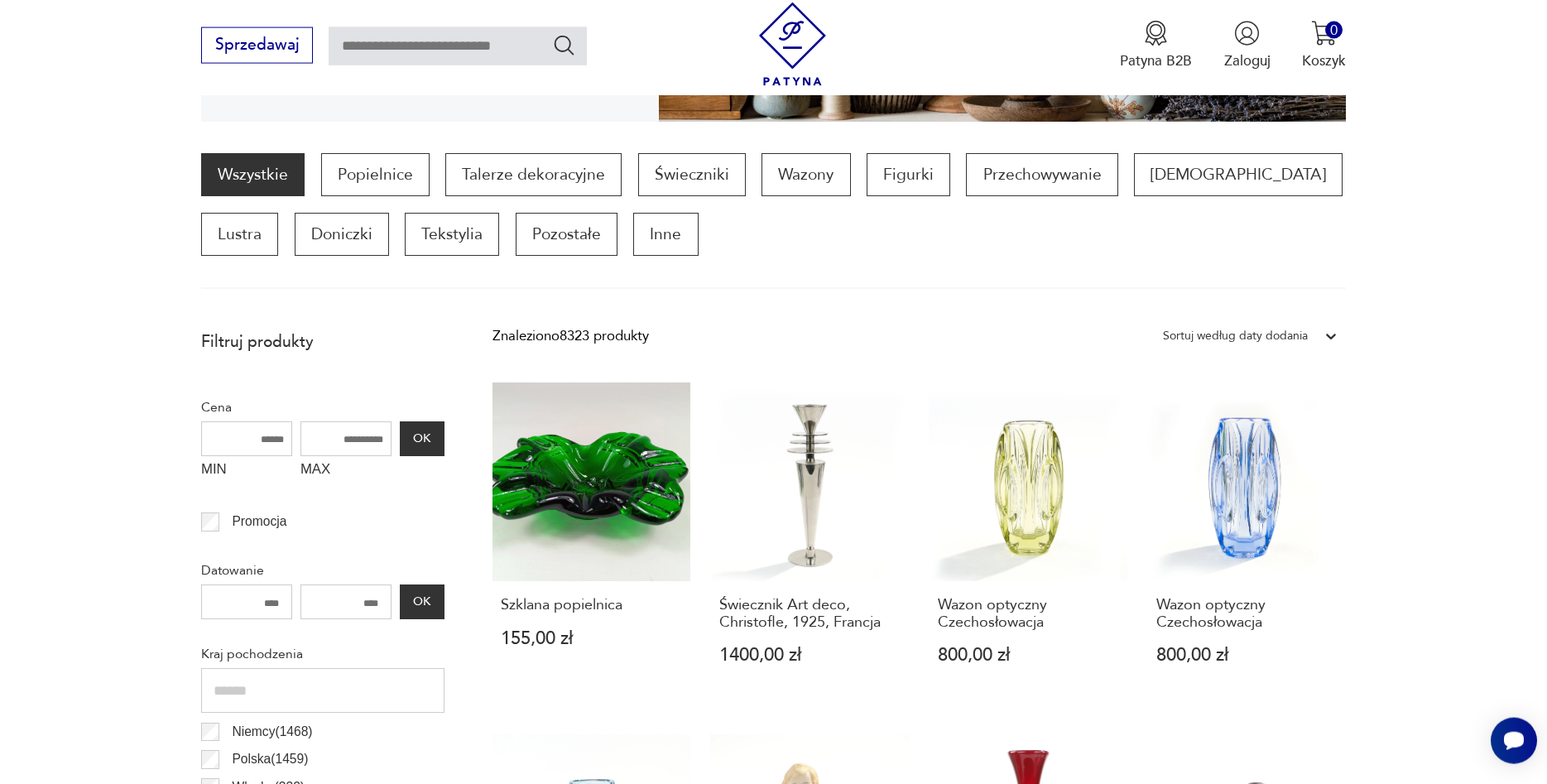
scroll to position [558, 0]
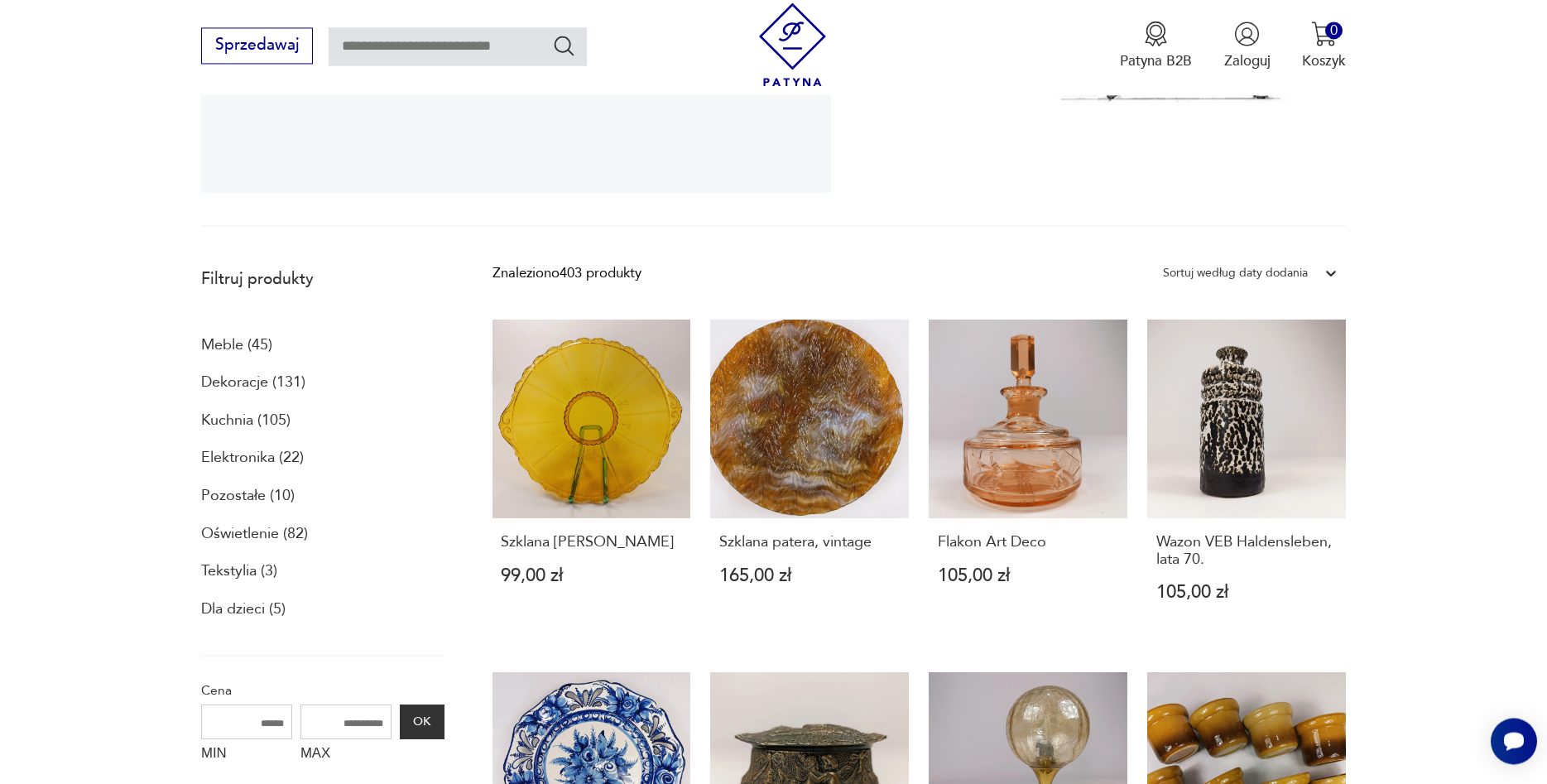
scroll to position [358, 0]
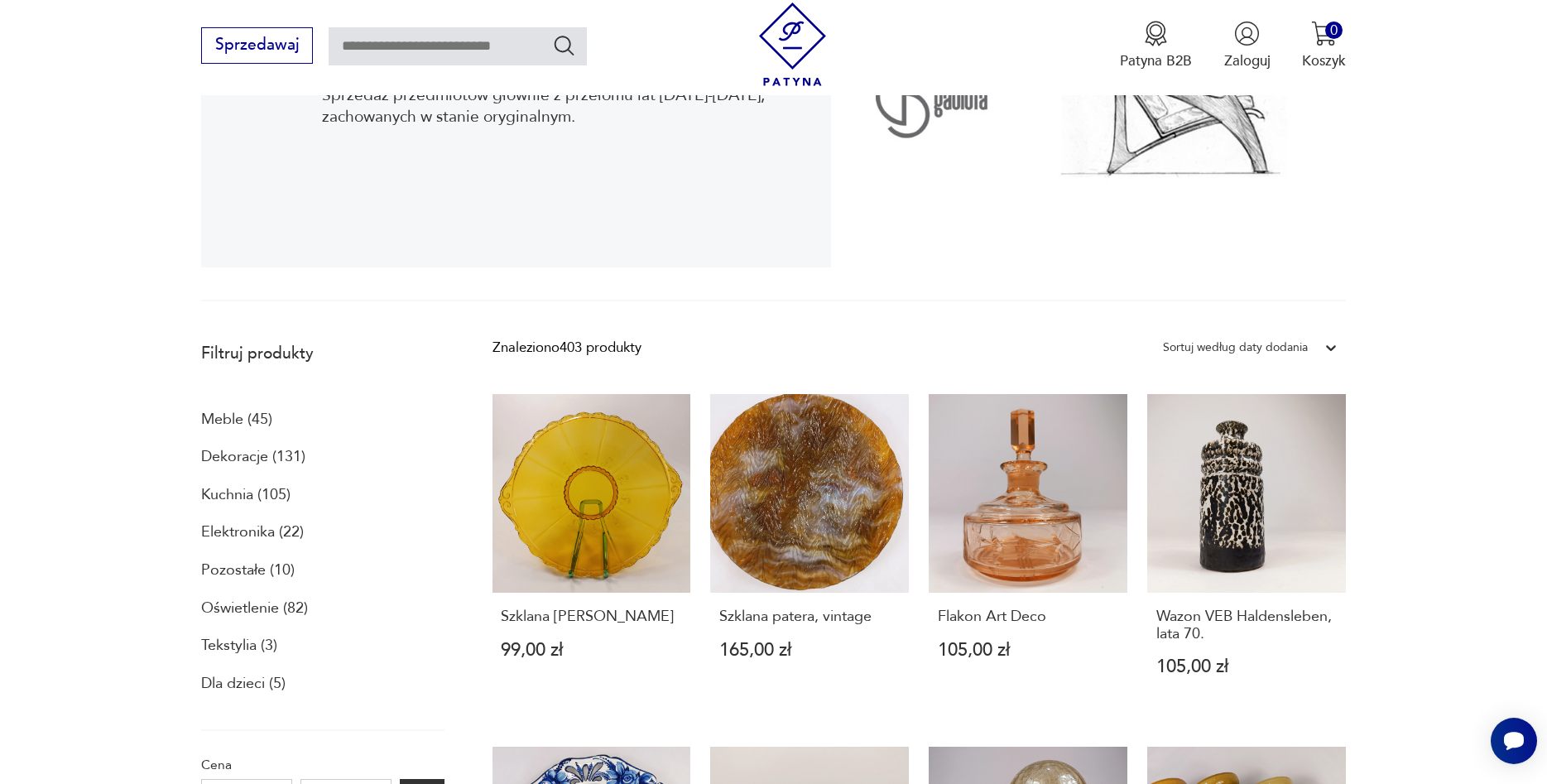
click at [1337, 351] on icon at bounding box center [1331, 347] width 16 height 16
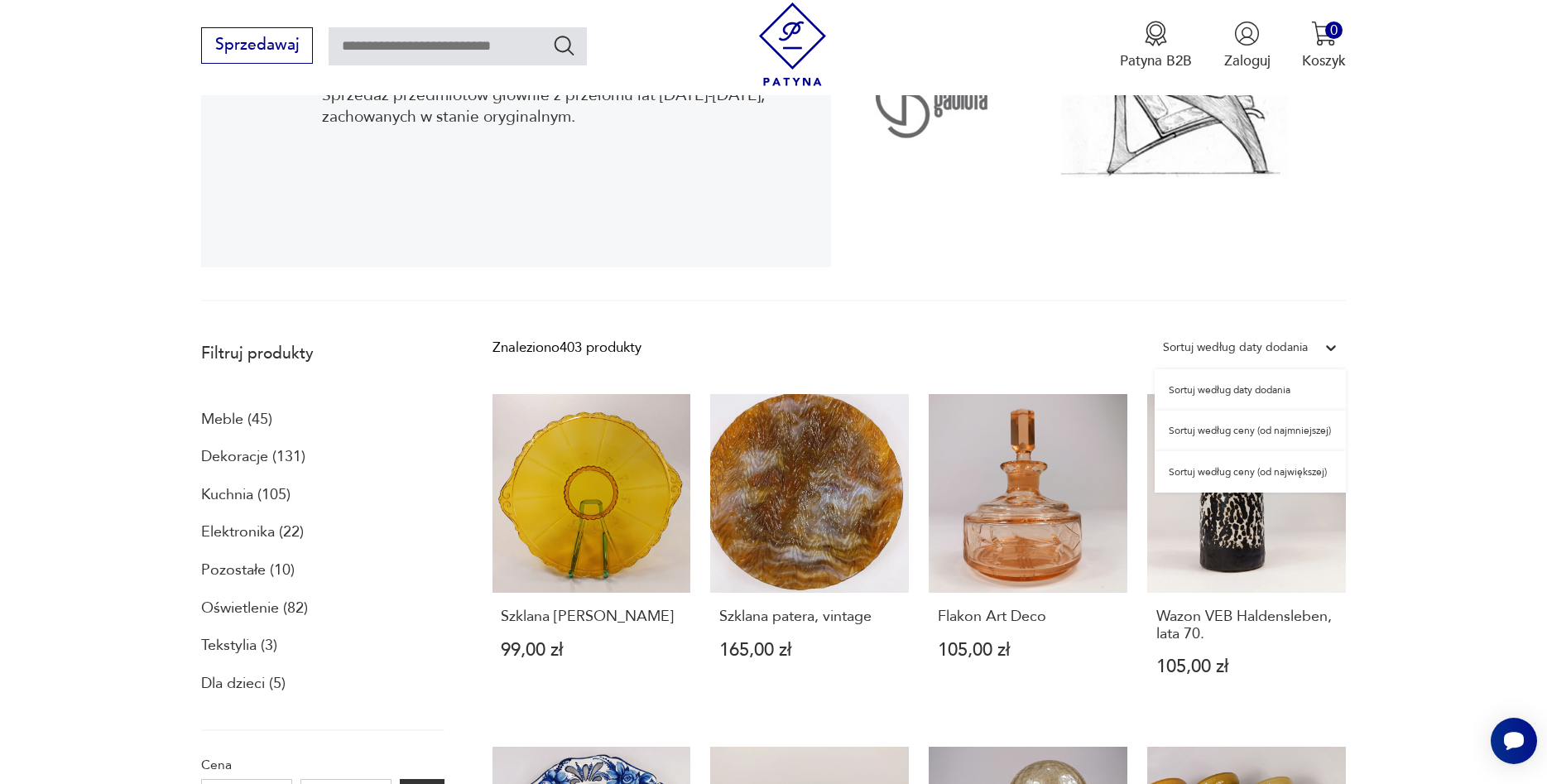
click at [1333, 349] on icon at bounding box center [1331, 348] width 10 height 6
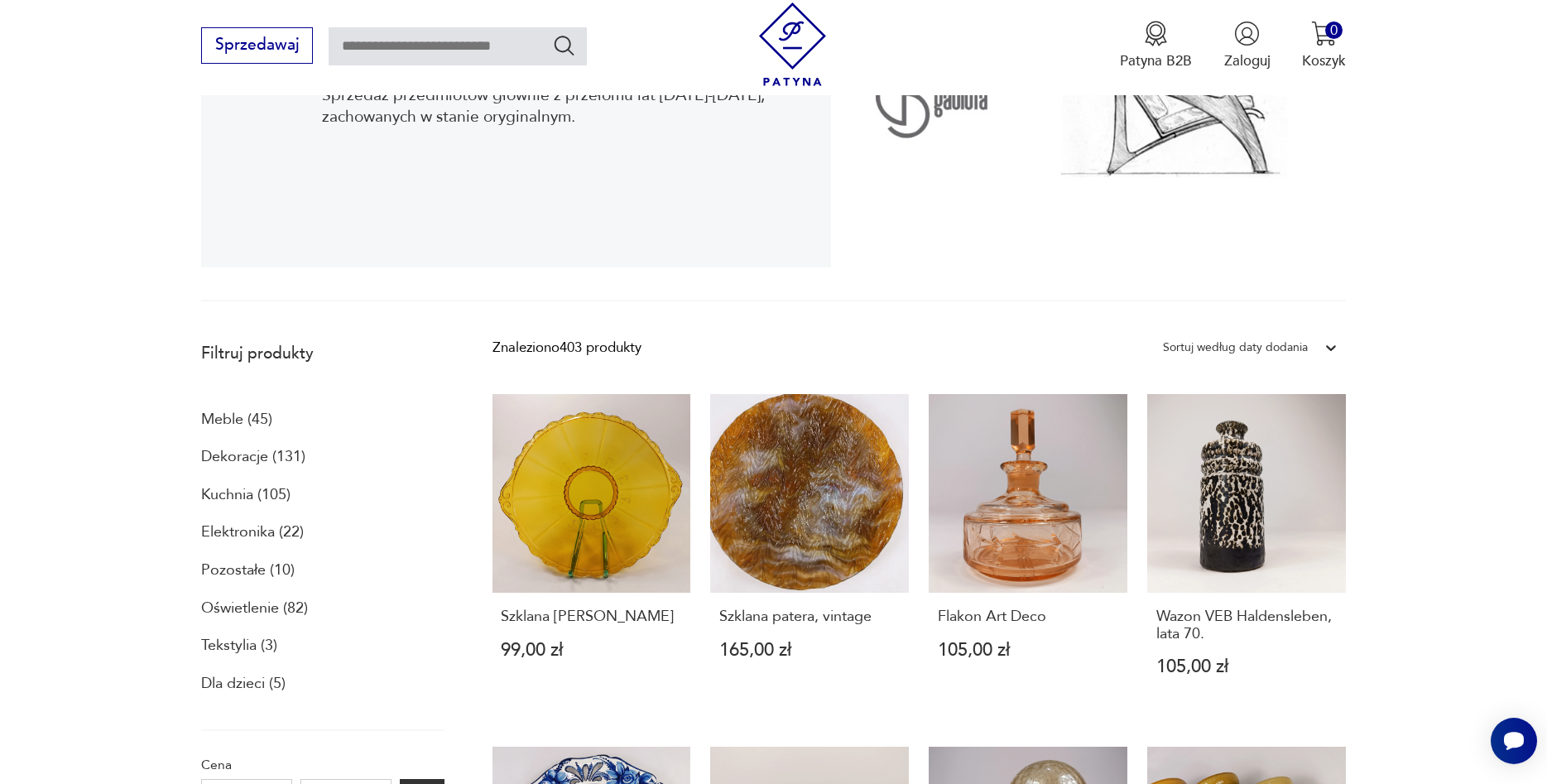
click at [1333, 349] on icon at bounding box center [1331, 348] width 10 height 6
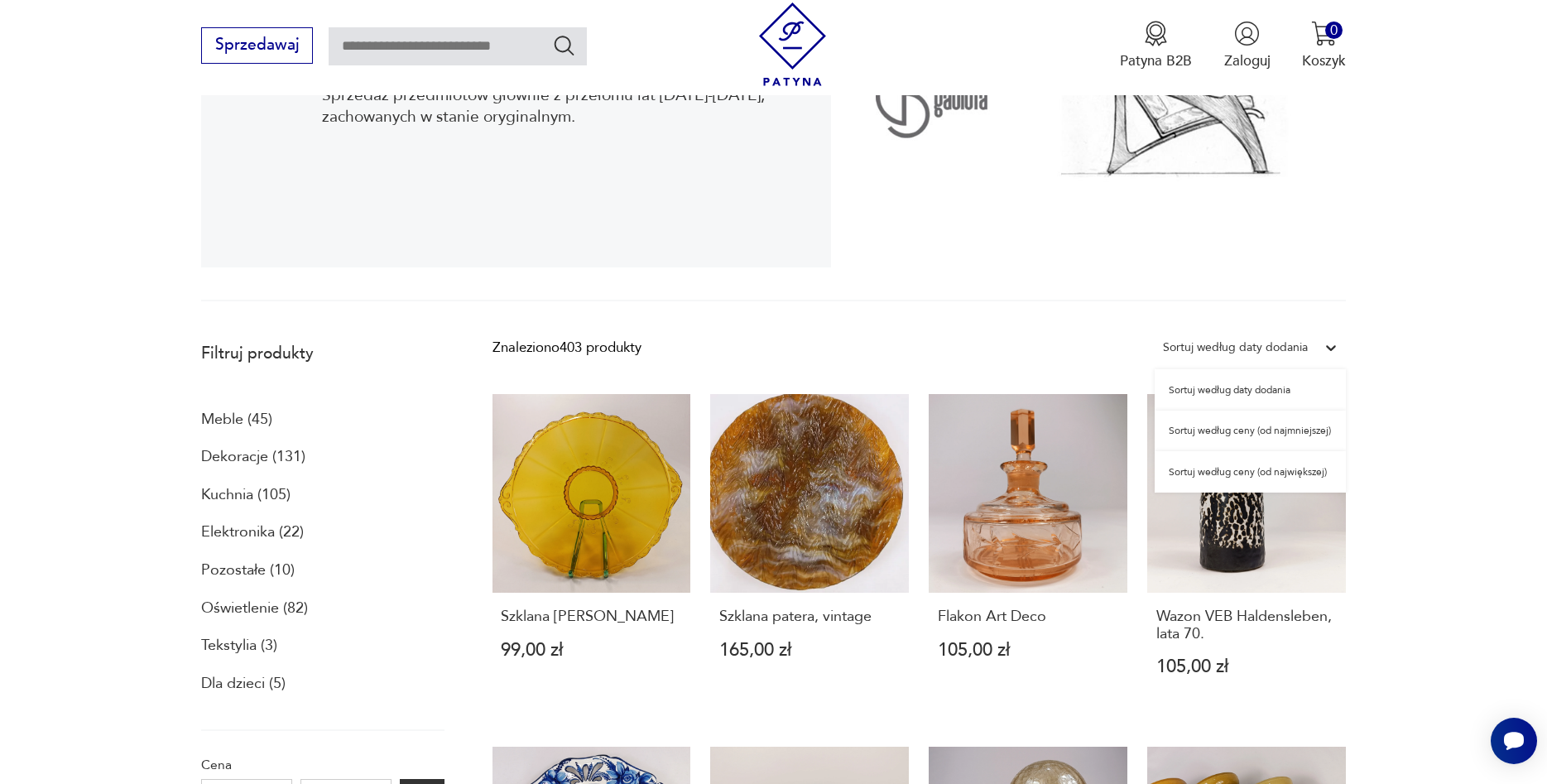
drag, startPoint x: 1333, startPoint y: 349, endPoint x: 1312, endPoint y: 475, distance: 127.7
click at [1312, 363] on div "option Sortuj według ceny (od największej) focused, 3 of 3. 3 results available…" at bounding box center [1251, 347] width 192 height 30
click at [1312, 475] on div "Sortuj według ceny (od największej)" at bounding box center [1251, 472] width 192 height 41
click at [1312, 475] on link "Wazon VEB Haldensleben, lata 70. 105,00 zł" at bounding box center [1247, 554] width 198 height 321
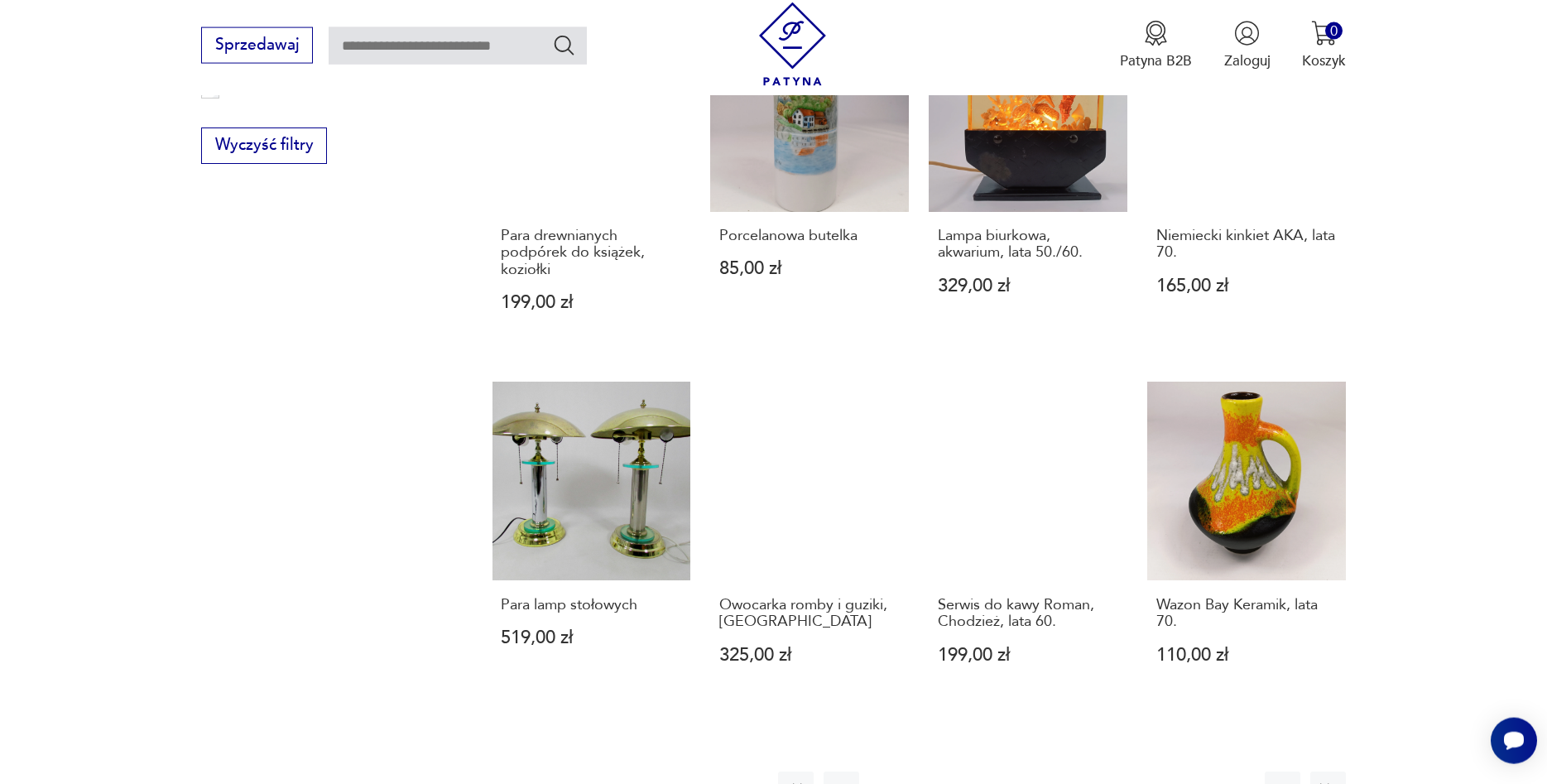
scroll to position [1593, 0]
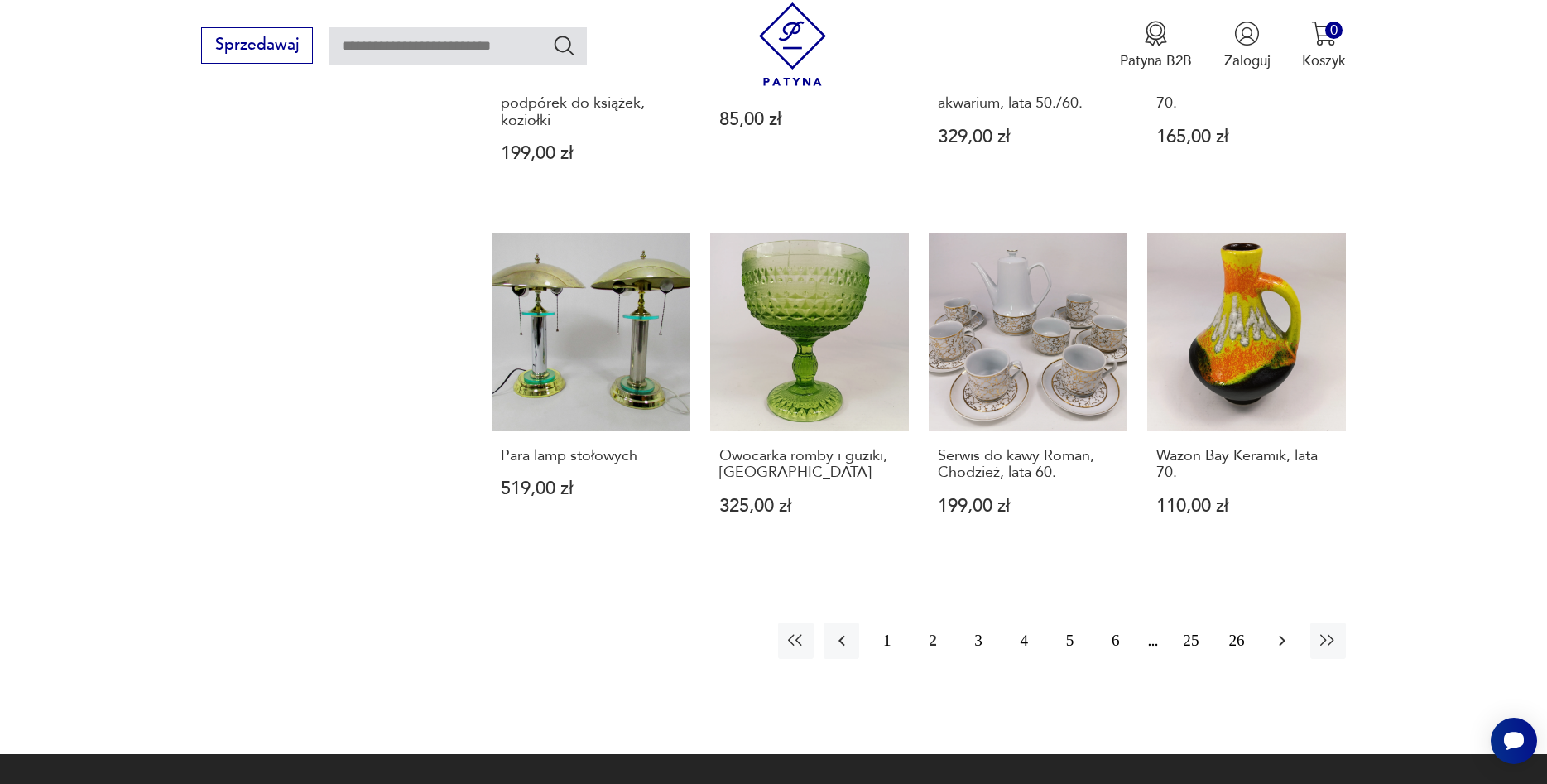
click at [1285, 644] on icon "button" at bounding box center [1282, 640] width 20 height 20
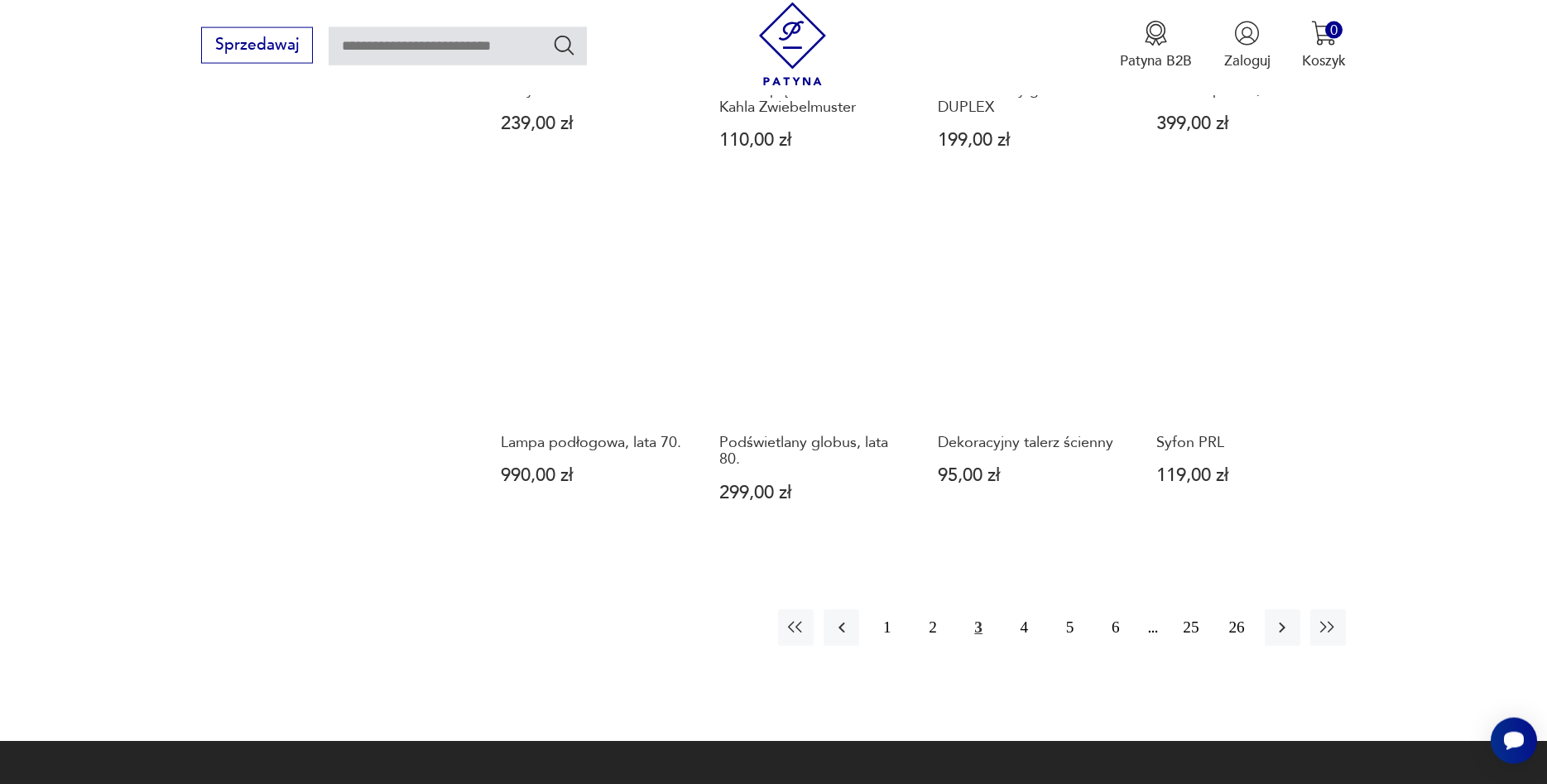
scroll to position [1709, 0]
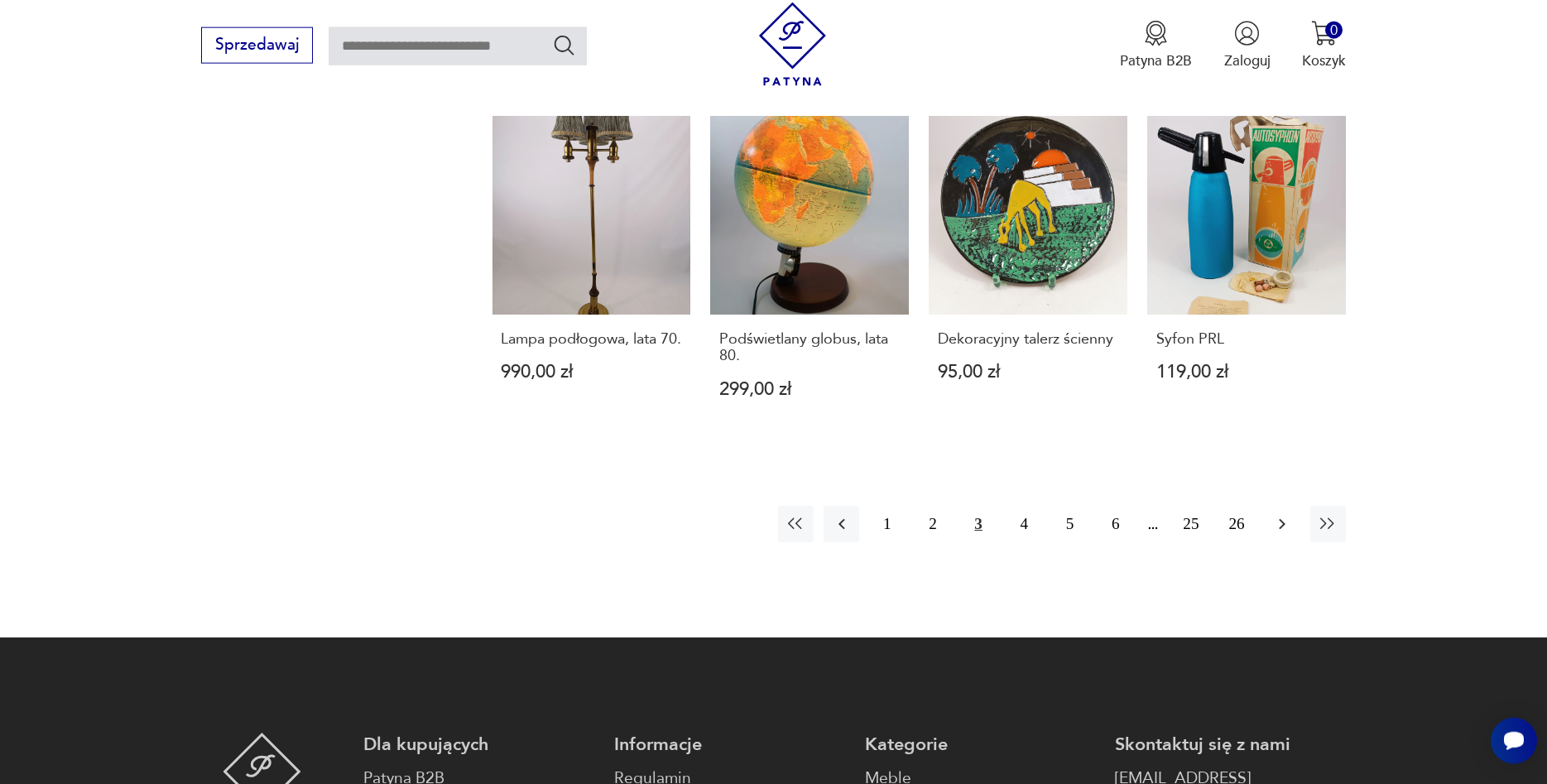
click at [1281, 528] on icon "button" at bounding box center [1283, 524] width 7 height 11
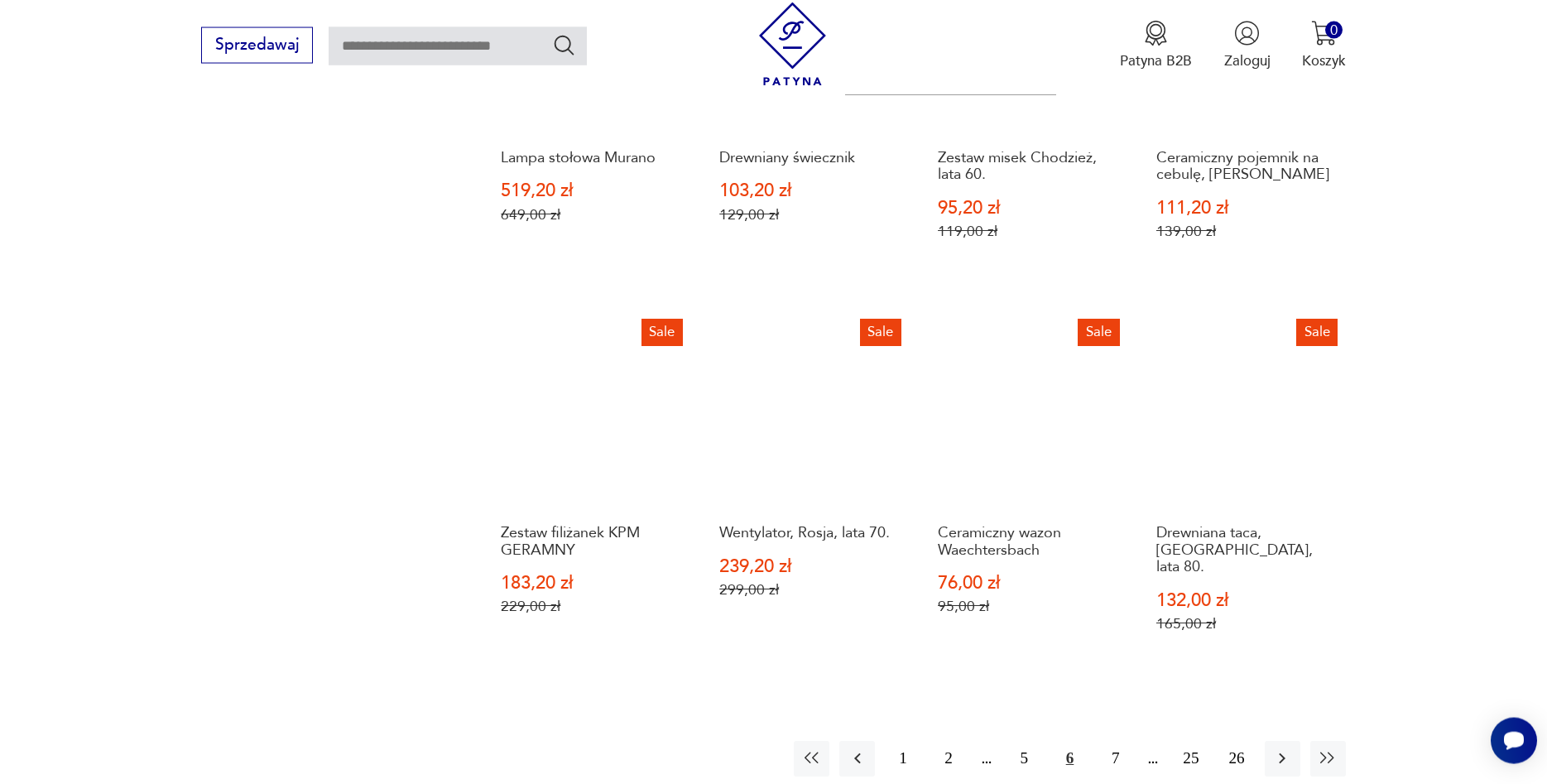
scroll to position [1624, 0]
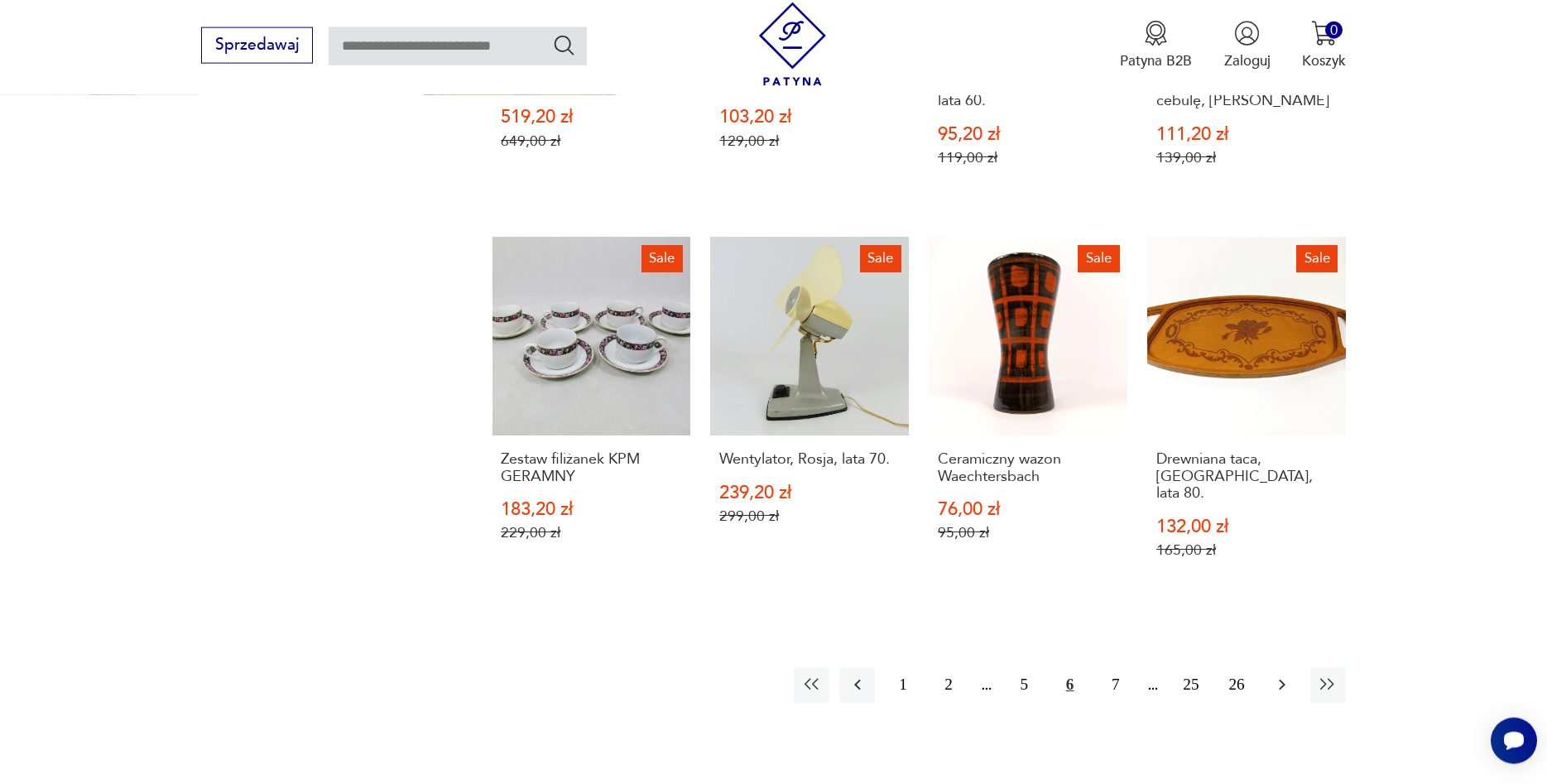
click at [1288, 675] on icon "button" at bounding box center [1282, 684] width 20 height 20
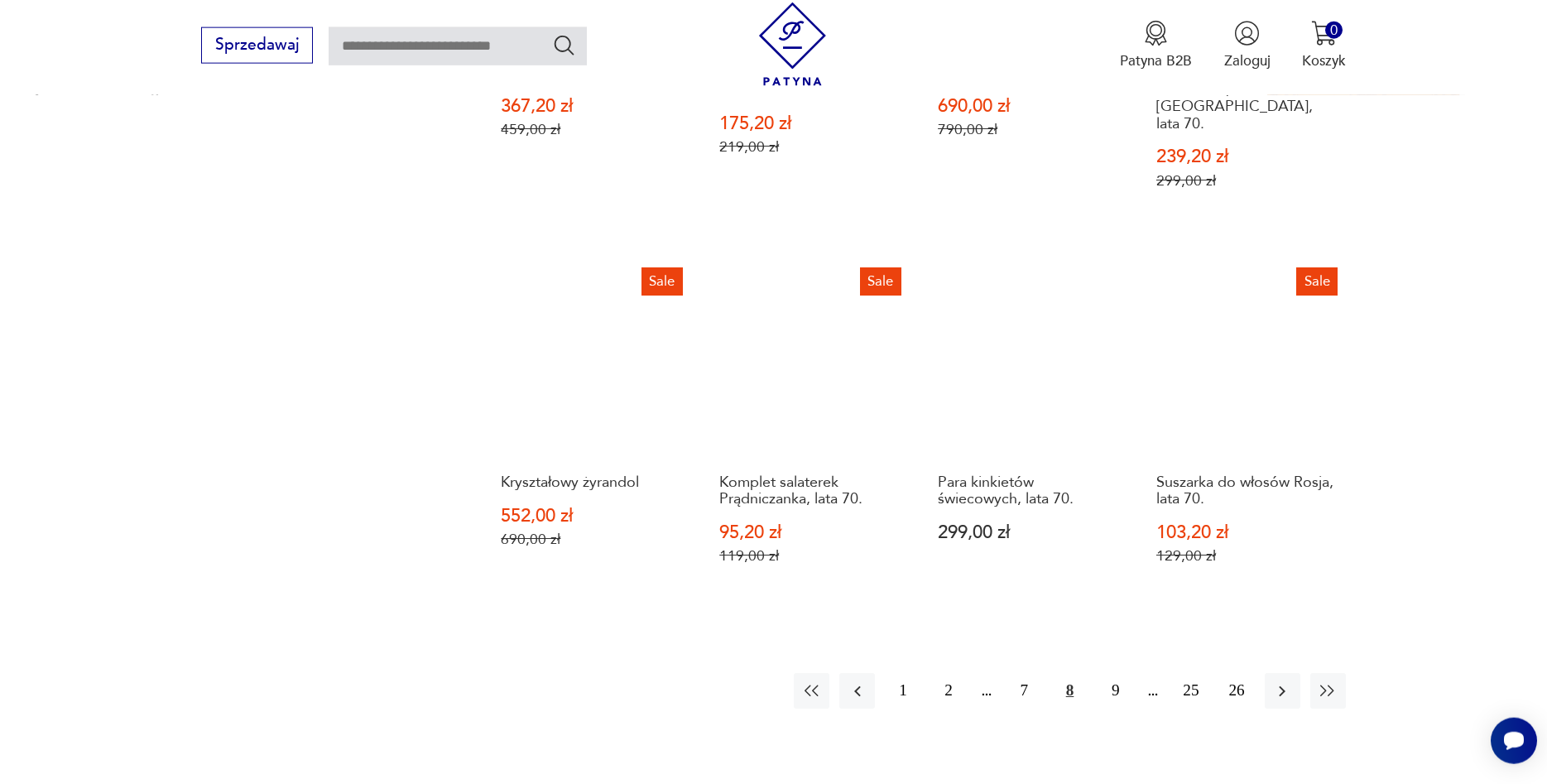
scroll to position [1709, 0]
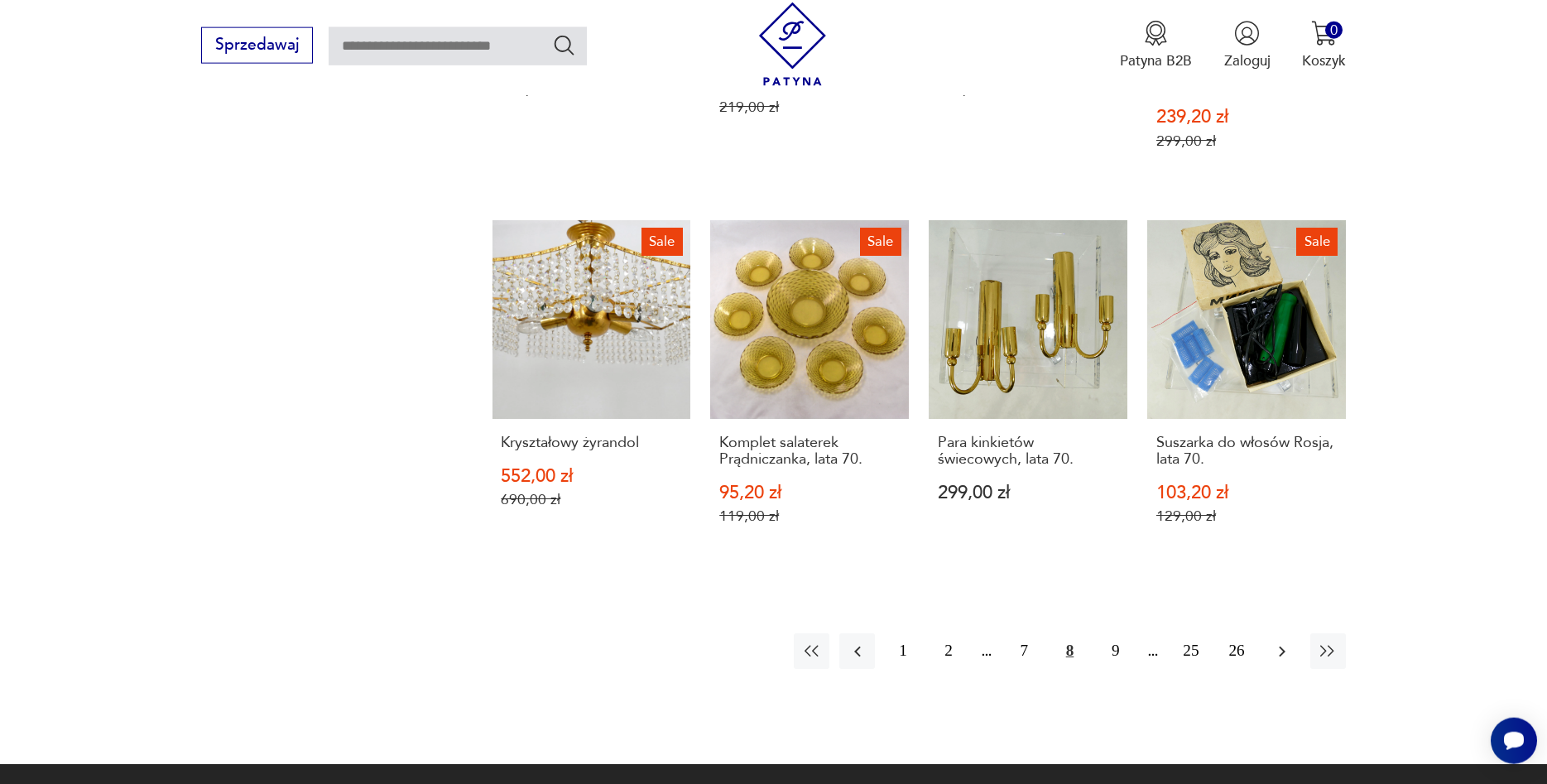
click at [1292, 641] on icon "button" at bounding box center [1282, 651] width 20 height 20
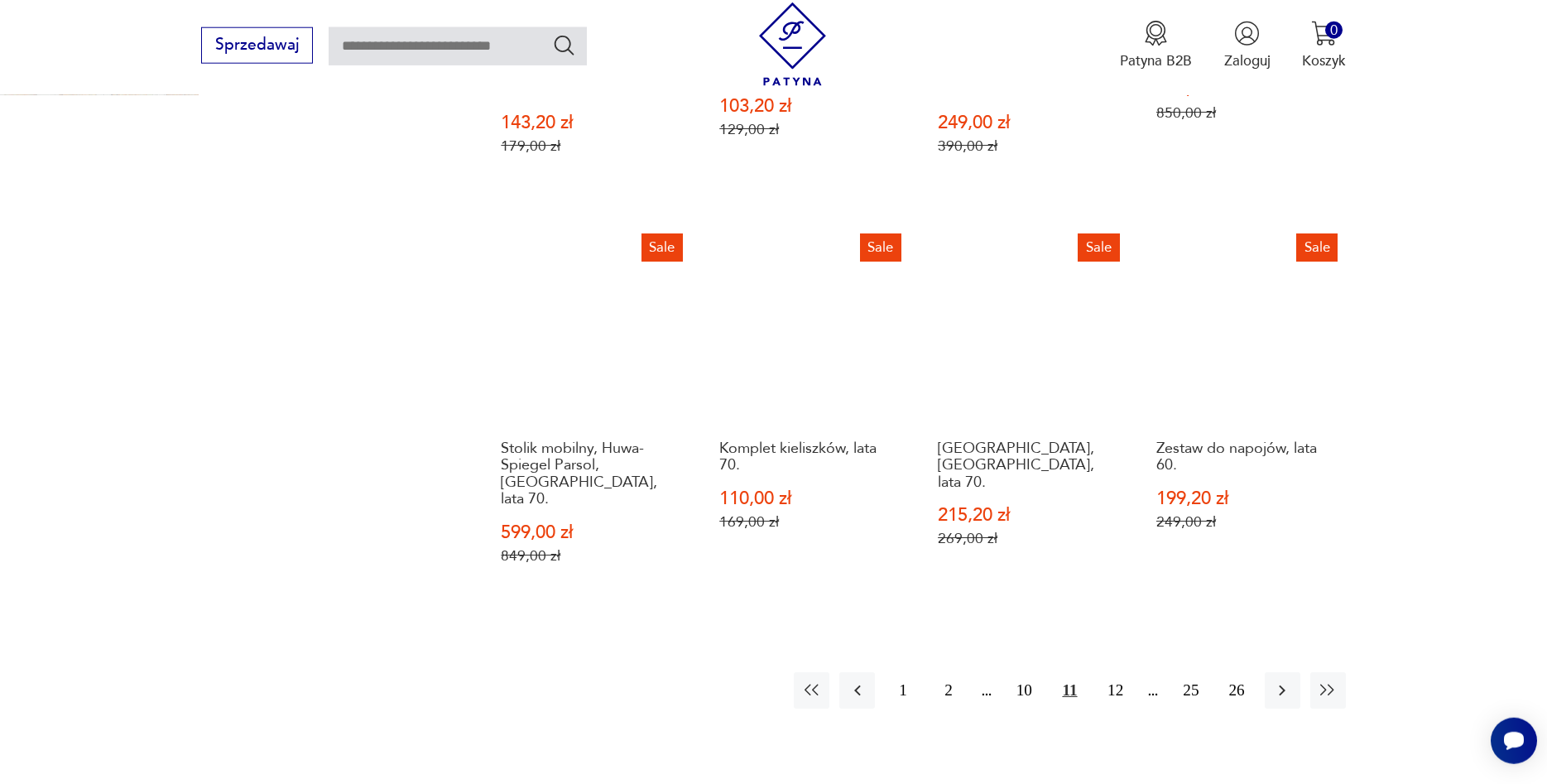
scroll to position [1878, 0]
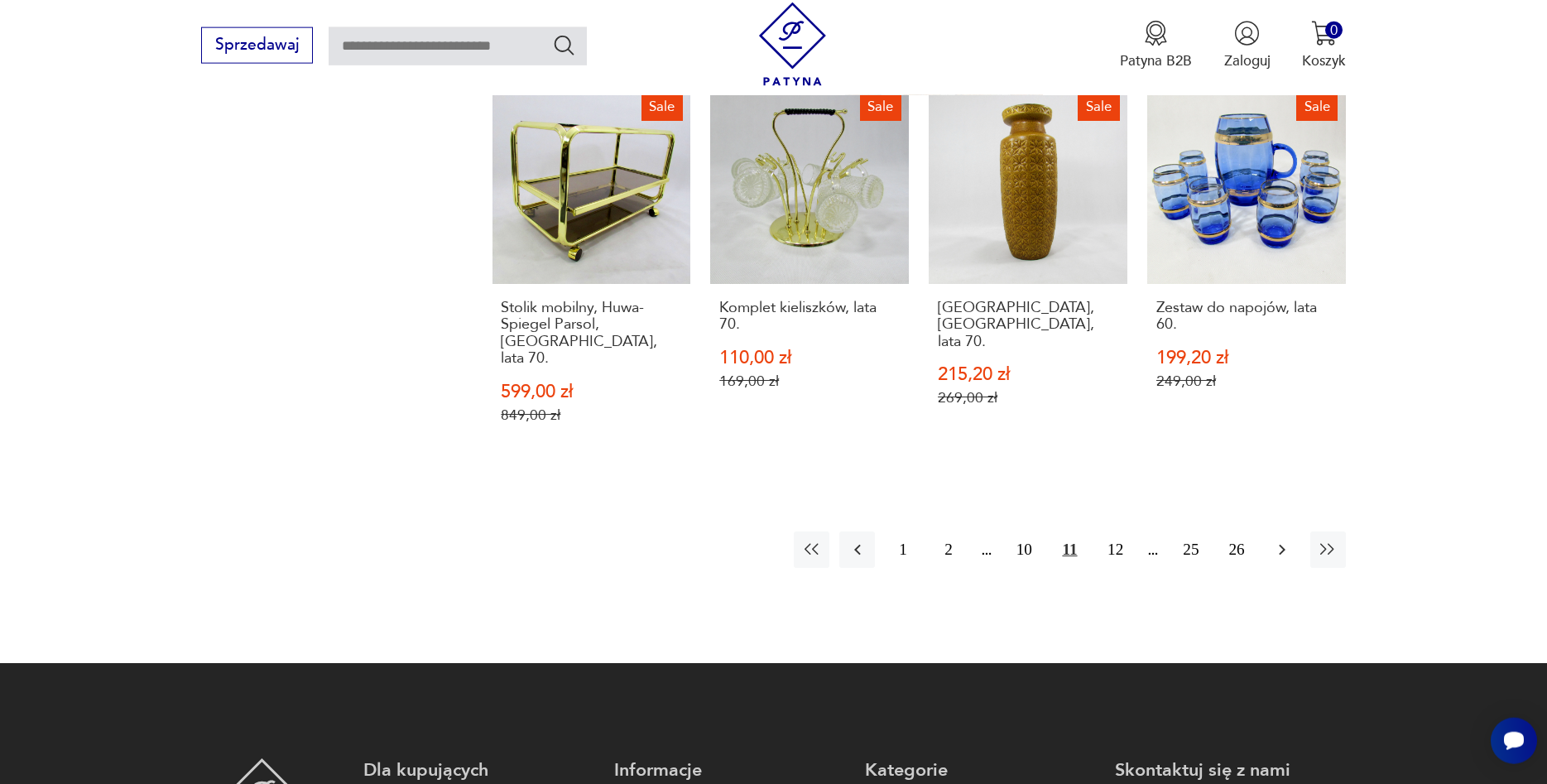
click at [1274, 532] on button "button" at bounding box center [1283, 550] width 36 height 36
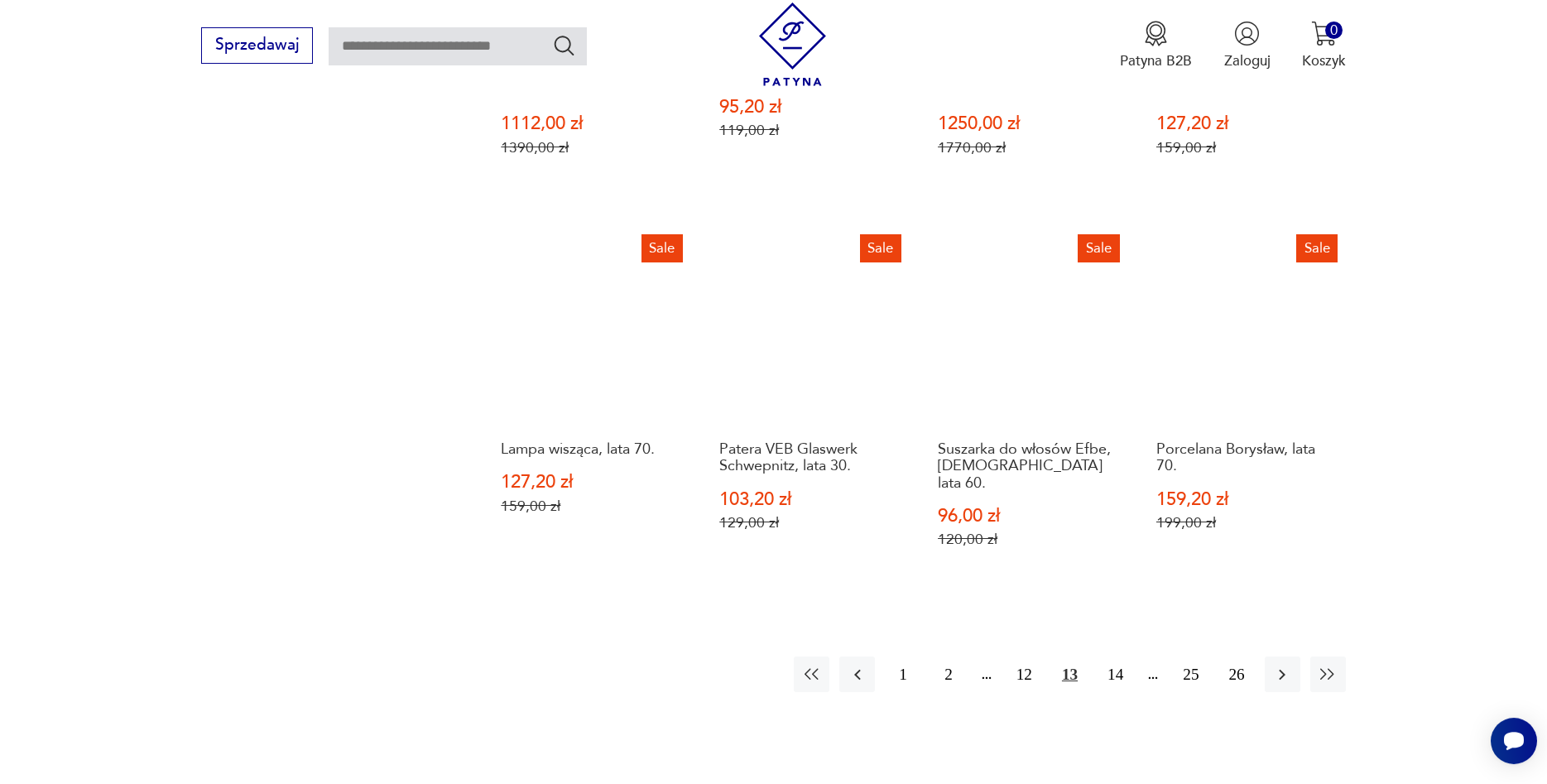
scroll to position [1709, 0]
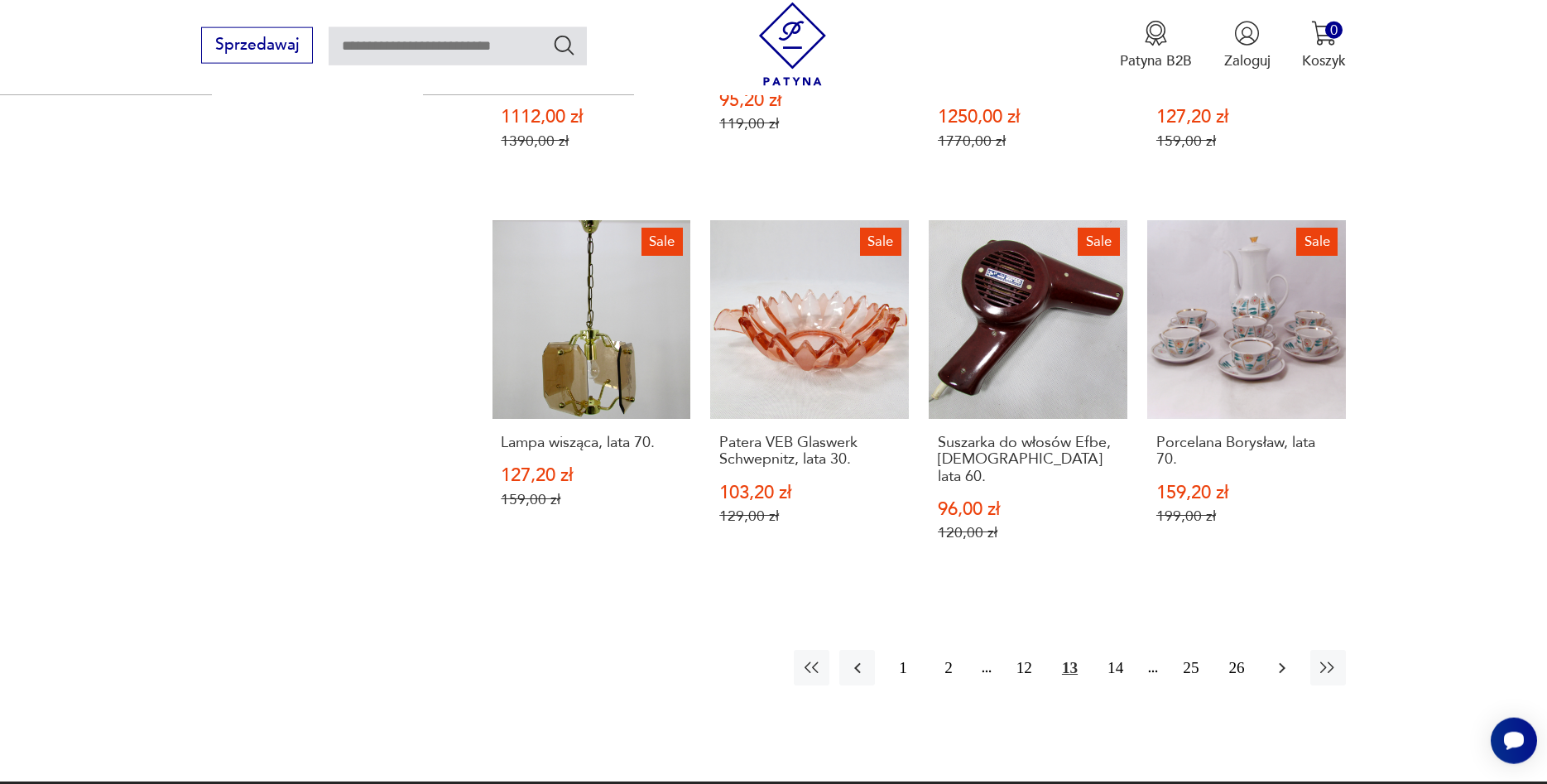
click at [1286, 658] on icon "button" at bounding box center [1282, 668] width 20 height 20
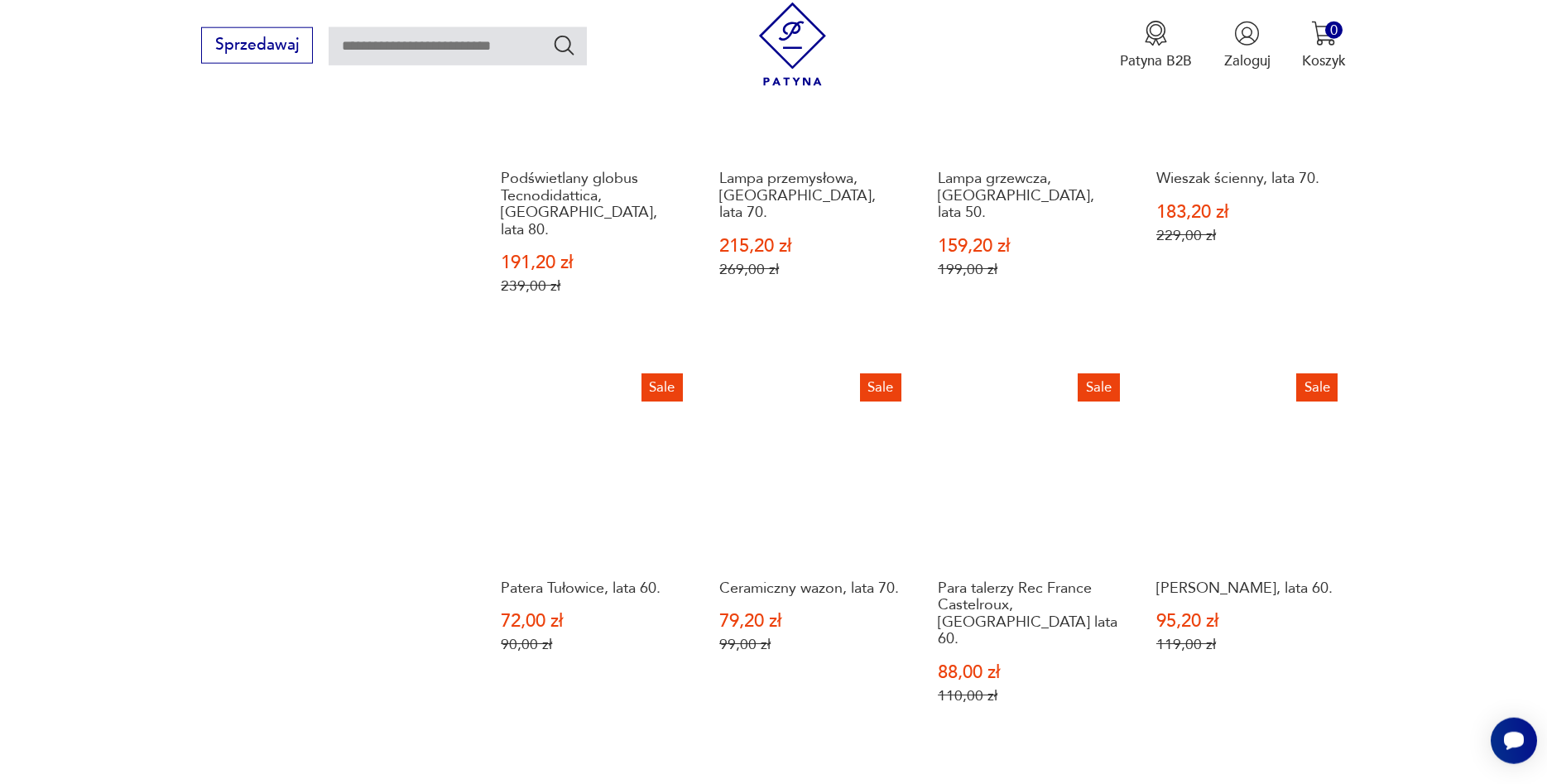
scroll to position [1794, 0]
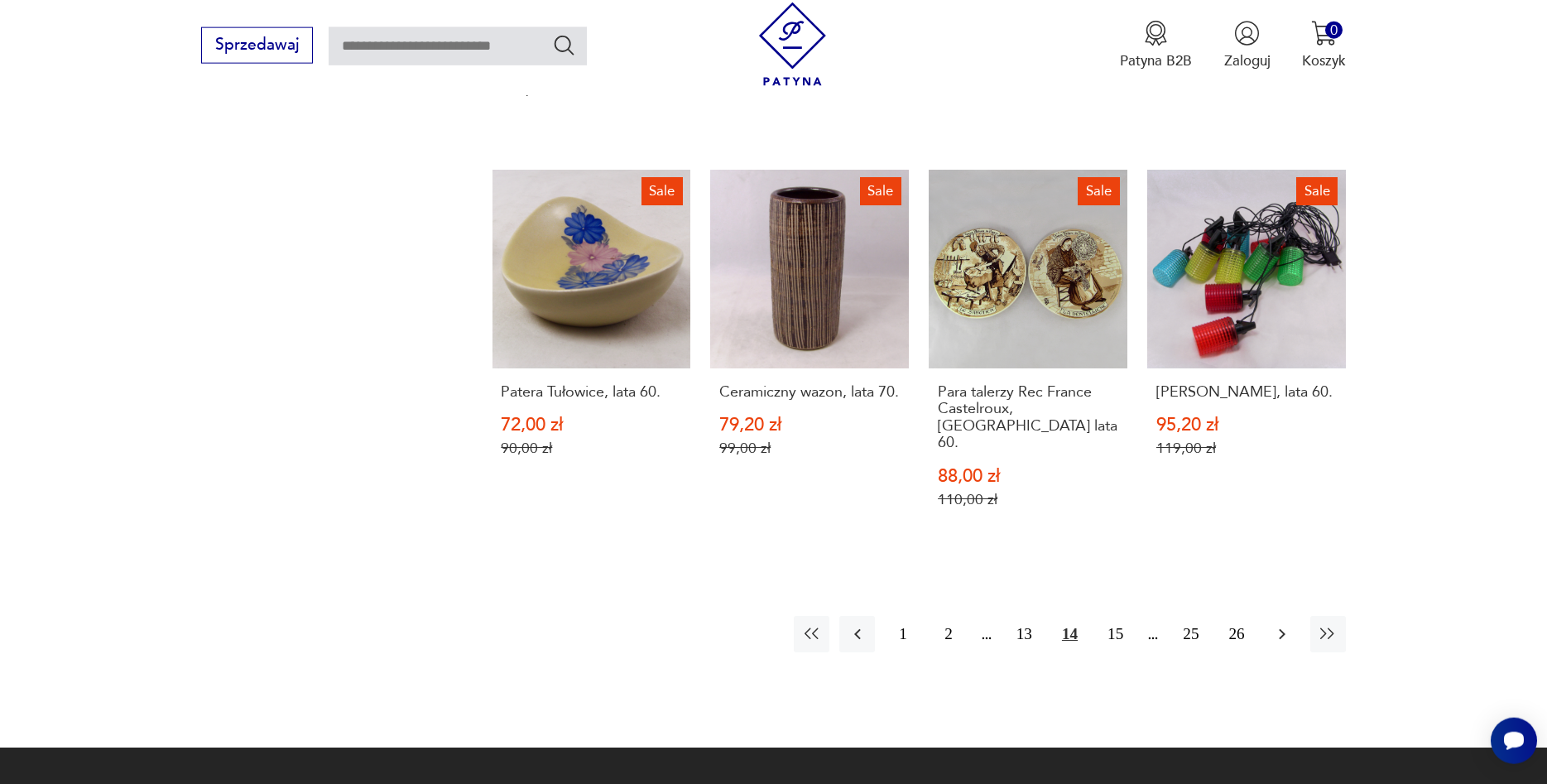
click at [1280, 624] on icon "button" at bounding box center [1282, 634] width 20 height 20
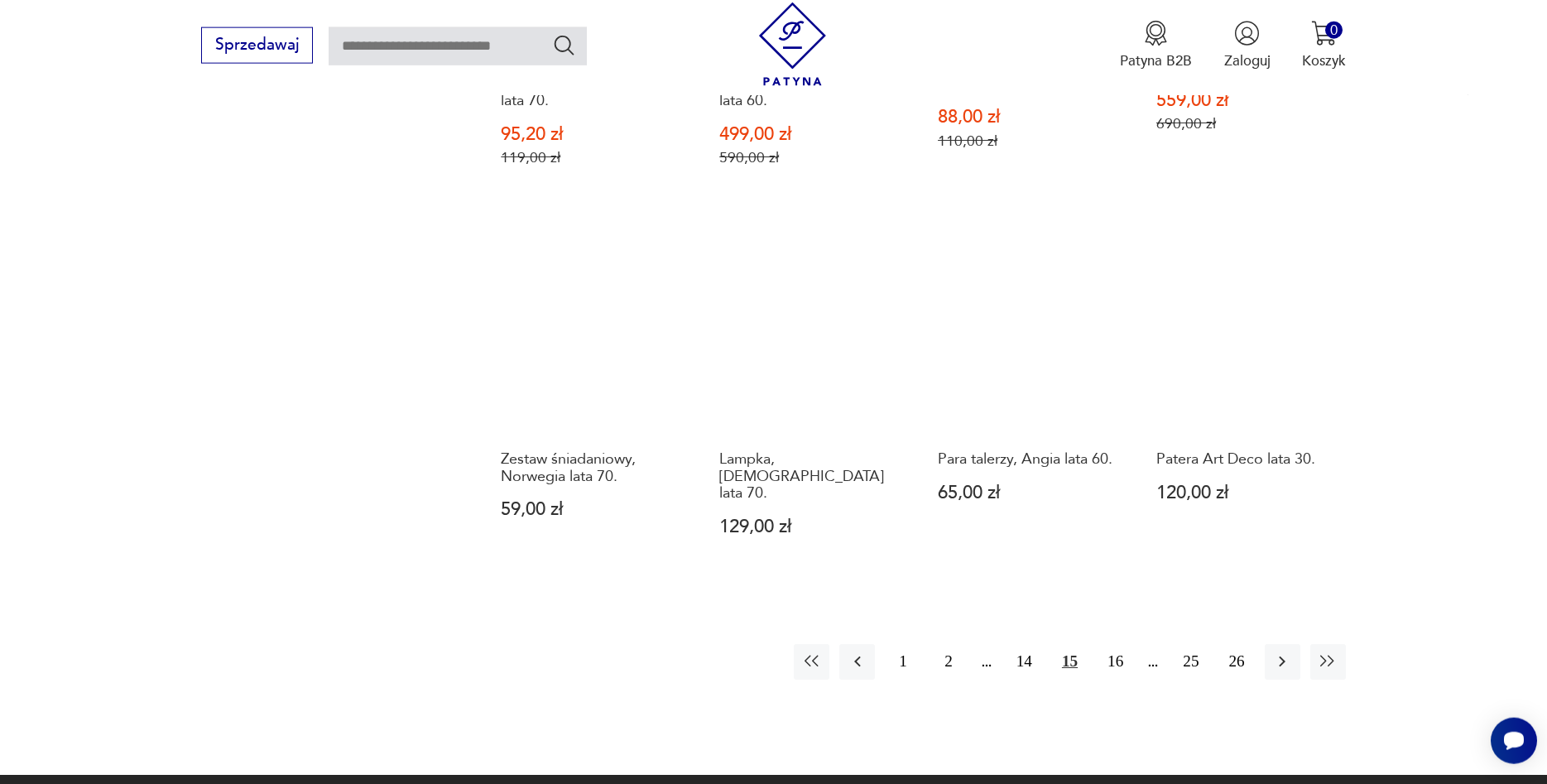
scroll to position [1878, 0]
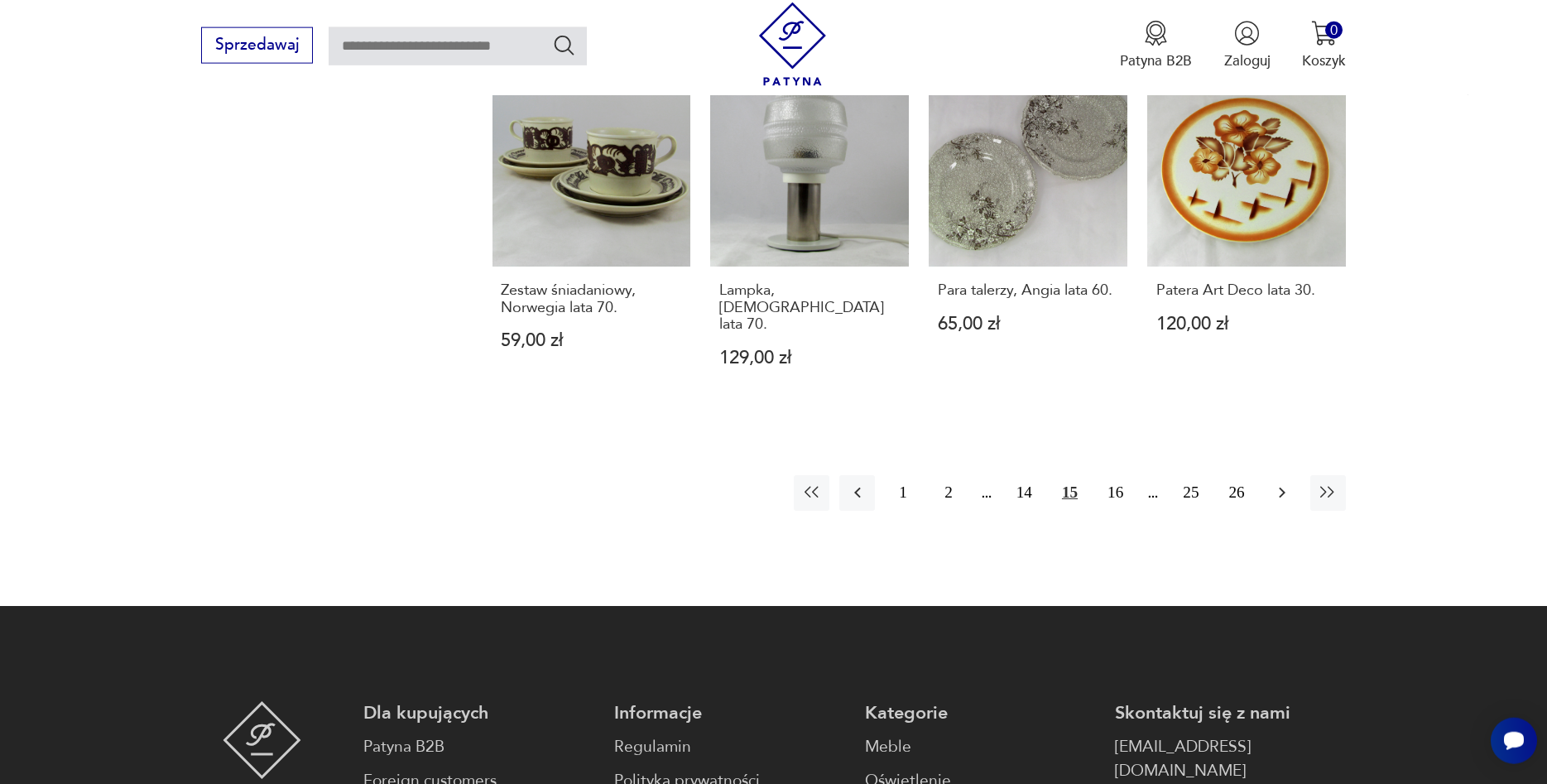
click at [1281, 482] on icon "button" at bounding box center [1282, 492] width 20 height 20
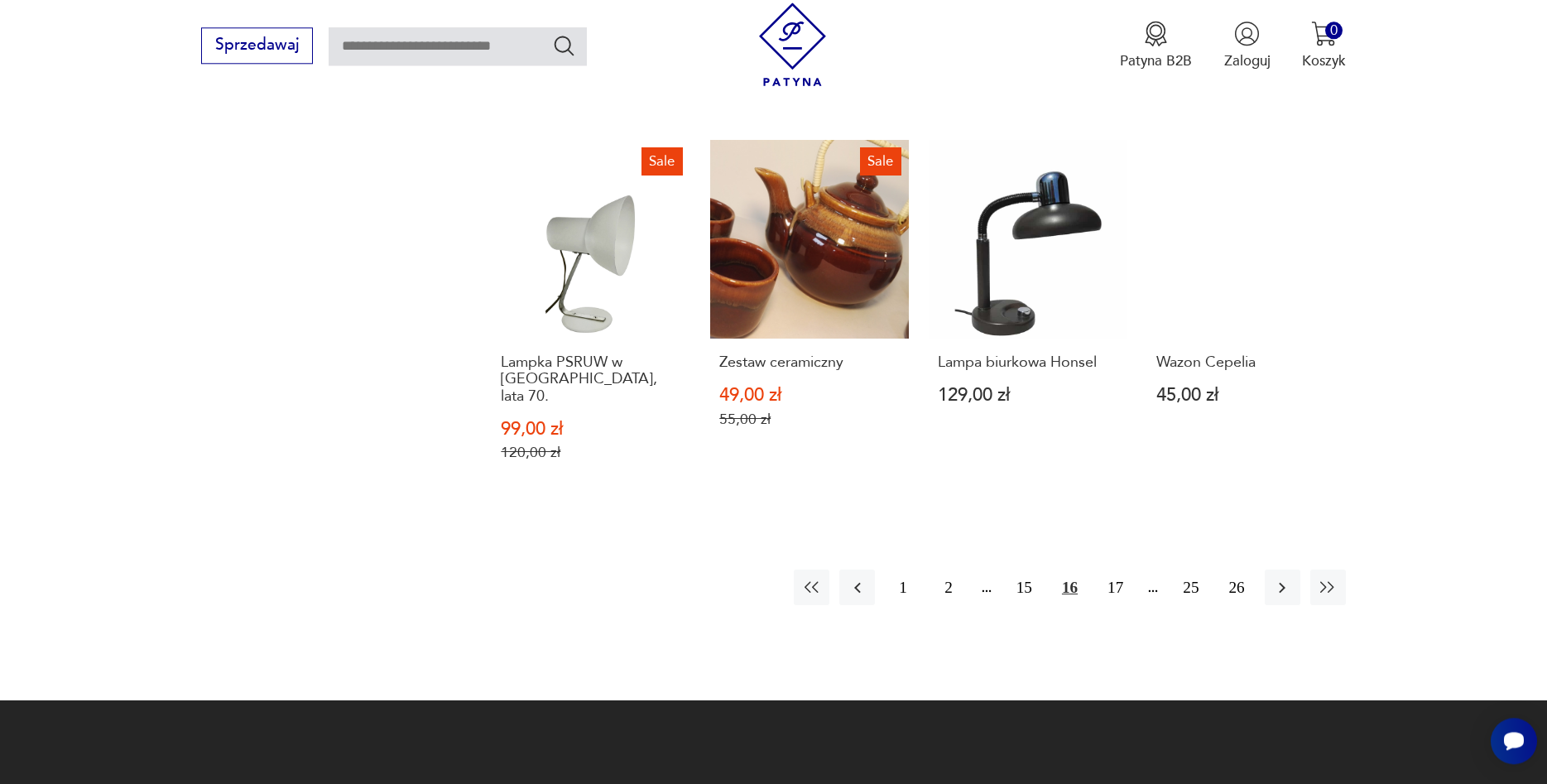
scroll to position [1794, 0]
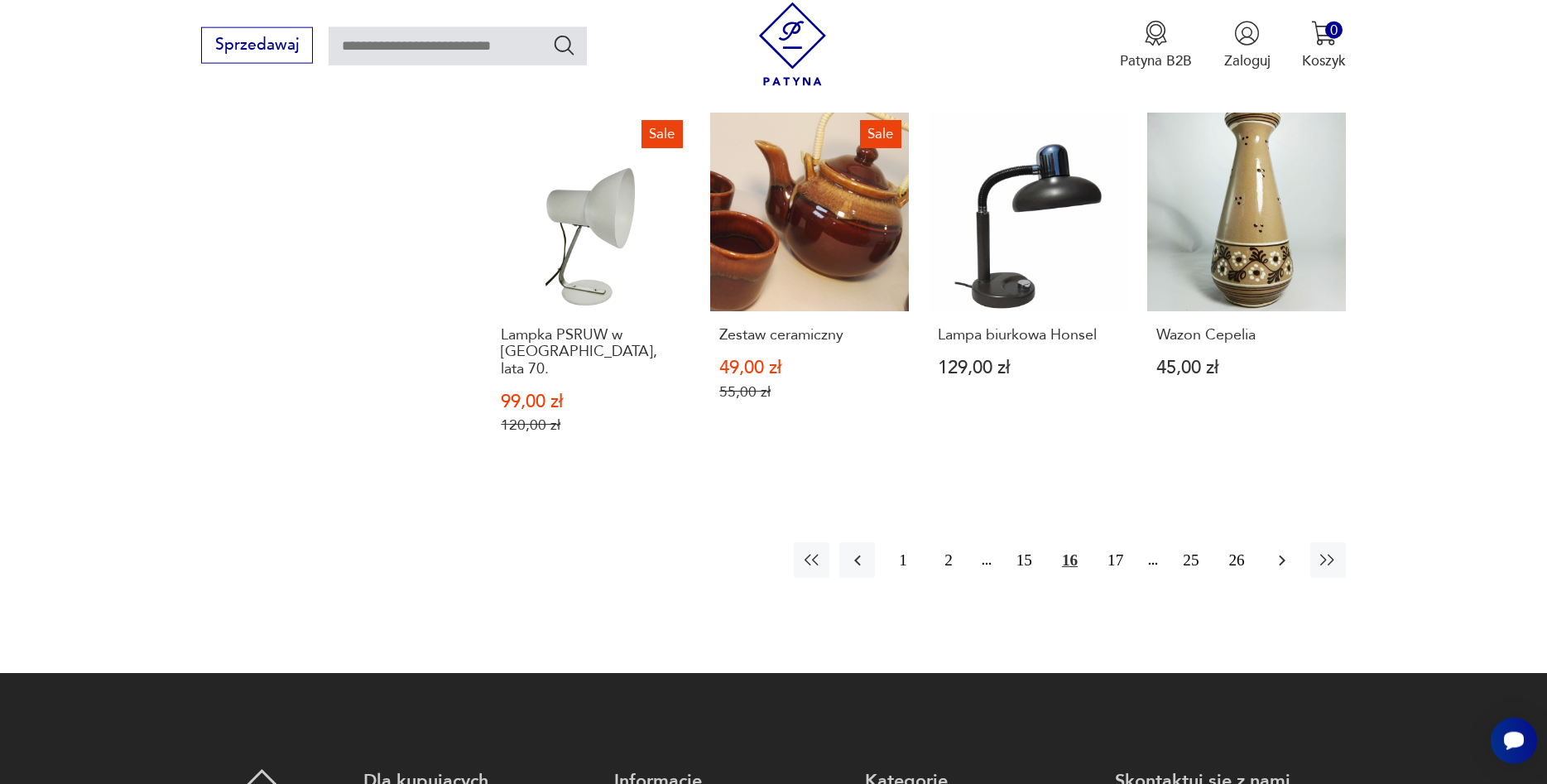
click at [1292, 551] on icon "button" at bounding box center [1282, 560] width 20 height 20
